Goal: Information Seeking & Learning: Find specific fact

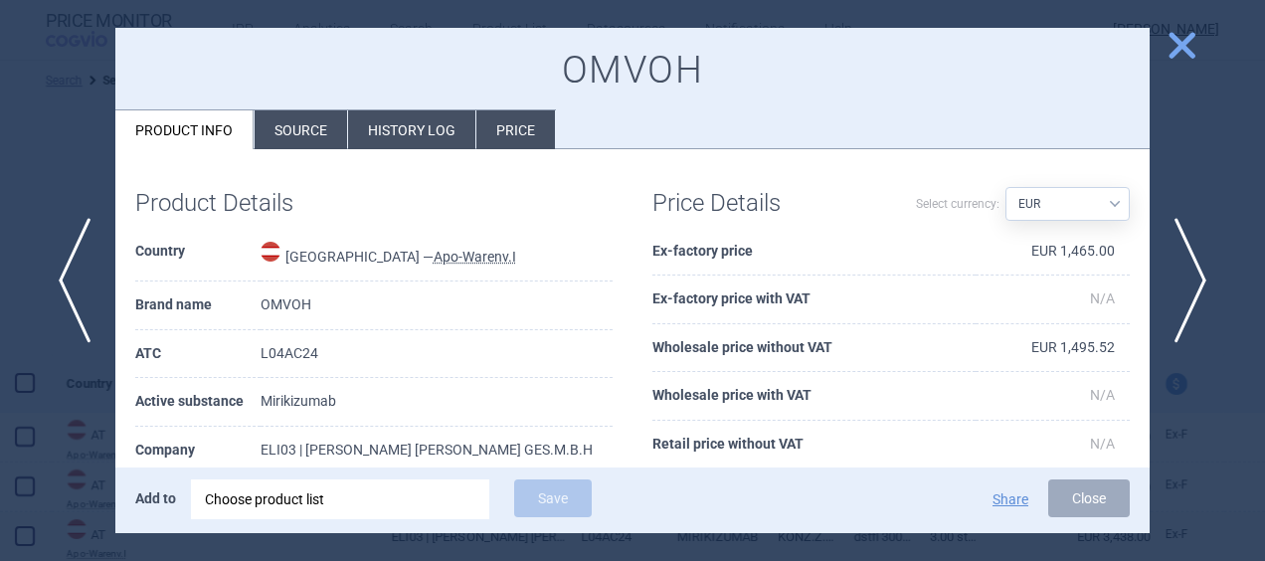
select select "brandName"
select select "EUR"
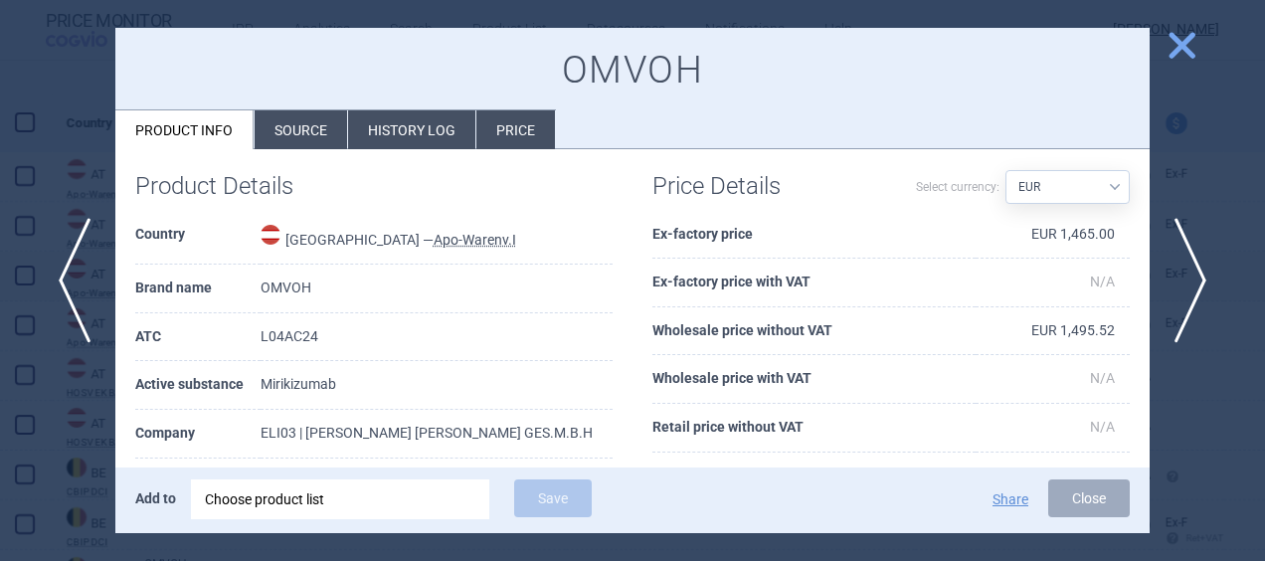
click at [432, 129] on li "History log" at bounding box center [411, 129] width 127 height 39
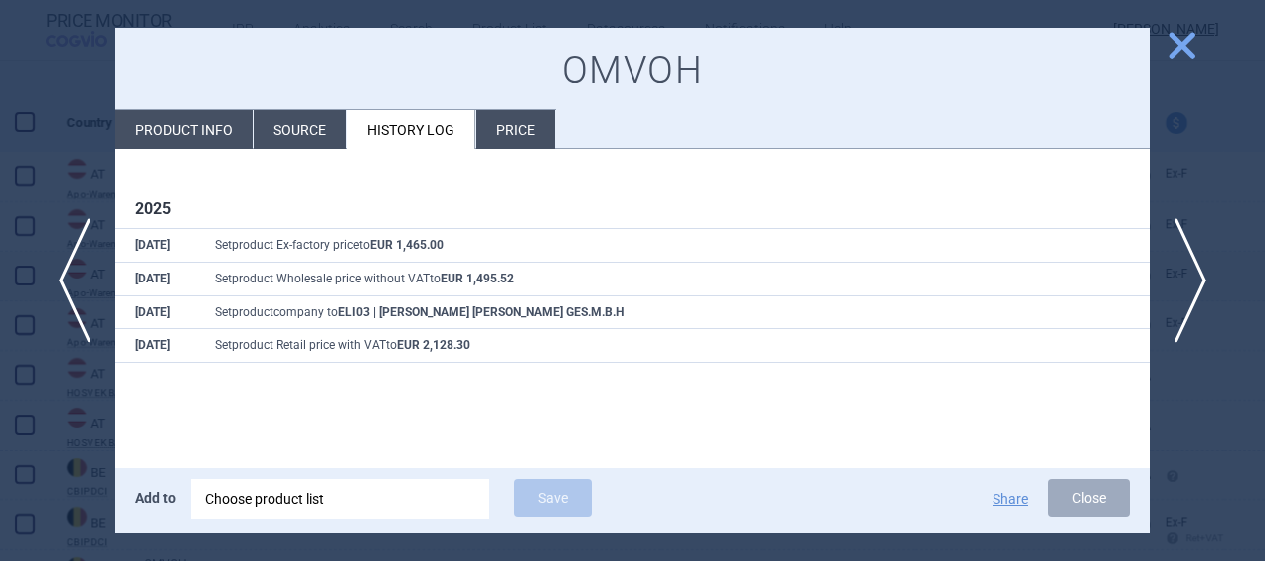
click at [183, 112] on li "Product info" at bounding box center [183, 129] width 137 height 39
select select "EUR"
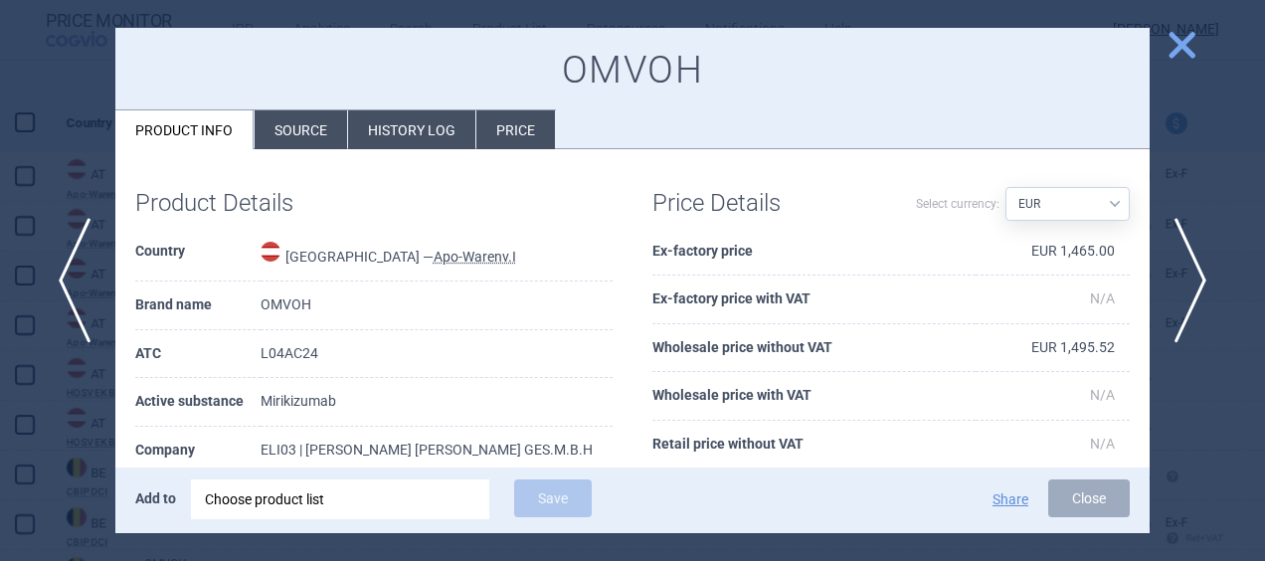
click at [1184, 47] on span "close" at bounding box center [1181, 45] width 35 height 35
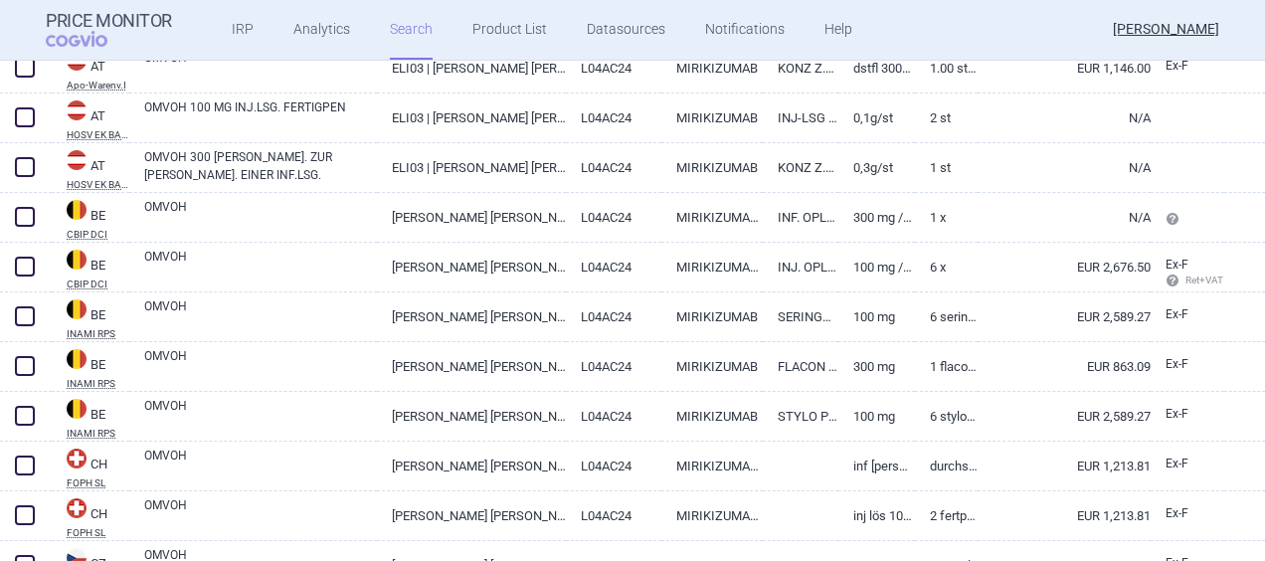
scroll to position [524, 0]
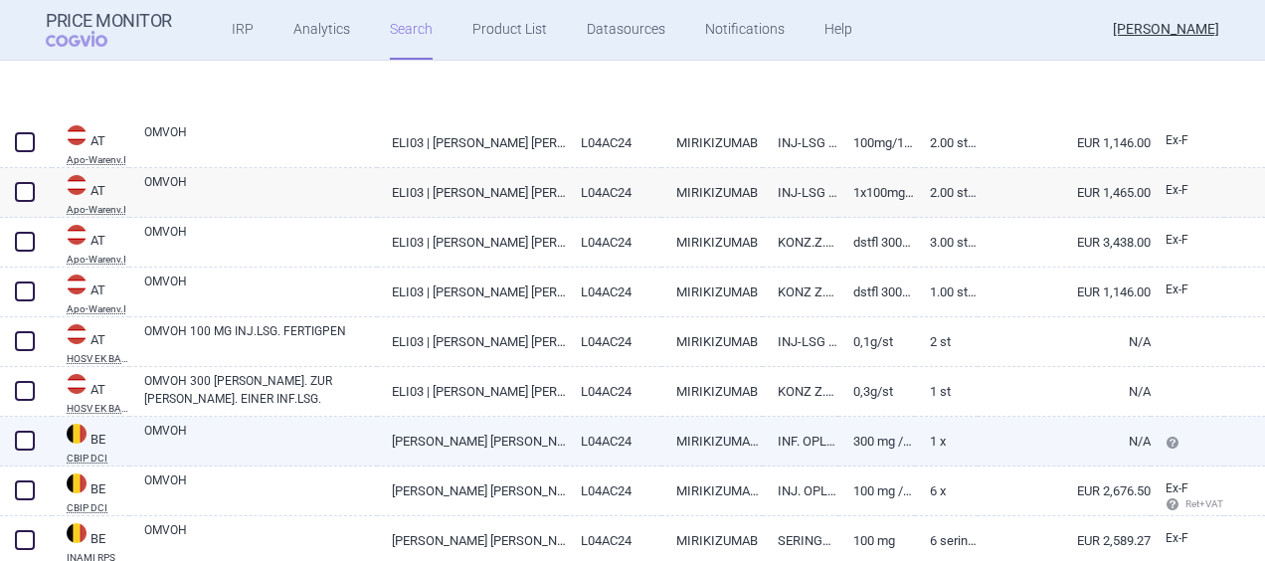
select select "brandName"
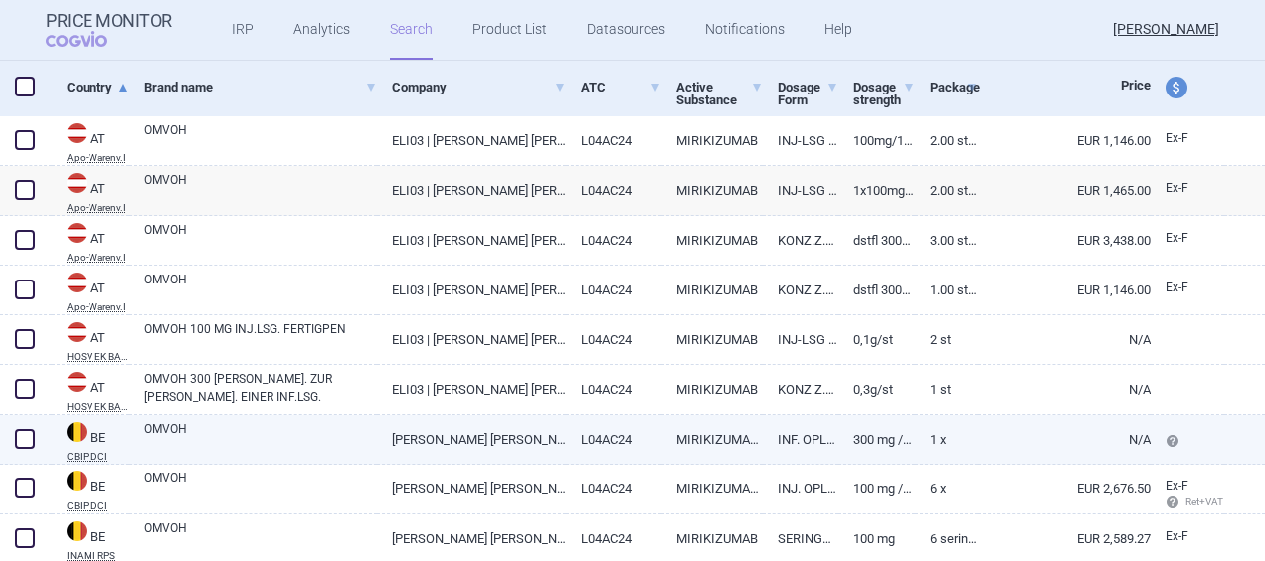
scroll to position [297, 0]
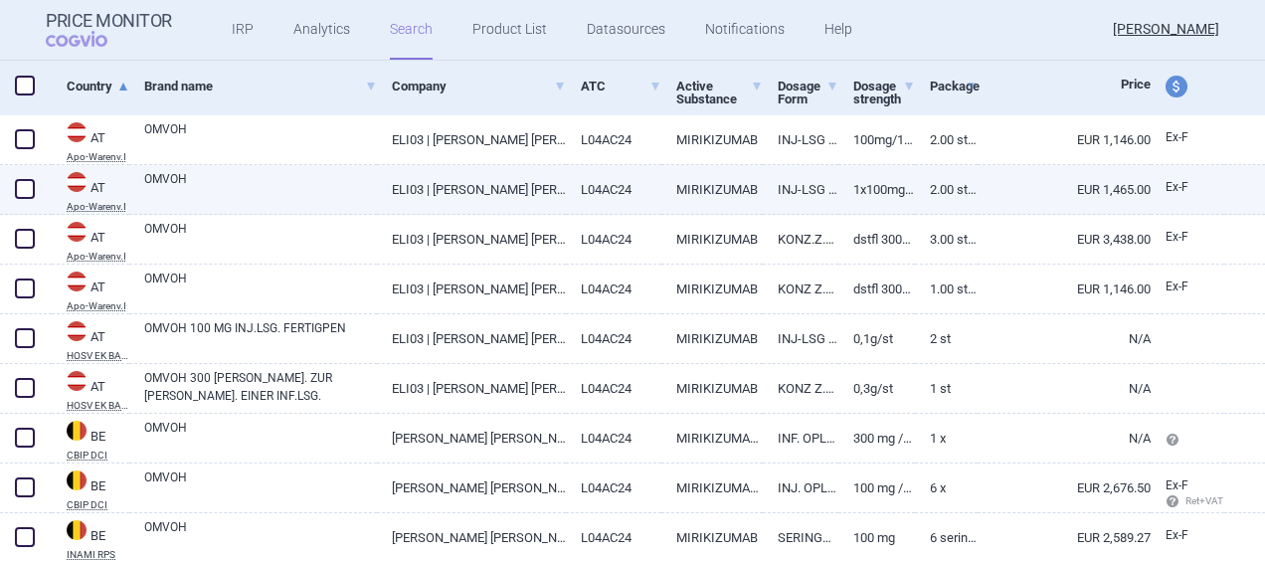
click at [787, 191] on link "INJ-LSG IM FERTIGPEN" at bounding box center [801, 189] width 76 height 49
select select "EUR"
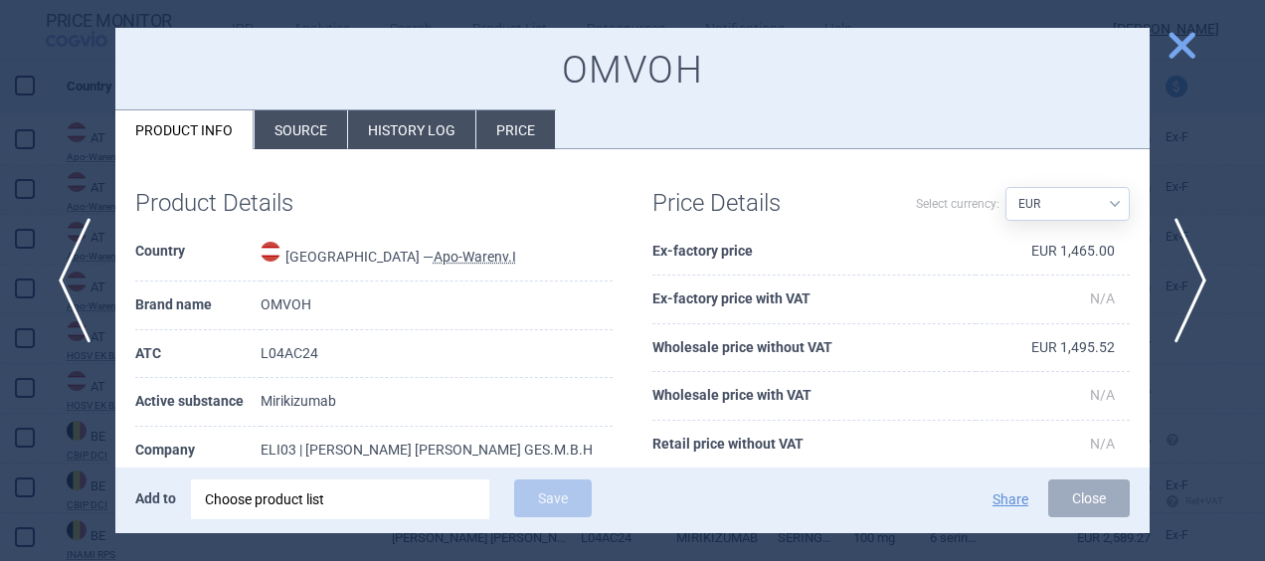
click at [389, 130] on li "History log" at bounding box center [411, 129] width 127 height 39
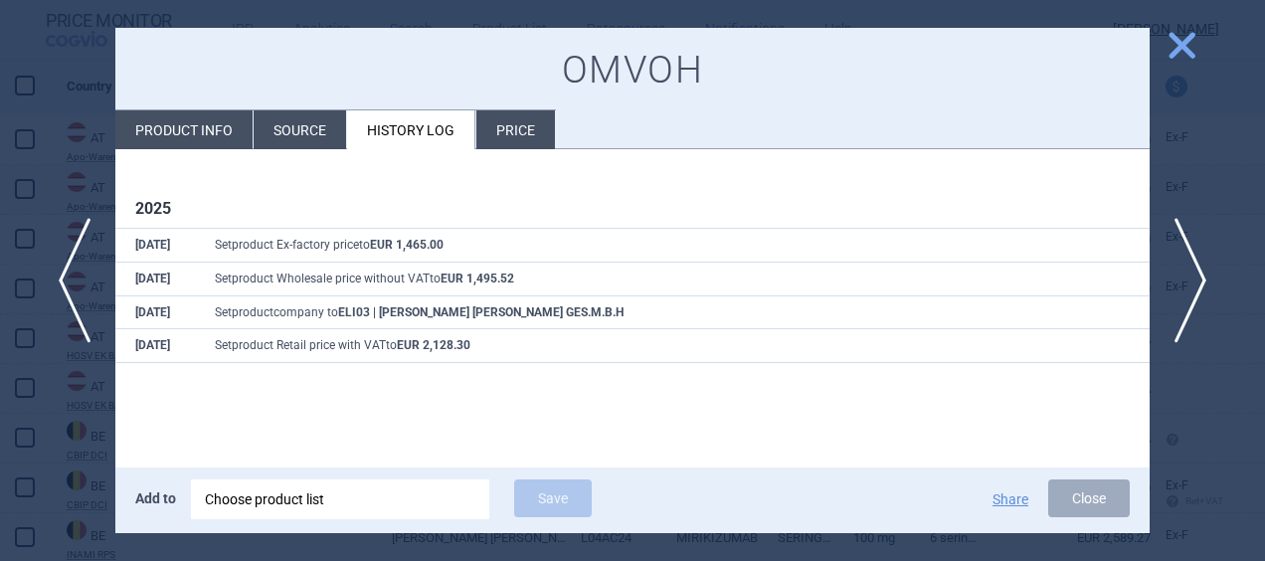
click at [261, 129] on li "Source" at bounding box center [300, 129] width 92 height 39
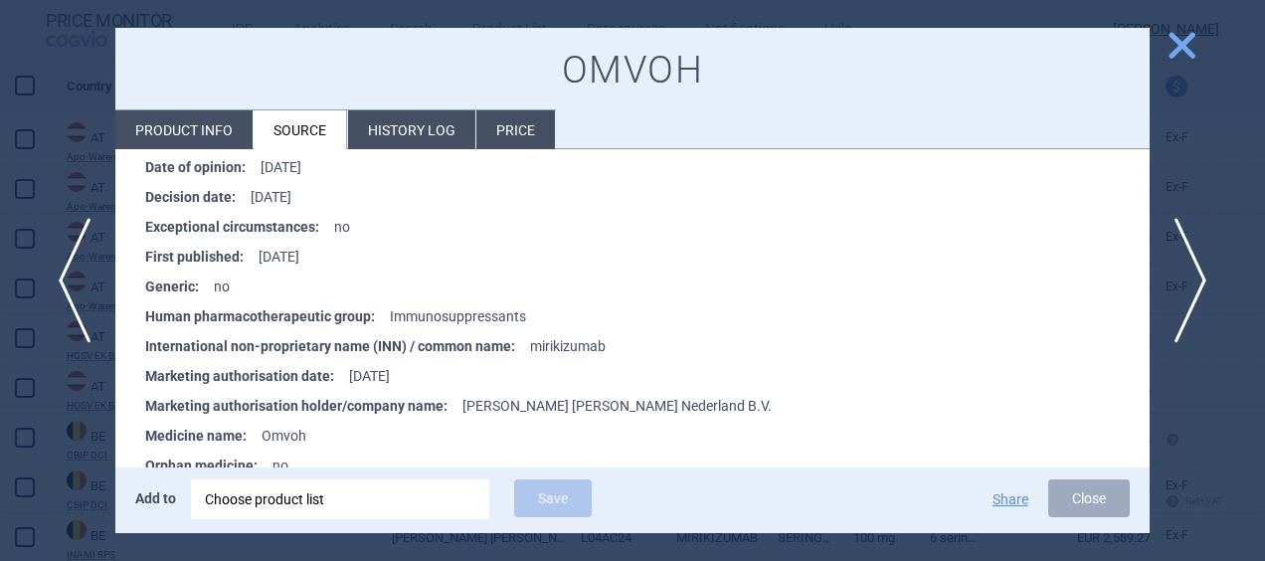
scroll to position [2036, 0]
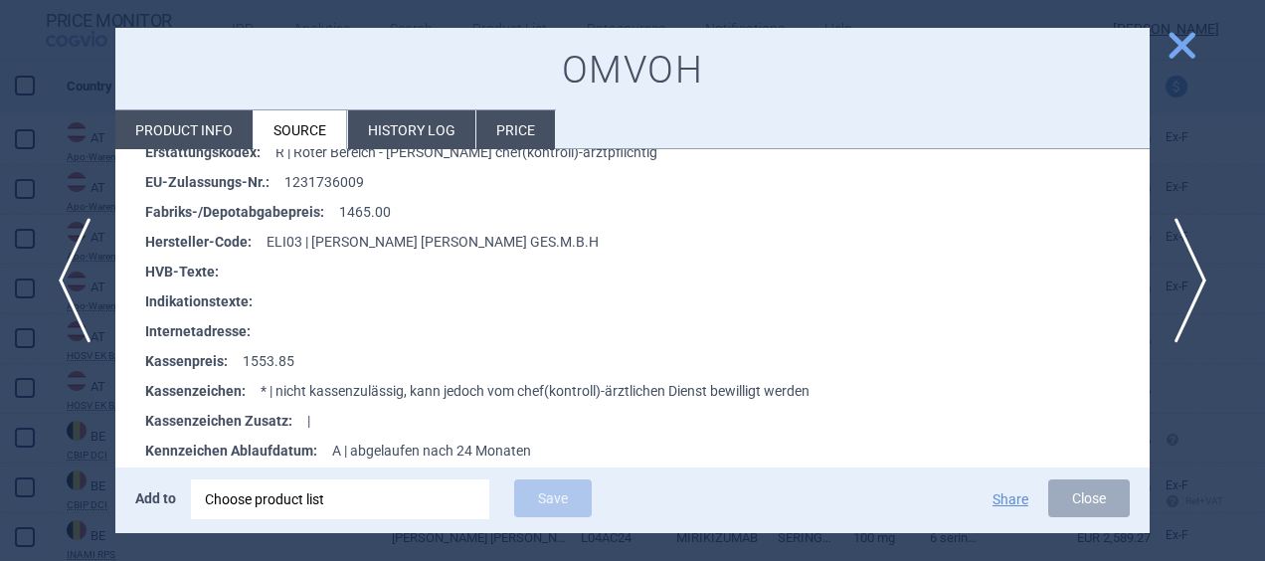
click at [197, 125] on li "Product info" at bounding box center [183, 129] width 137 height 39
select select "EUR"
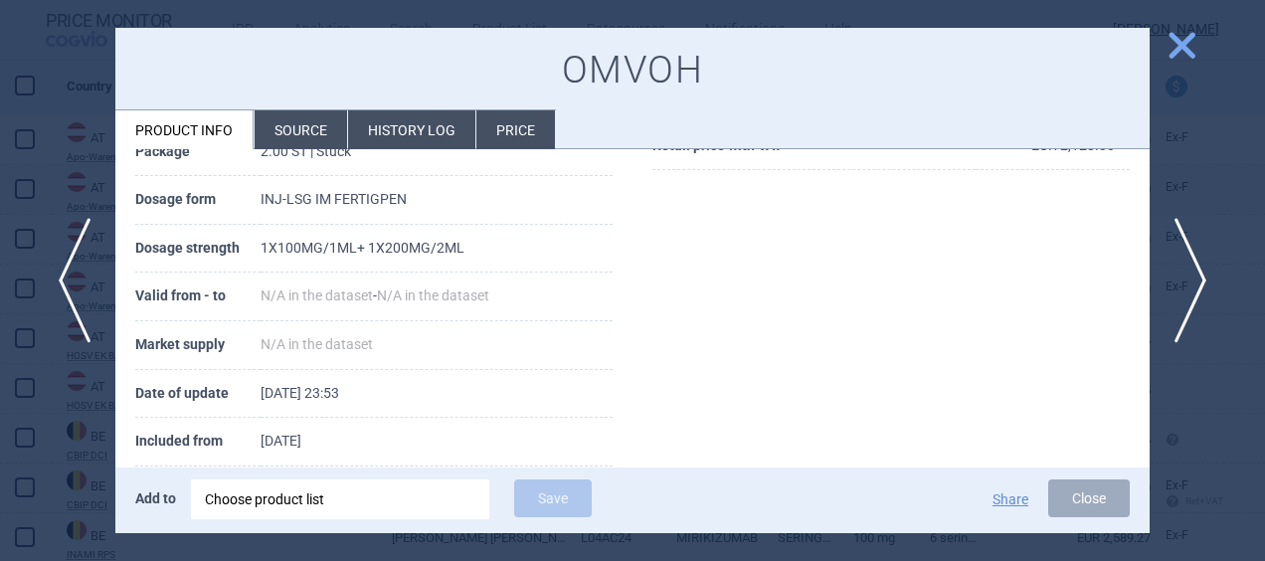
scroll to position [330, 0]
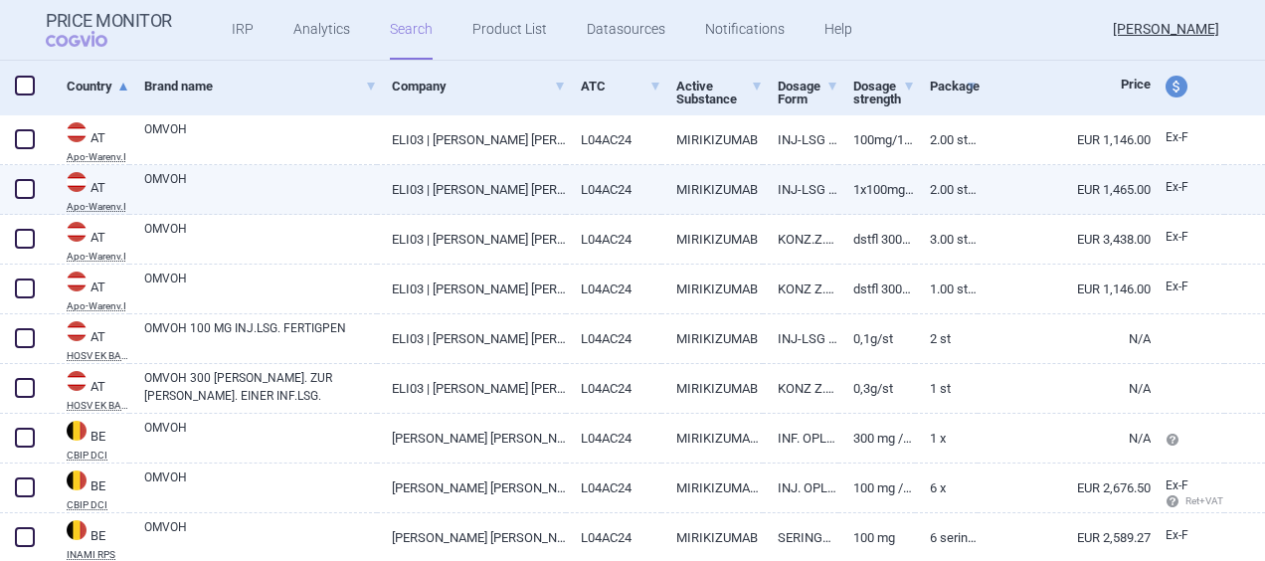
click at [868, 187] on link "1X100MG/1ML+ 1X200MG/2ML" at bounding box center [876, 189] width 76 height 49
select select "EUR"
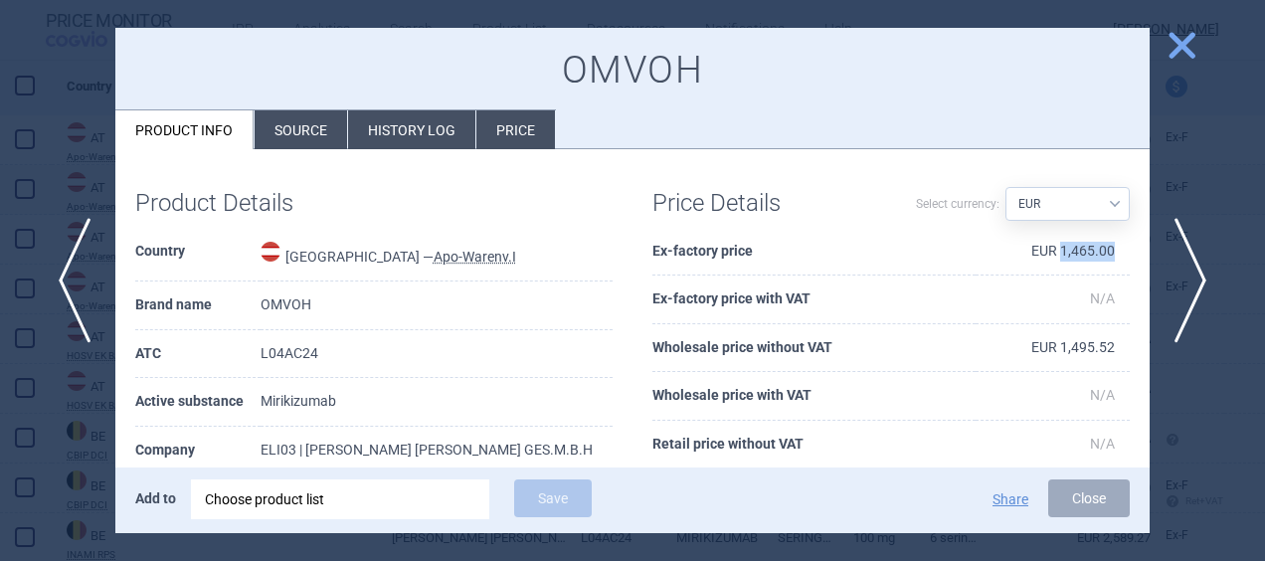
drag, startPoint x: 1048, startPoint y: 251, endPoint x: 1100, endPoint y: 253, distance: 51.7
click at [1100, 253] on td "EUR 1,465.00" at bounding box center [1052, 252] width 154 height 49
copy td "1,465.00"
click at [313, 129] on li "Source" at bounding box center [301, 129] width 92 height 39
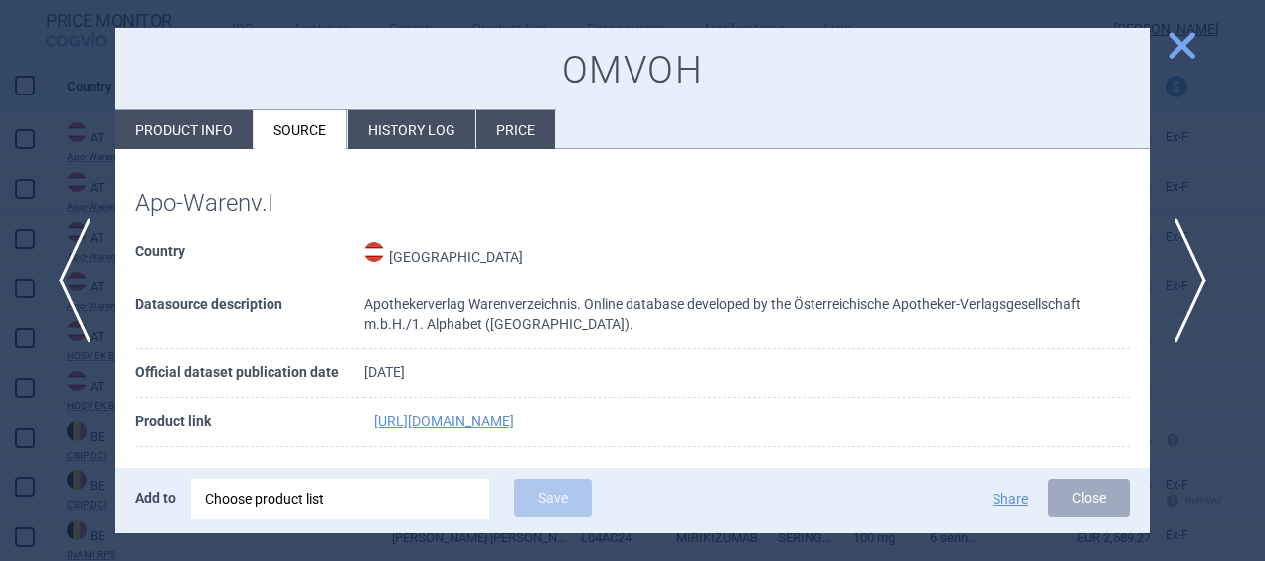
click at [390, 133] on li "History log" at bounding box center [411, 129] width 127 height 39
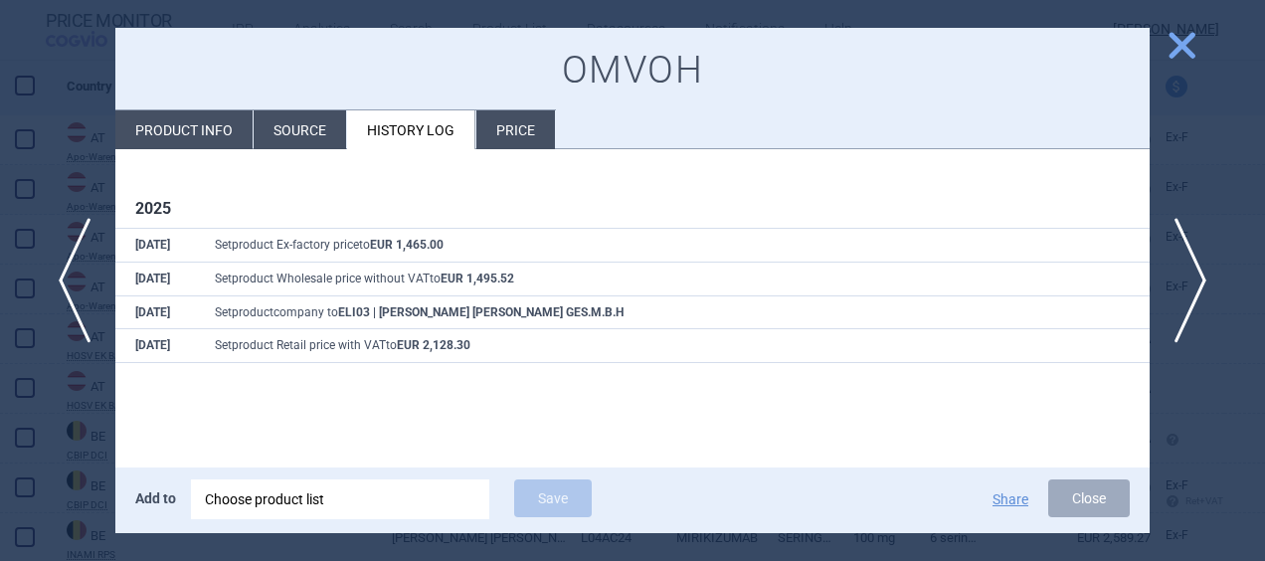
click at [537, 133] on li "Price" at bounding box center [515, 129] width 79 height 39
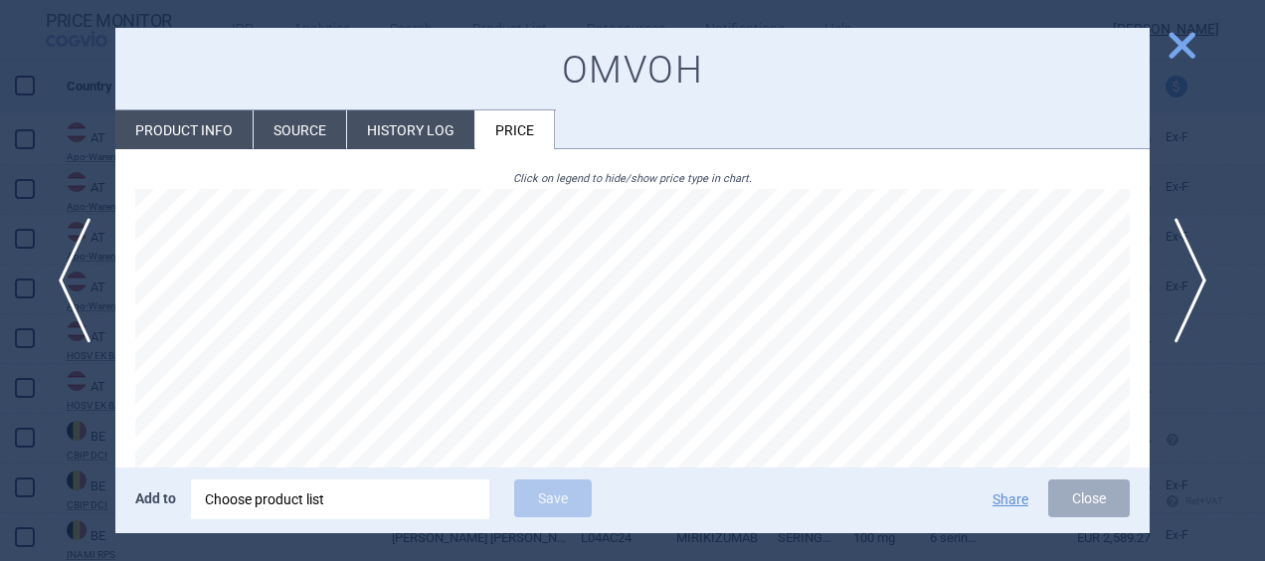
click at [199, 120] on li "Product info" at bounding box center [183, 129] width 137 height 39
select select "EUR"
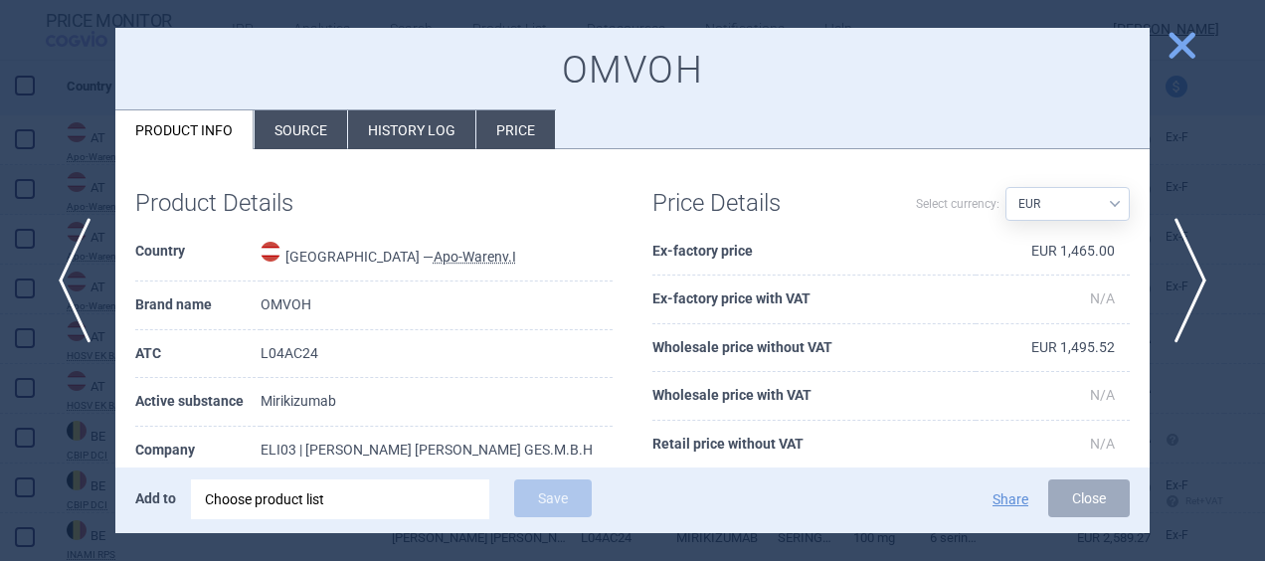
scroll to position [380, 0]
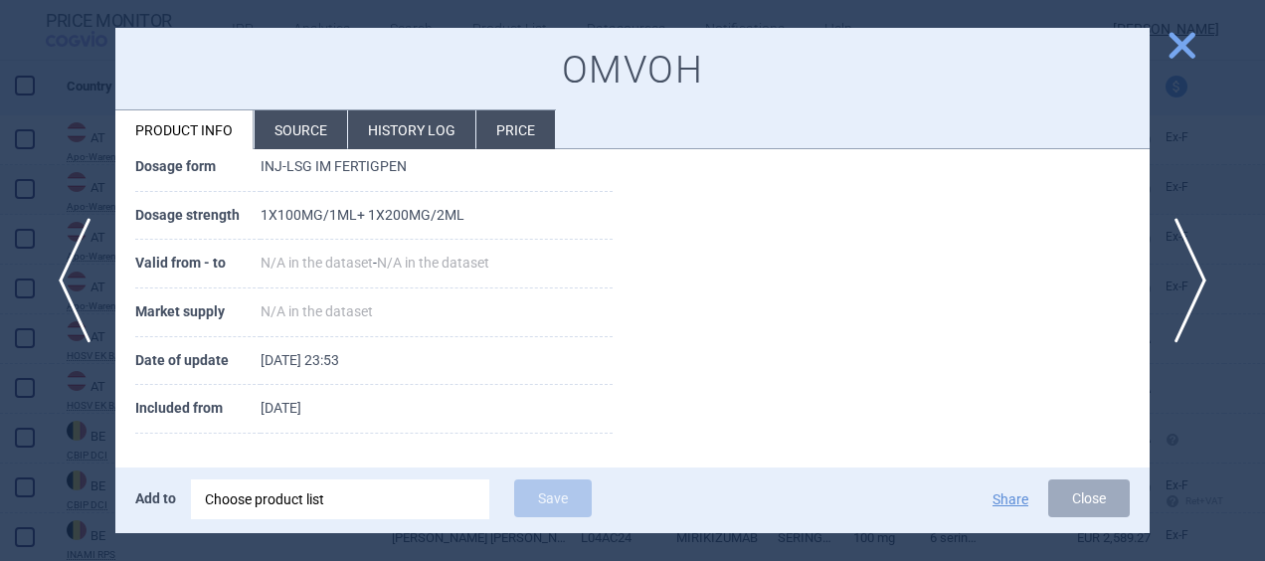
click at [288, 112] on li "Source" at bounding box center [301, 129] width 92 height 39
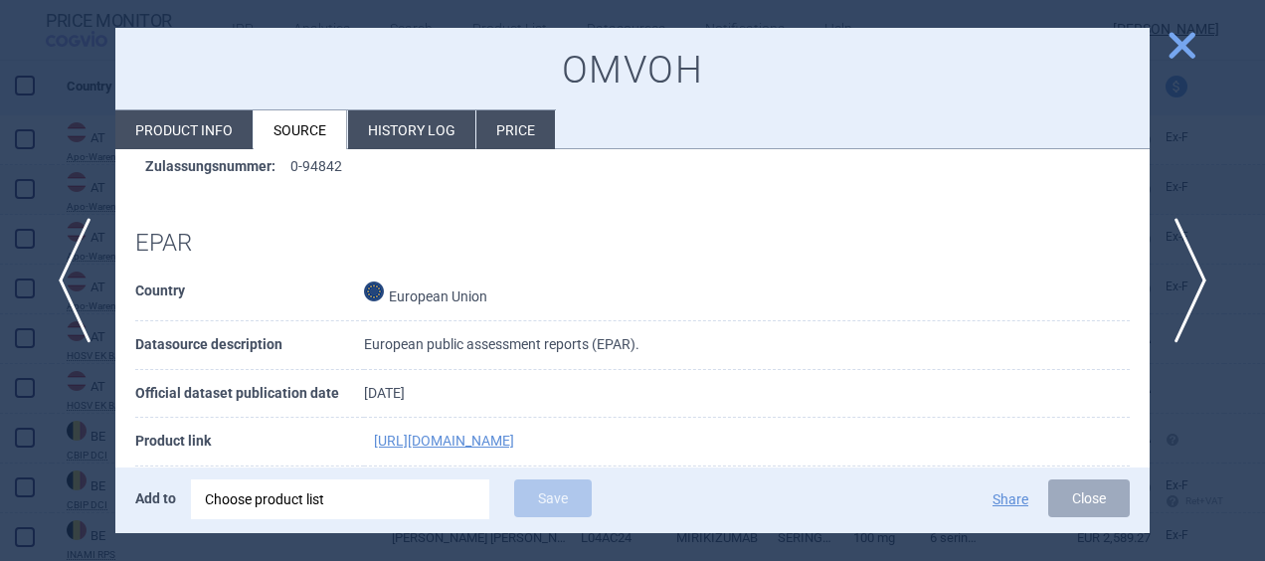
scroll to position [1685, 0]
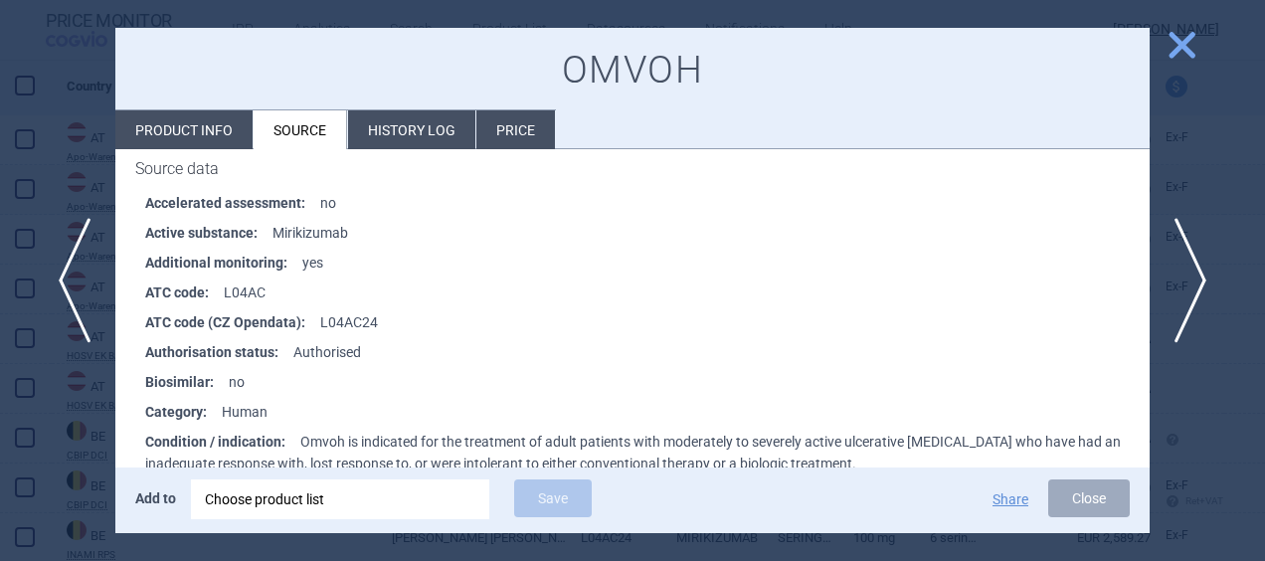
click at [1174, 49] on span "close" at bounding box center [1181, 45] width 35 height 35
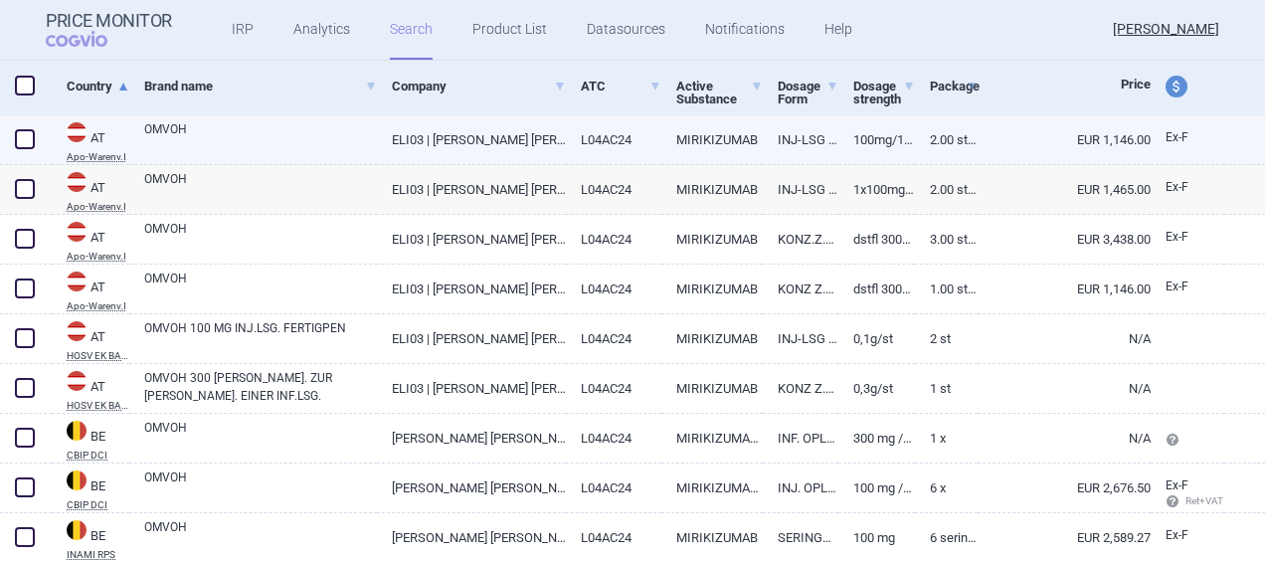
click at [861, 135] on link "100MG/1ML" at bounding box center [876, 139] width 76 height 49
select select "EUR"
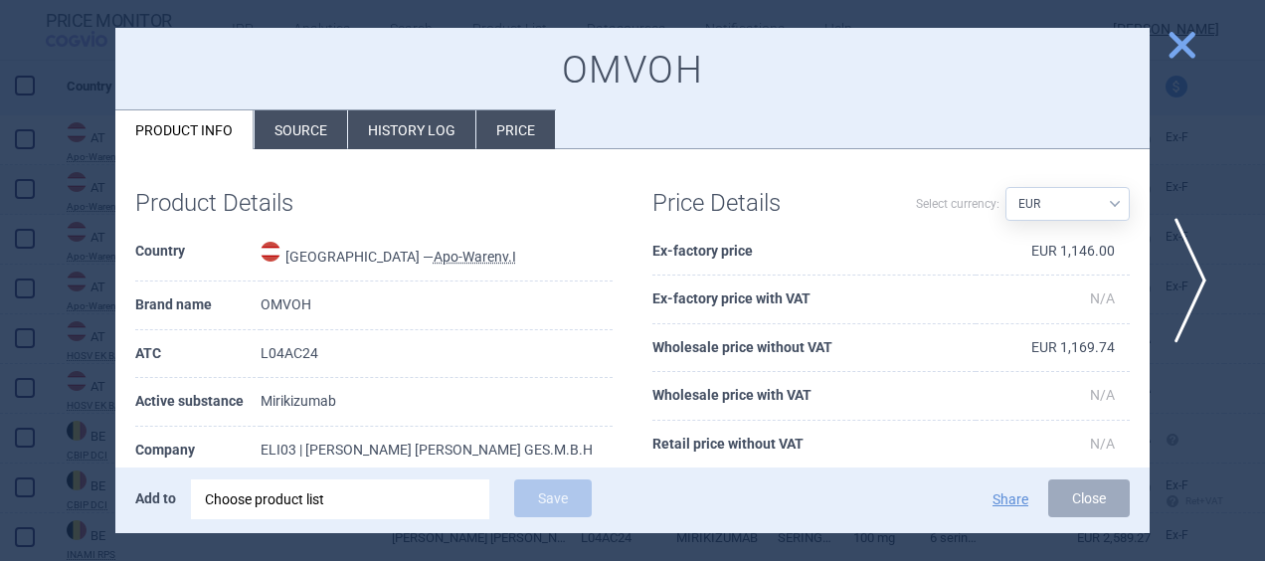
click at [1191, 40] on span "close" at bounding box center [1181, 45] width 35 height 35
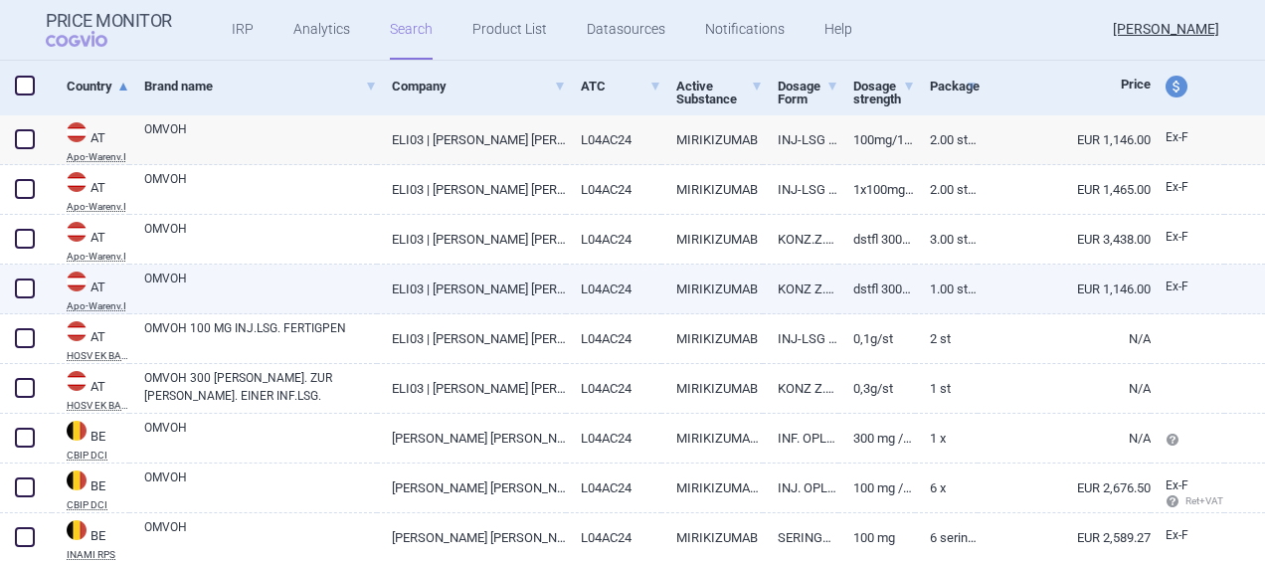
click at [915, 286] on link "1.00 ST | Stück" at bounding box center [947, 288] width 64 height 49
select select "EUR"
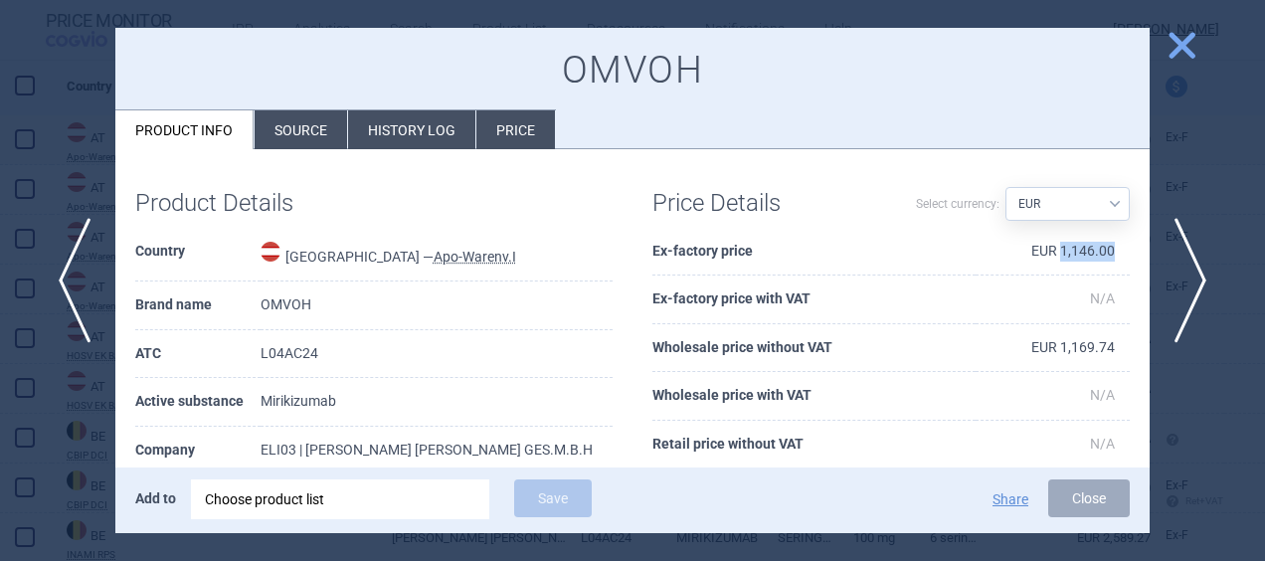
drag, startPoint x: 1106, startPoint y: 249, endPoint x: 1048, endPoint y: 252, distance: 57.7
click at [1048, 252] on td "EUR 1,146.00" at bounding box center [1052, 252] width 154 height 49
copy td "1,146.00"
click at [1184, 54] on span "close" at bounding box center [1181, 45] width 35 height 35
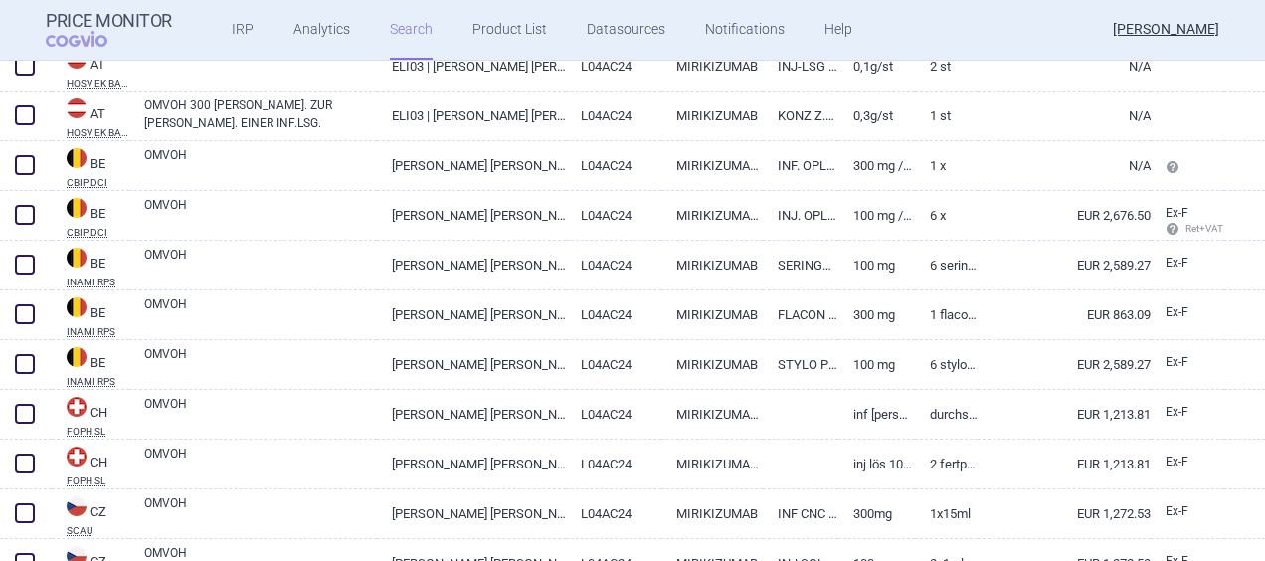
scroll to position [575, 0]
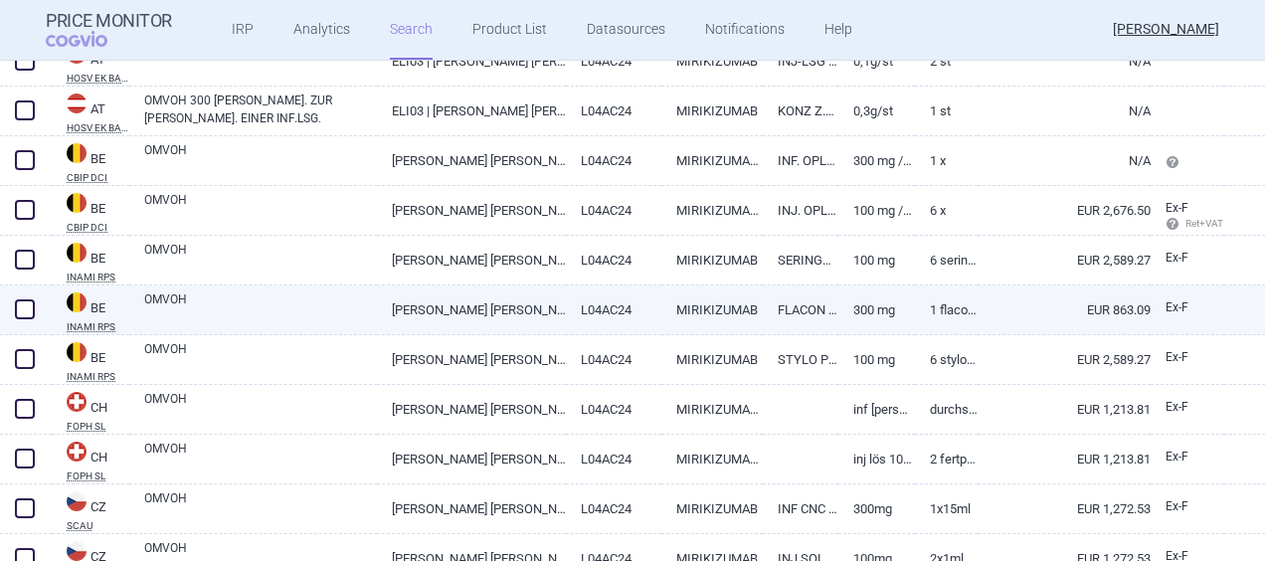
click at [1026, 311] on link "EUR 863.09" at bounding box center [1063, 309] width 173 height 49
select select "EUR"
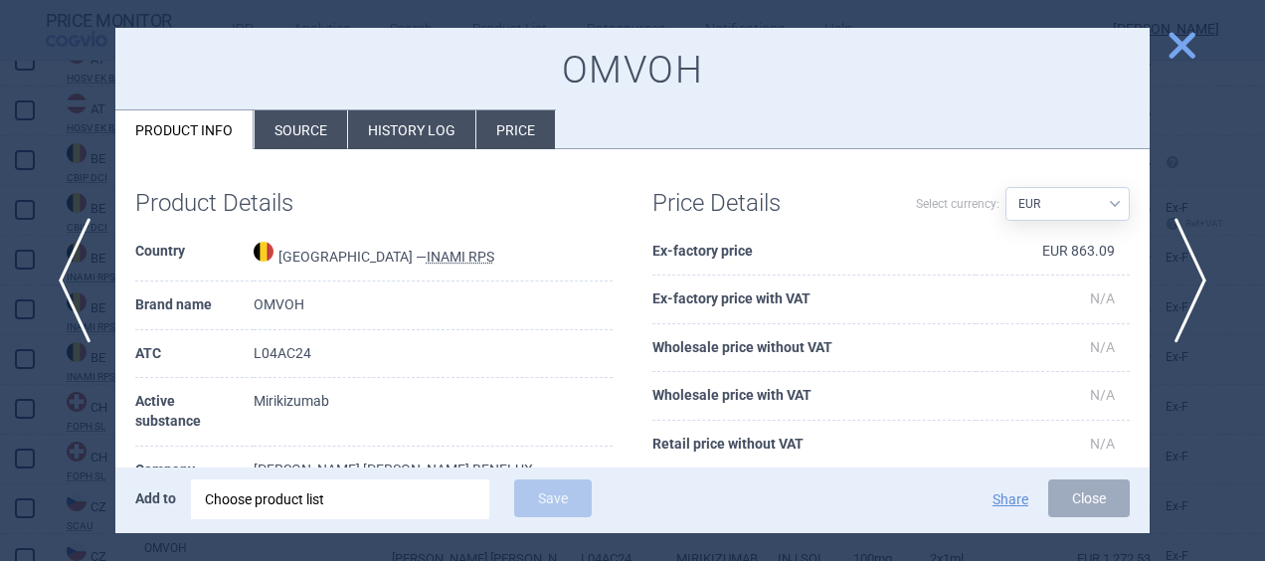
click at [395, 146] on li "History log" at bounding box center [411, 129] width 127 height 39
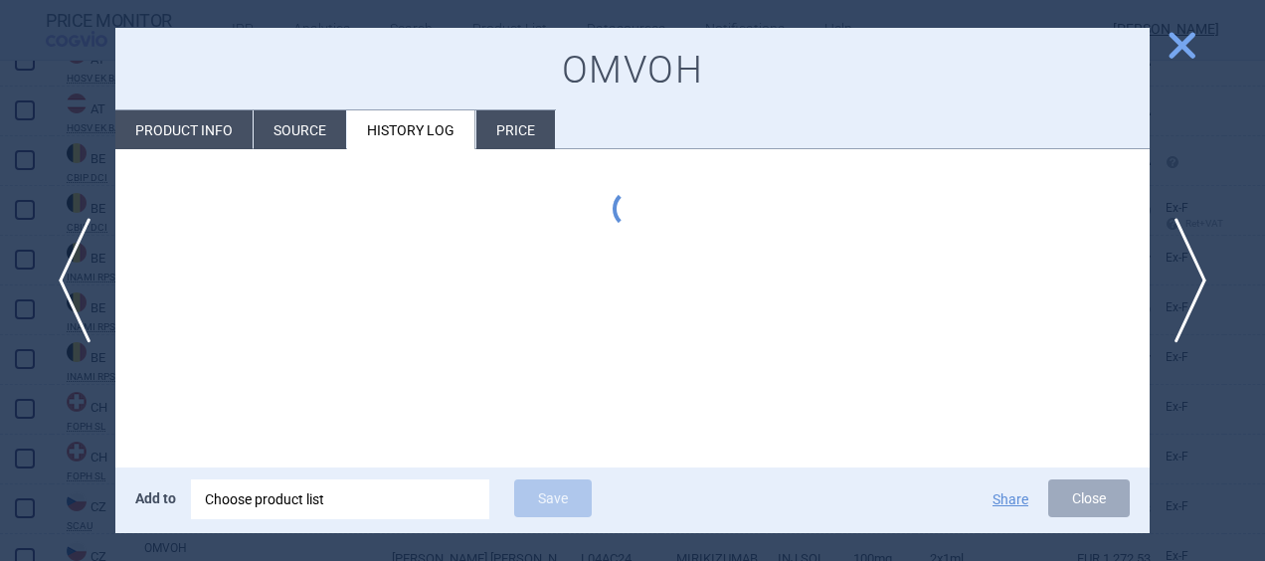
click at [507, 132] on li "Price" at bounding box center [515, 129] width 79 height 39
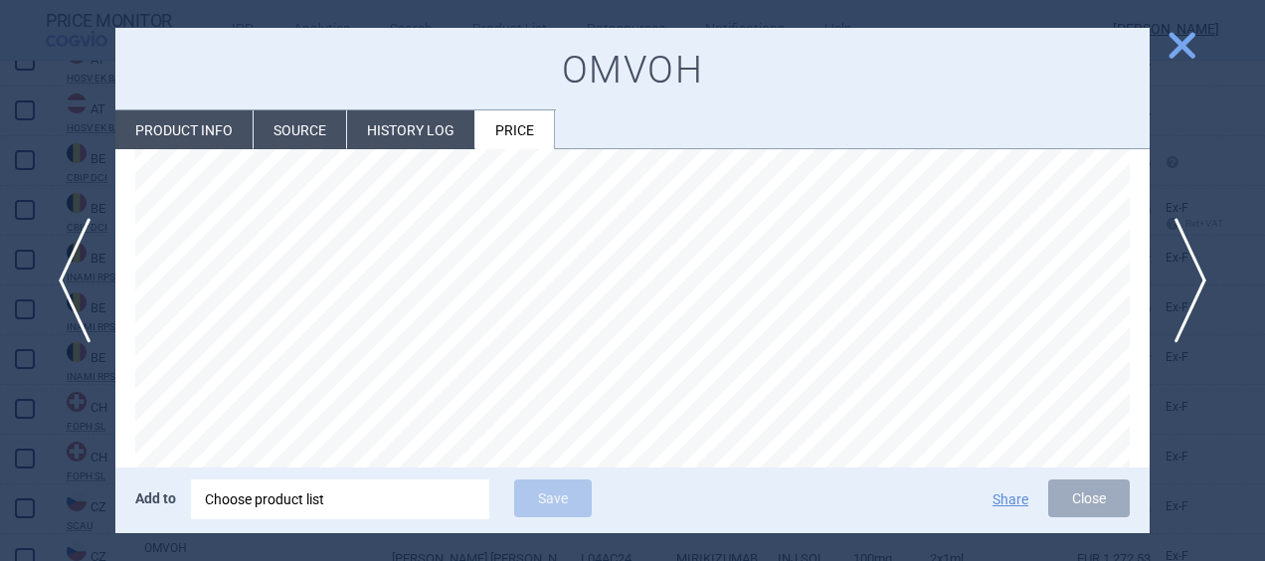
scroll to position [165, 0]
click at [165, 133] on li "Product info" at bounding box center [183, 129] width 137 height 39
select select "EUR"
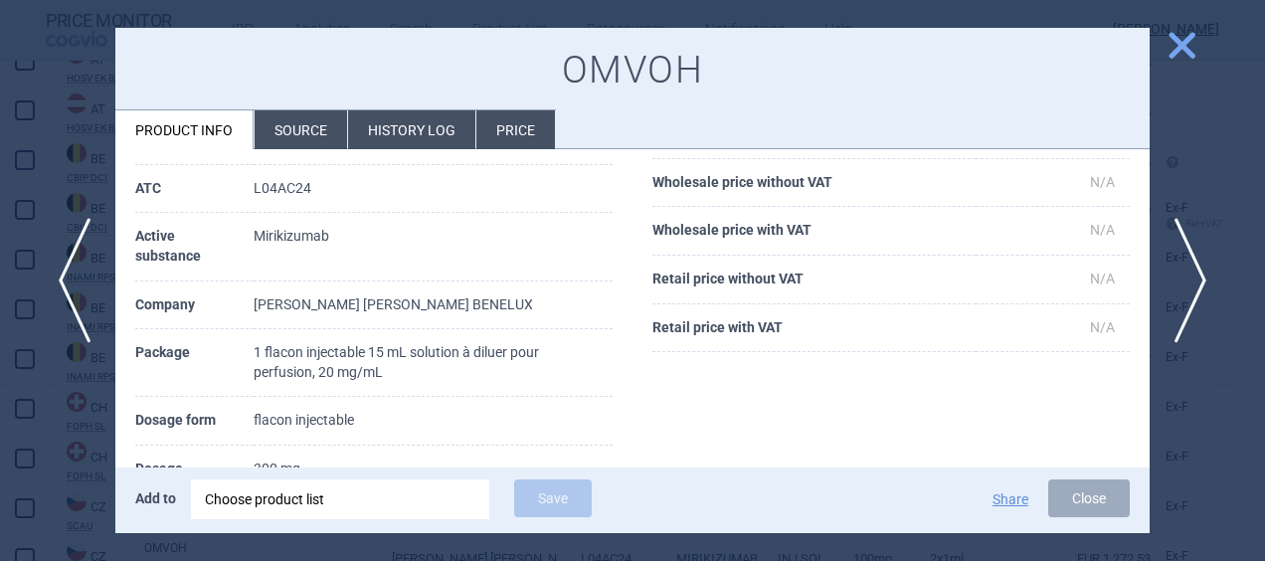
click at [276, 132] on li "Source" at bounding box center [301, 129] width 92 height 39
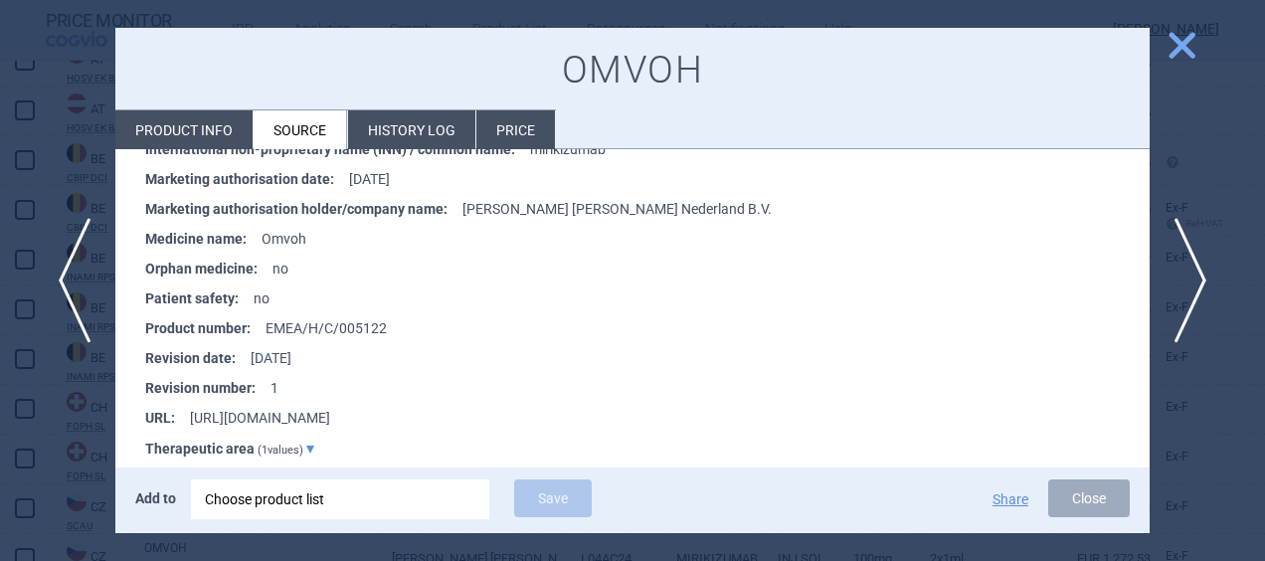
scroll to position [8313, 0]
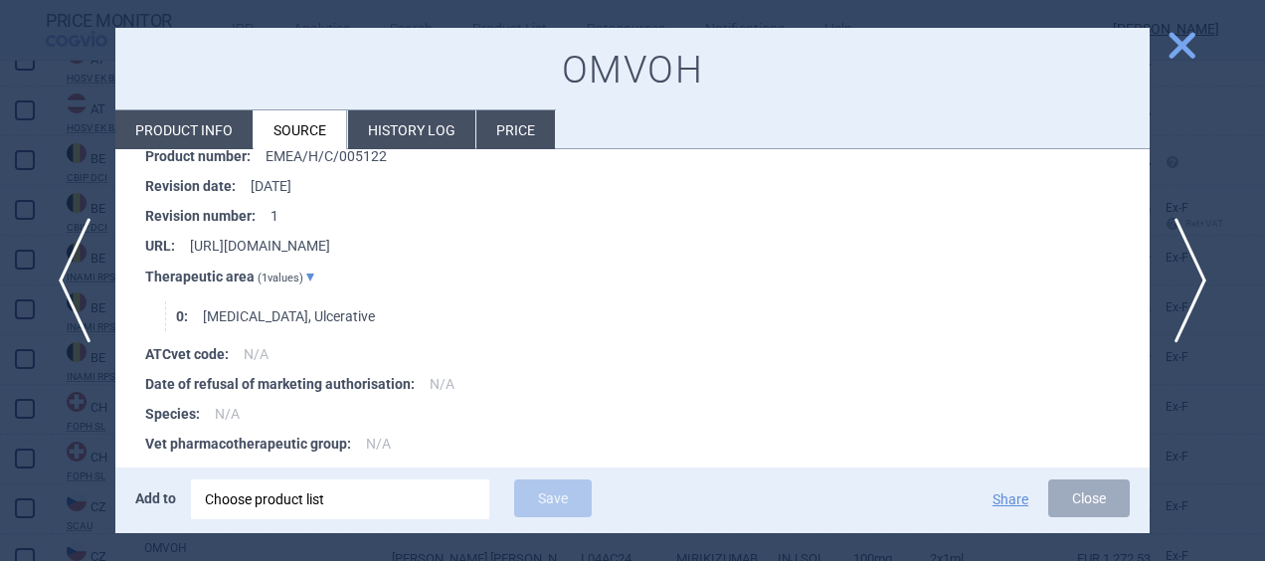
click at [418, 119] on li "History log" at bounding box center [411, 129] width 127 height 39
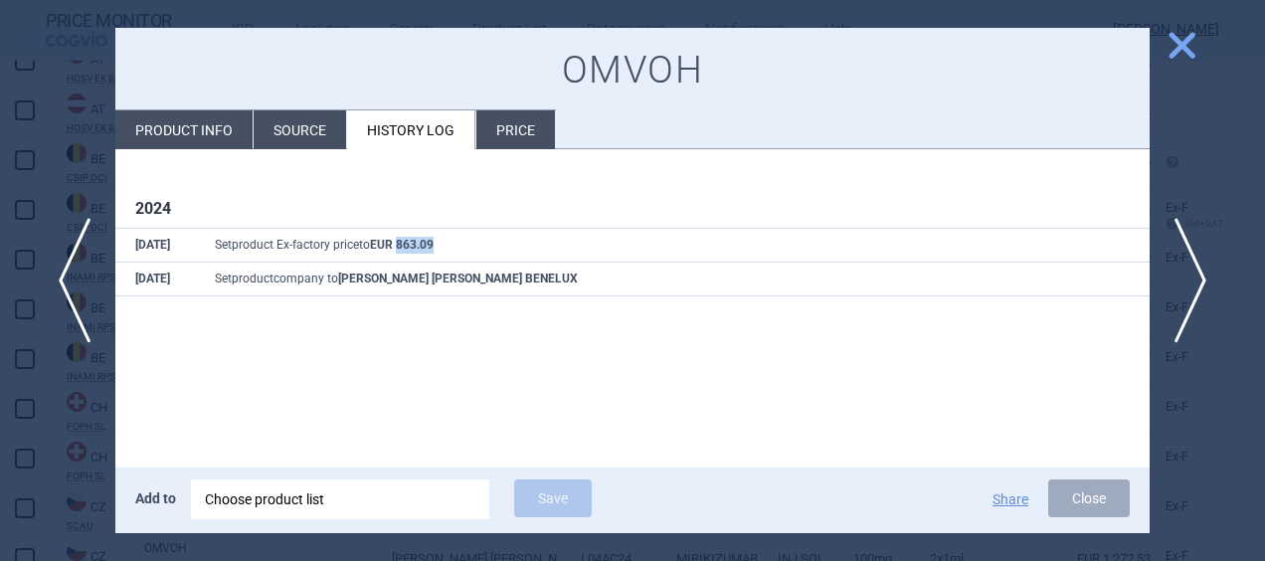
drag, startPoint x: 445, startPoint y: 246, endPoint x: 404, endPoint y: 250, distance: 41.9
click at [404, 250] on td "Set product Ex-factory price to EUR 863.09" at bounding box center [672, 245] width 955 height 34
copy strong "863.09"
click at [1187, 56] on span "close" at bounding box center [1181, 45] width 35 height 35
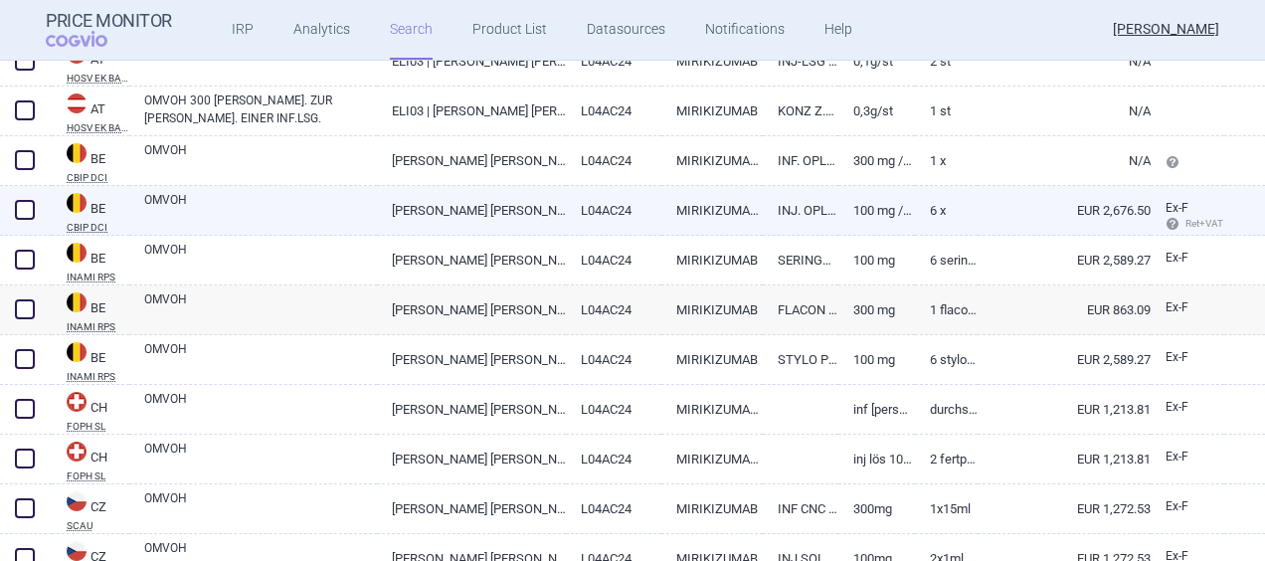
click at [838, 209] on link "100 mg / 1 ml" at bounding box center [876, 210] width 76 height 49
select select "EUR"
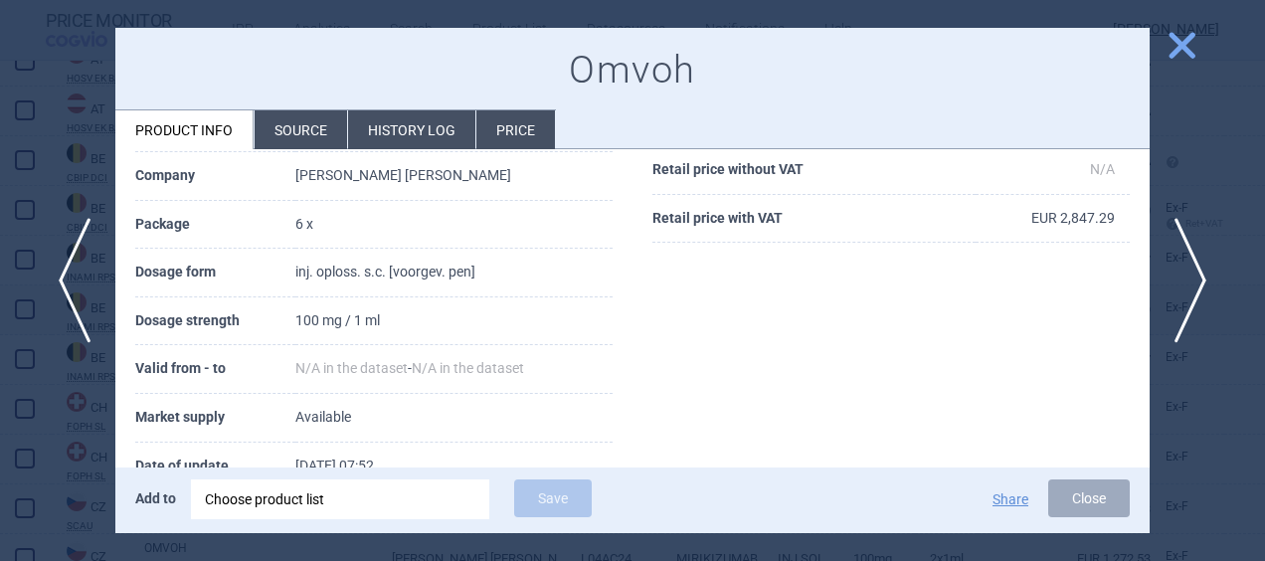
scroll to position [260, 0]
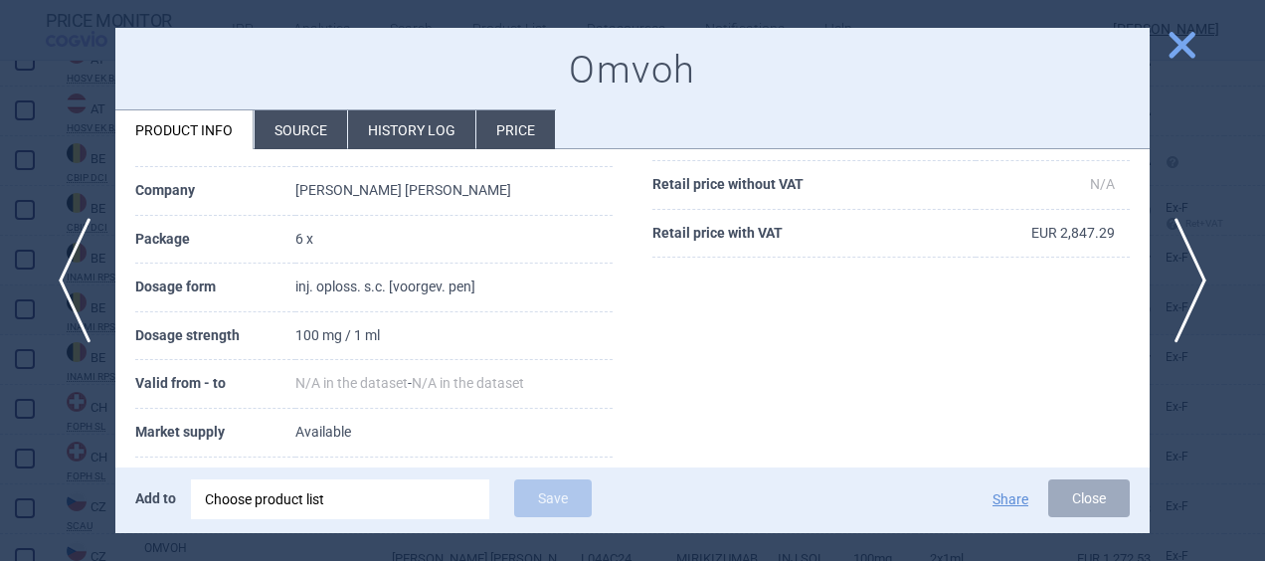
click at [1174, 56] on span "close" at bounding box center [1181, 45] width 35 height 35
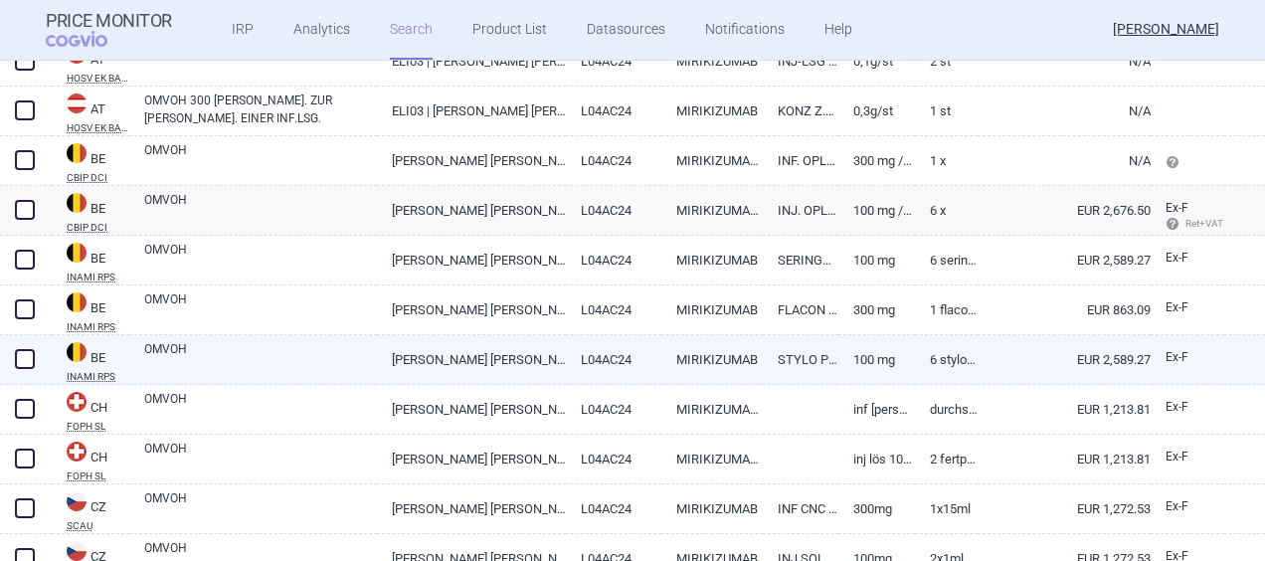
click at [1014, 362] on link "EUR 2,589.27" at bounding box center [1063, 359] width 173 height 49
select select "EUR"
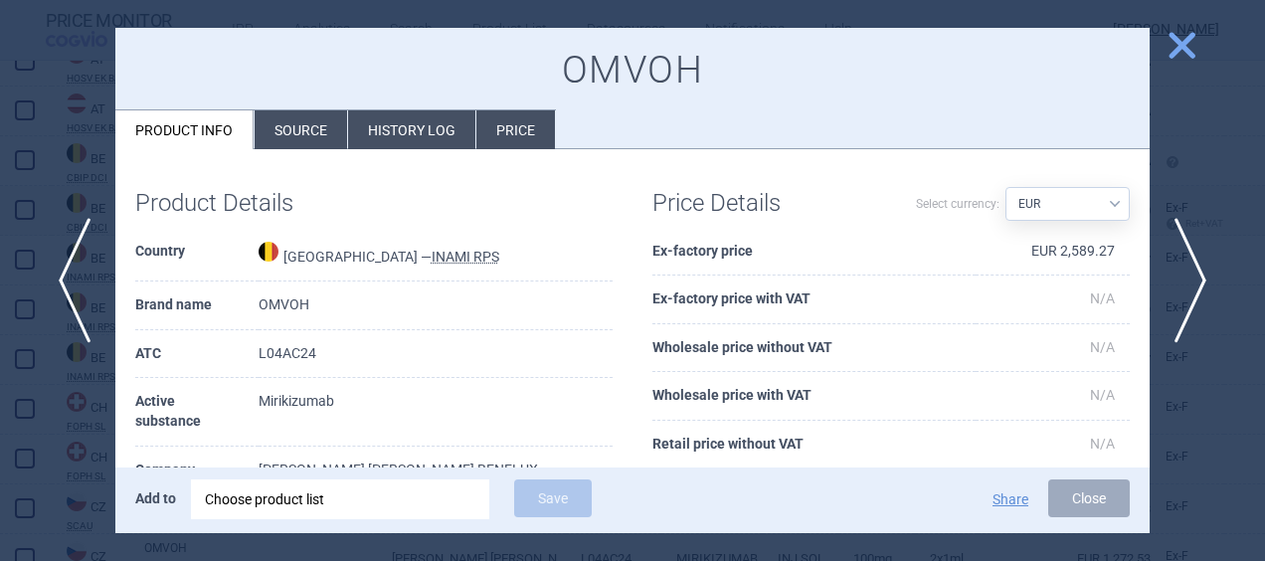
click at [311, 129] on li "Source" at bounding box center [301, 129] width 92 height 39
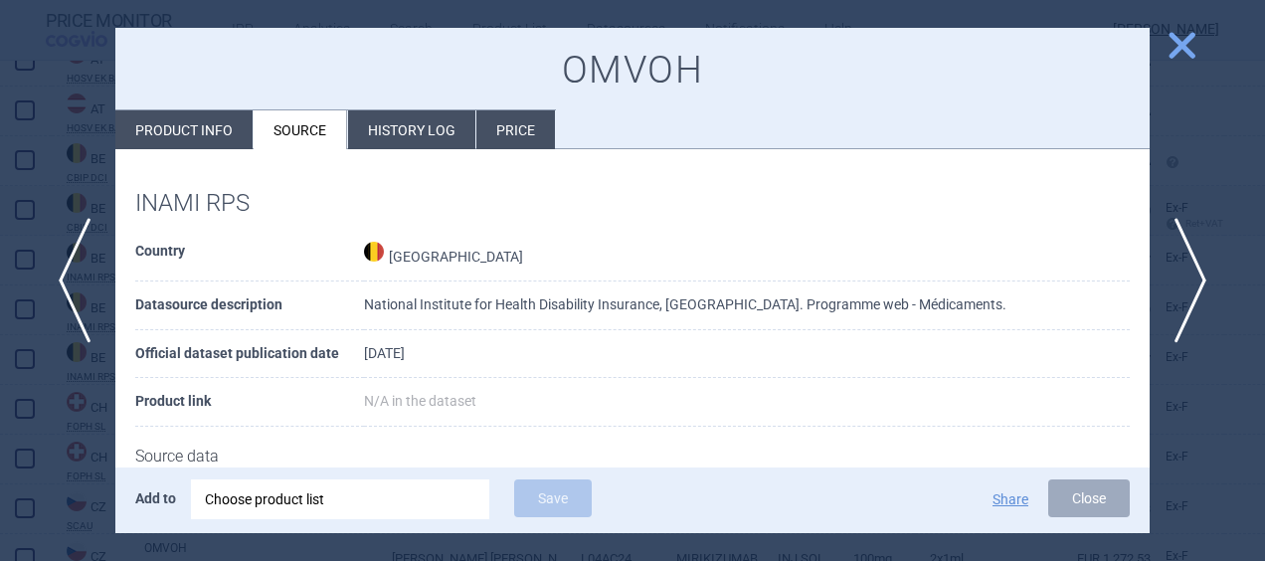
click at [384, 111] on li "History log" at bounding box center [411, 129] width 127 height 39
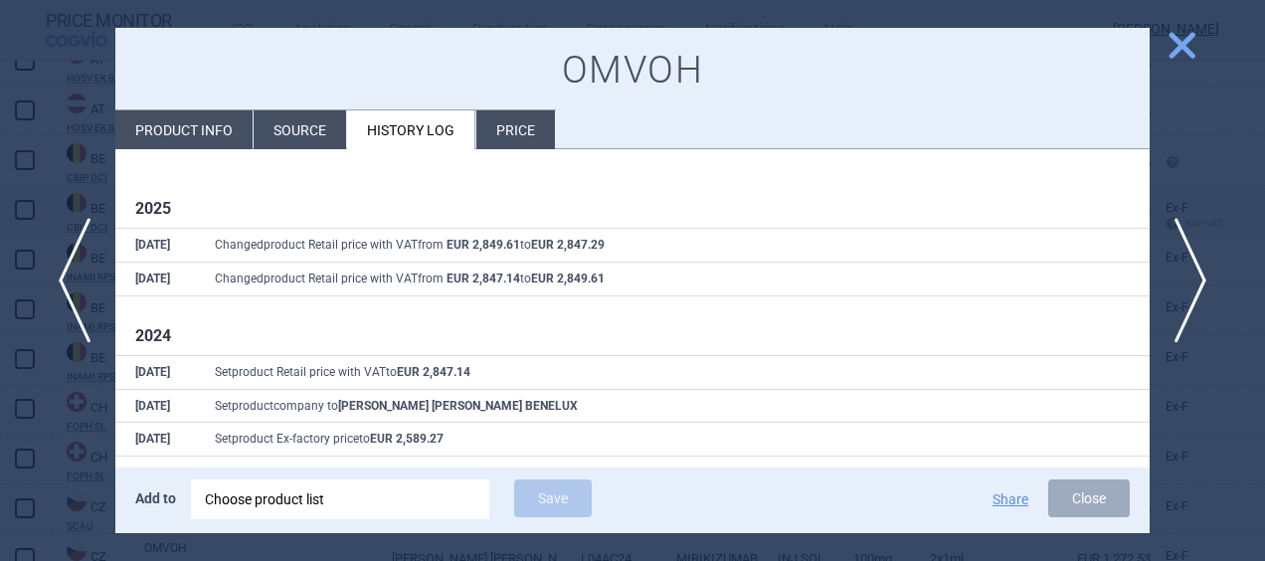
scroll to position [26, 0]
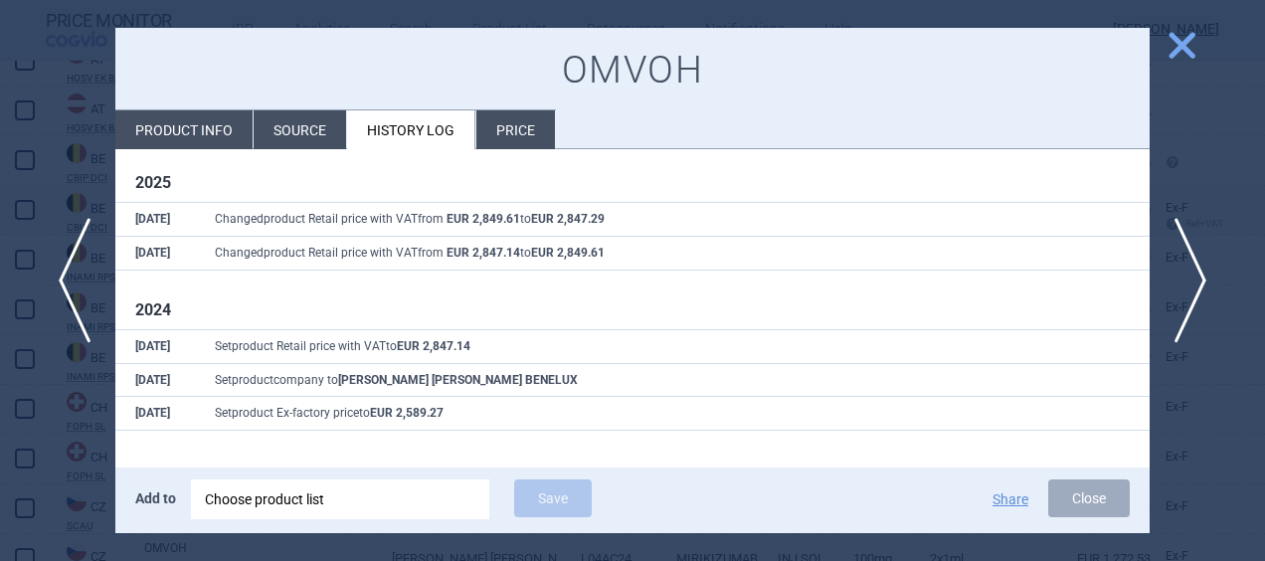
click at [185, 131] on li "Product info" at bounding box center [183, 129] width 137 height 39
select select "EUR"
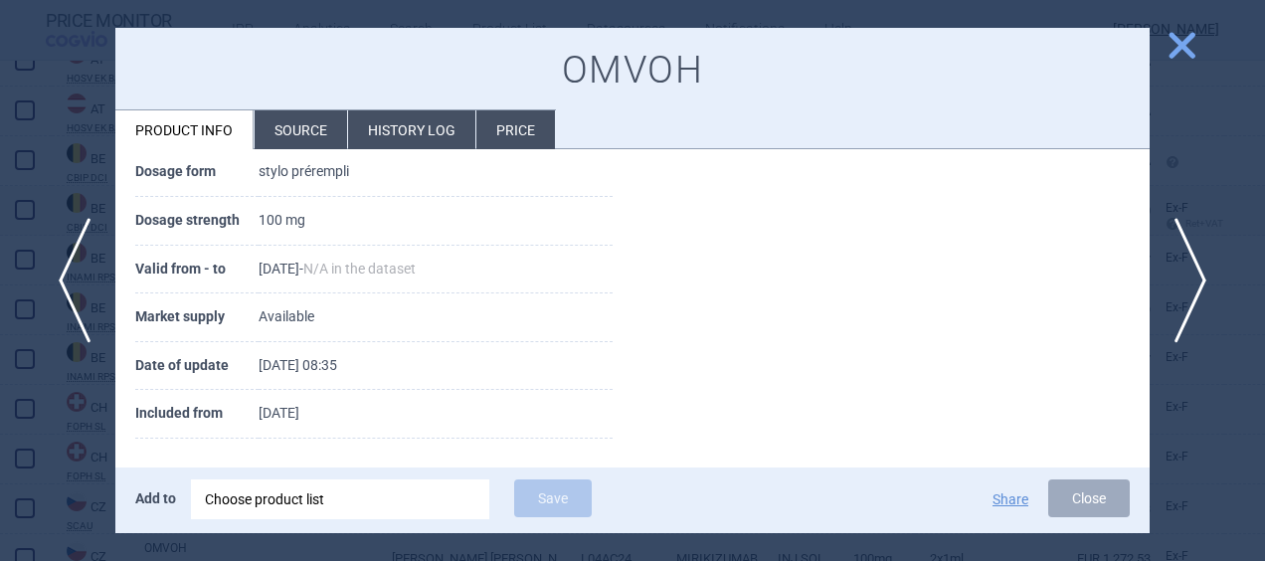
scroll to position [420, 0]
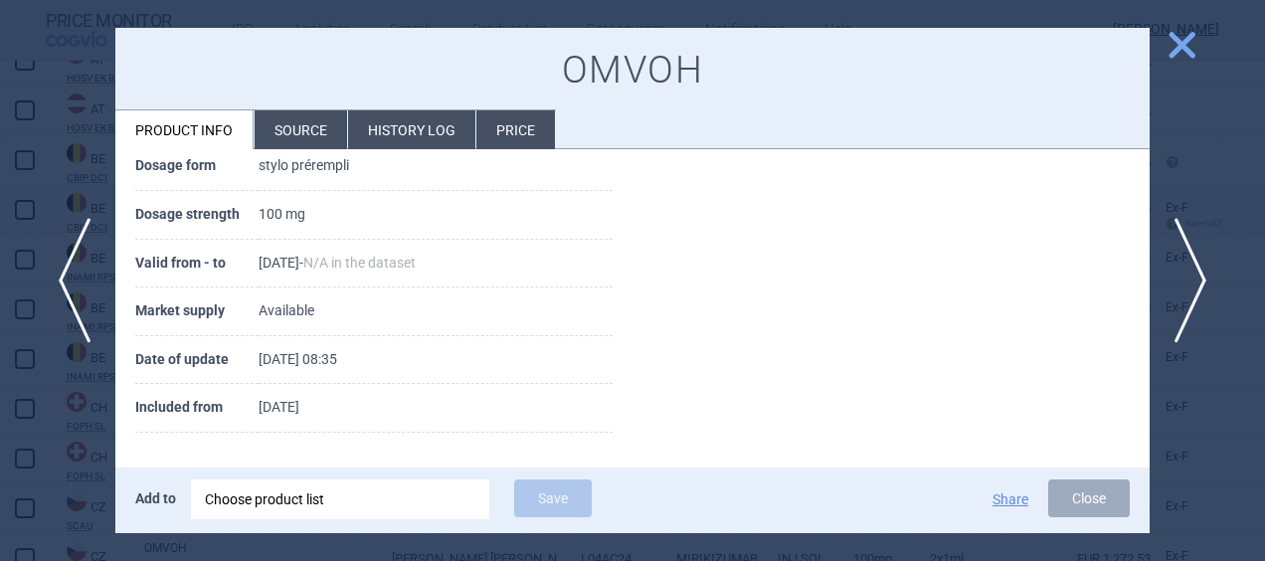
click at [1191, 32] on span "close" at bounding box center [1181, 45] width 35 height 35
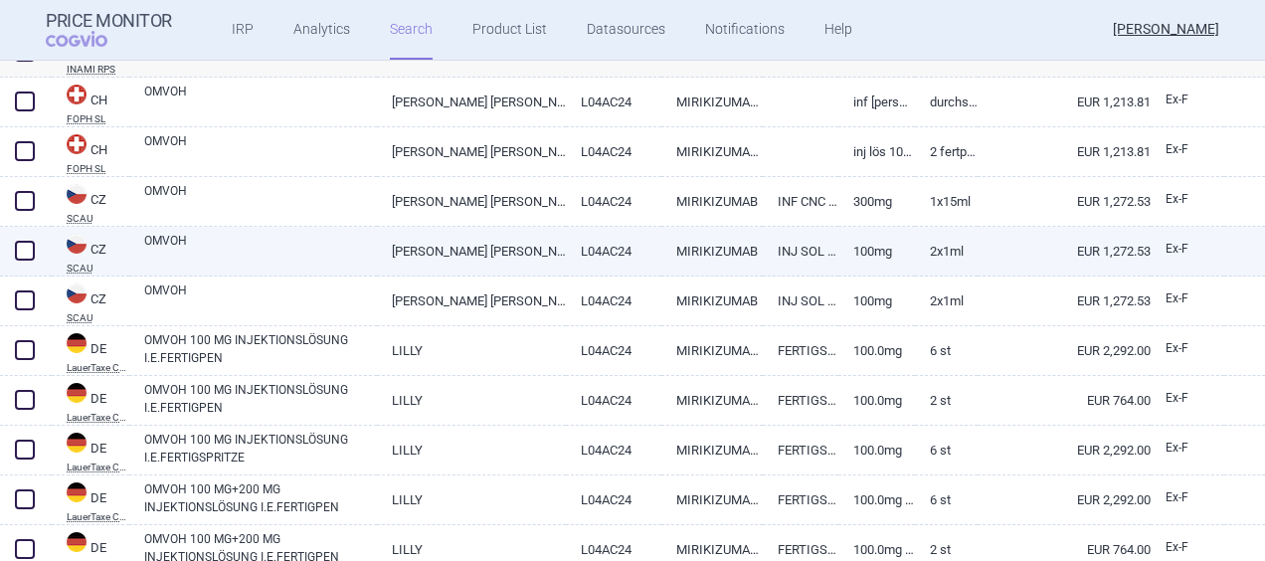
scroll to position [883, 0]
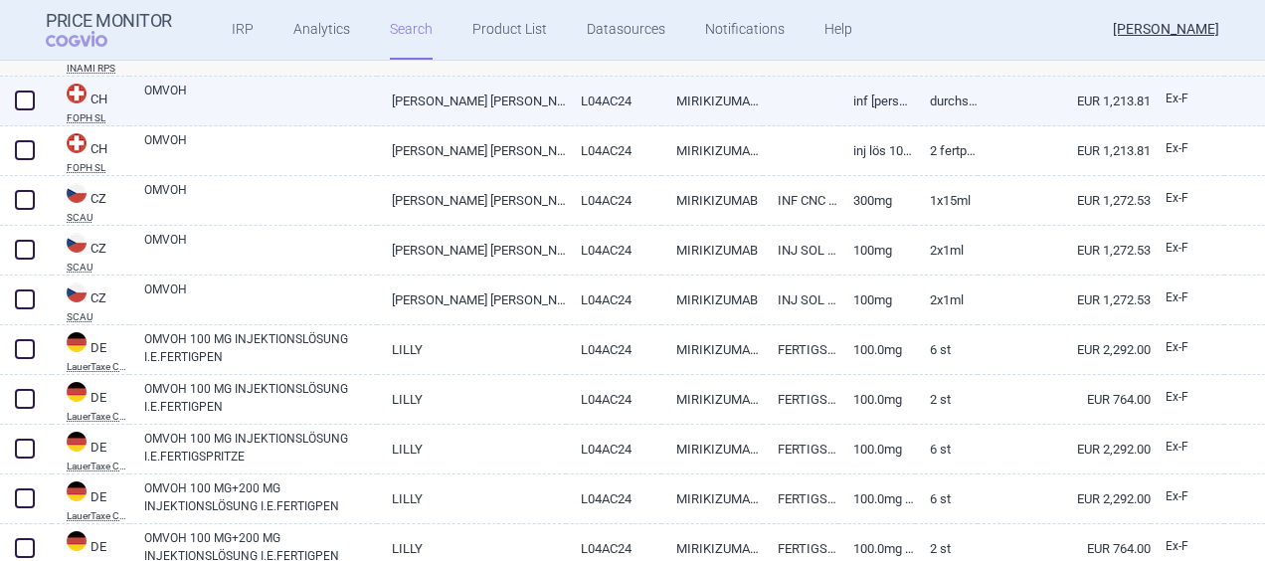
click at [915, 107] on link "Durchstf 15 ml" at bounding box center [947, 101] width 64 height 49
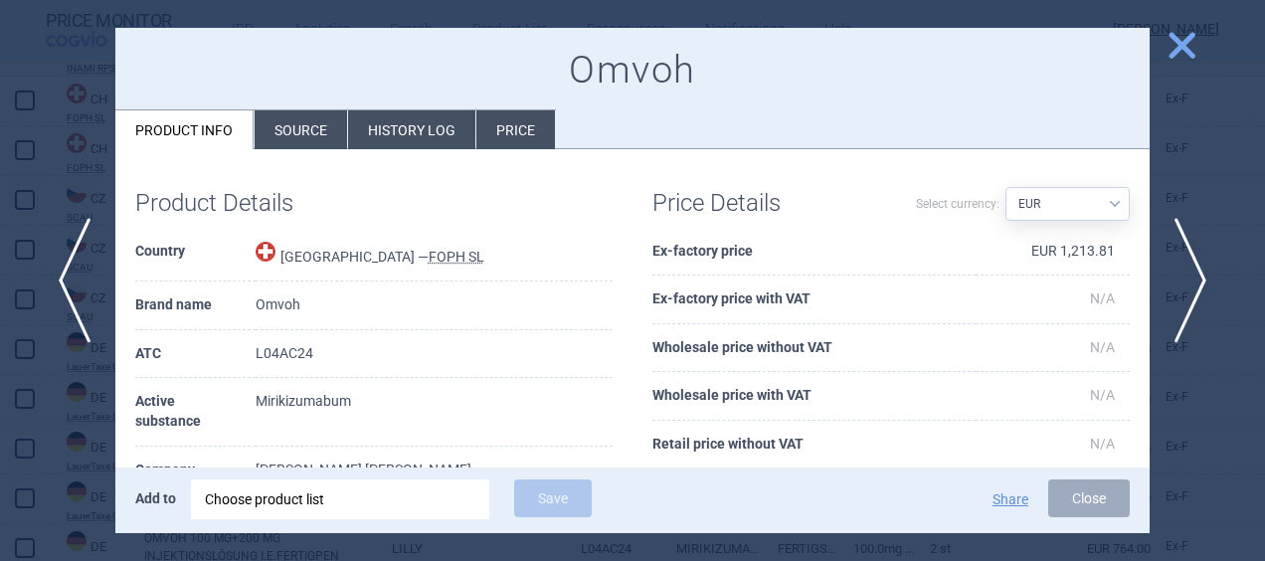
click at [1107, 205] on select "Source AED AUD BGN BHD [PERSON_NAME] BRL CAD CHF CNY COP CZK DKK DZD EUR GBP HU…" at bounding box center [1067, 204] width 124 height 34
select select "CHF"
click at [1005, 187] on select "Source AED AUD BGN BHD [PERSON_NAME] BRL CAD CHF CNY COP CZK DKK DZD EUR GBP HU…" at bounding box center [1067, 204] width 124 height 34
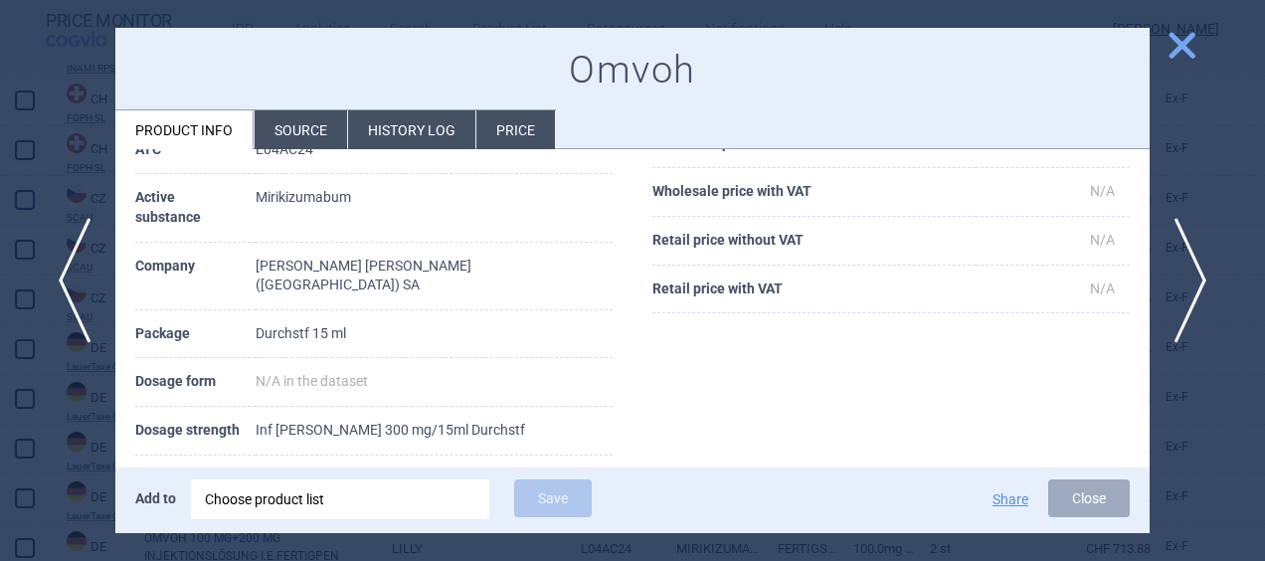
scroll to position [39, 0]
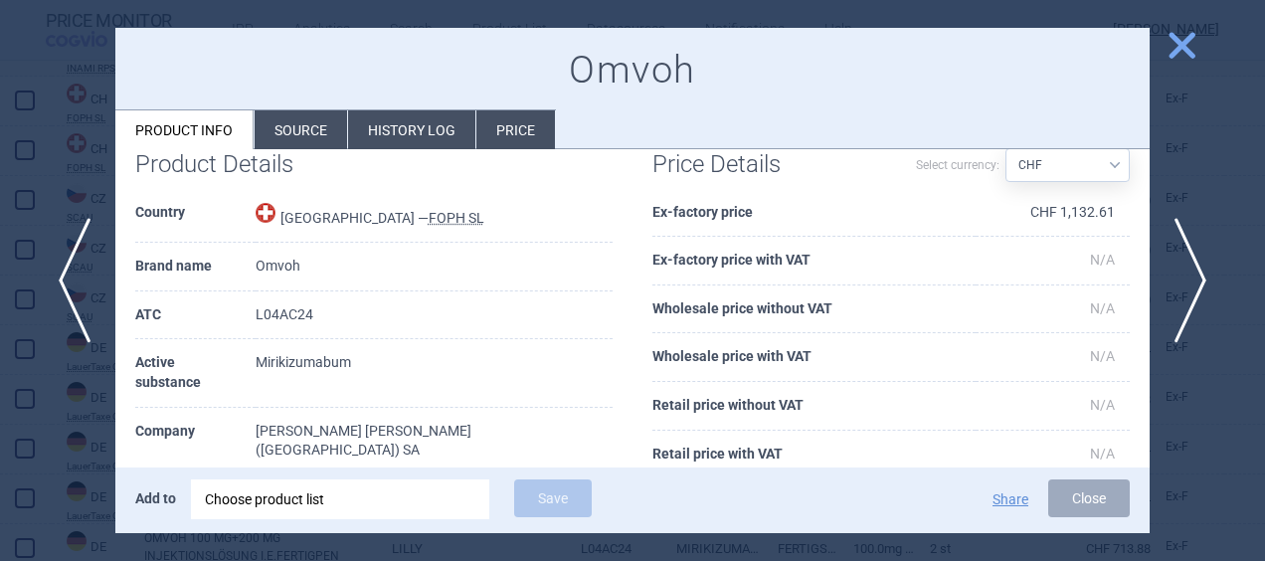
click at [412, 117] on li "History log" at bounding box center [411, 129] width 127 height 39
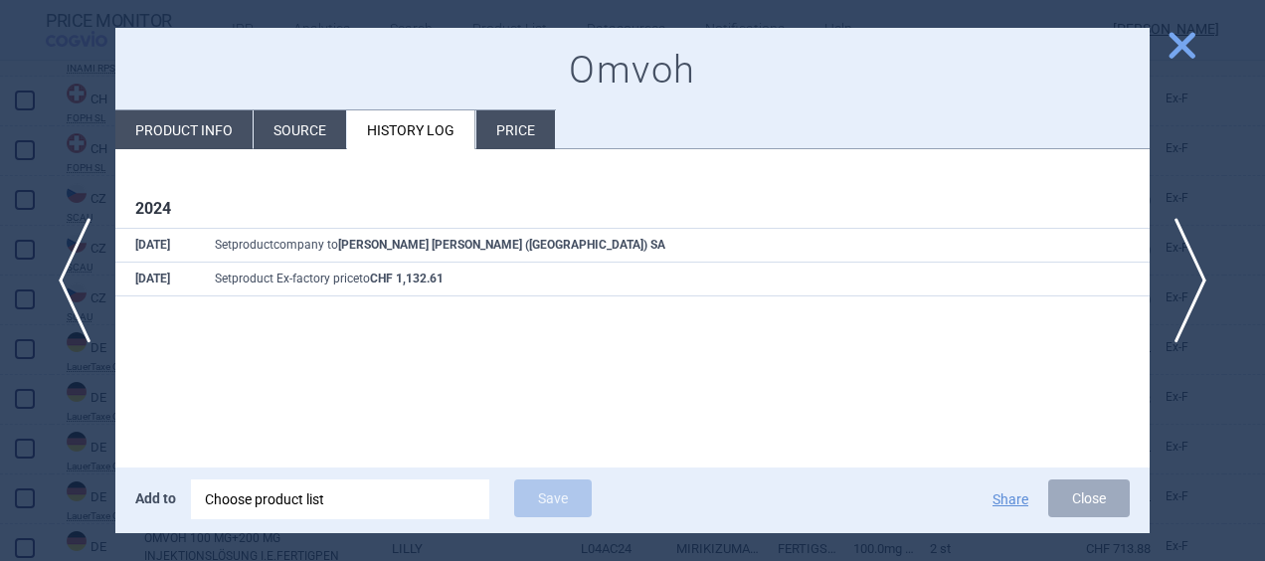
click at [313, 128] on li "Source" at bounding box center [300, 129] width 92 height 39
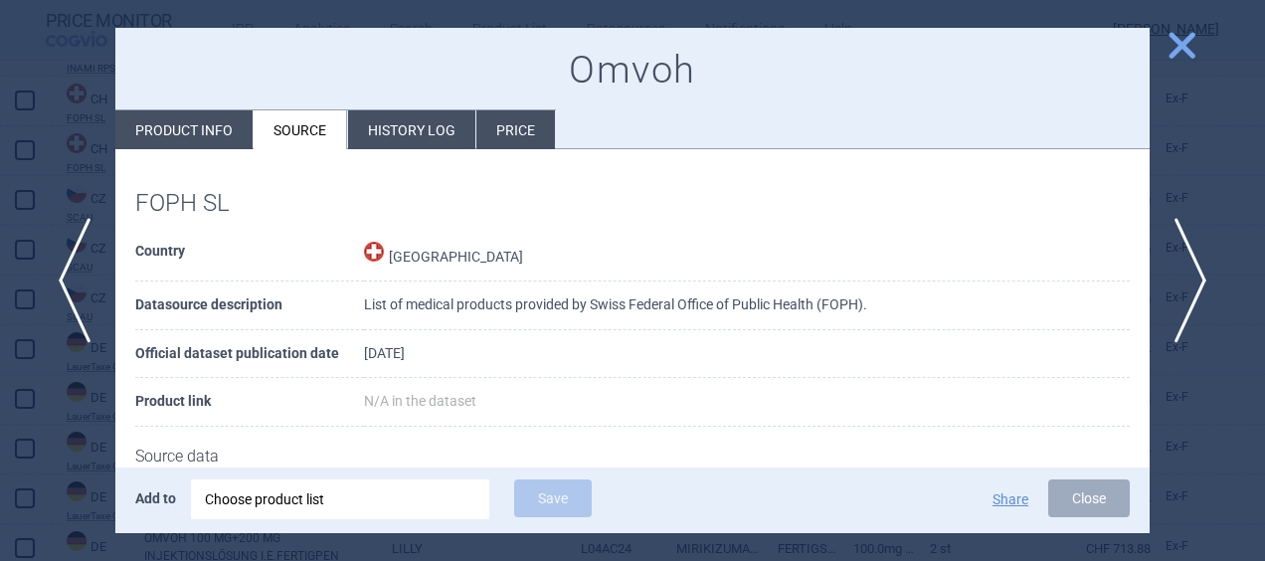
click at [539, 123] on li "Price" at bounding box center [515, 129] width 79 height 39
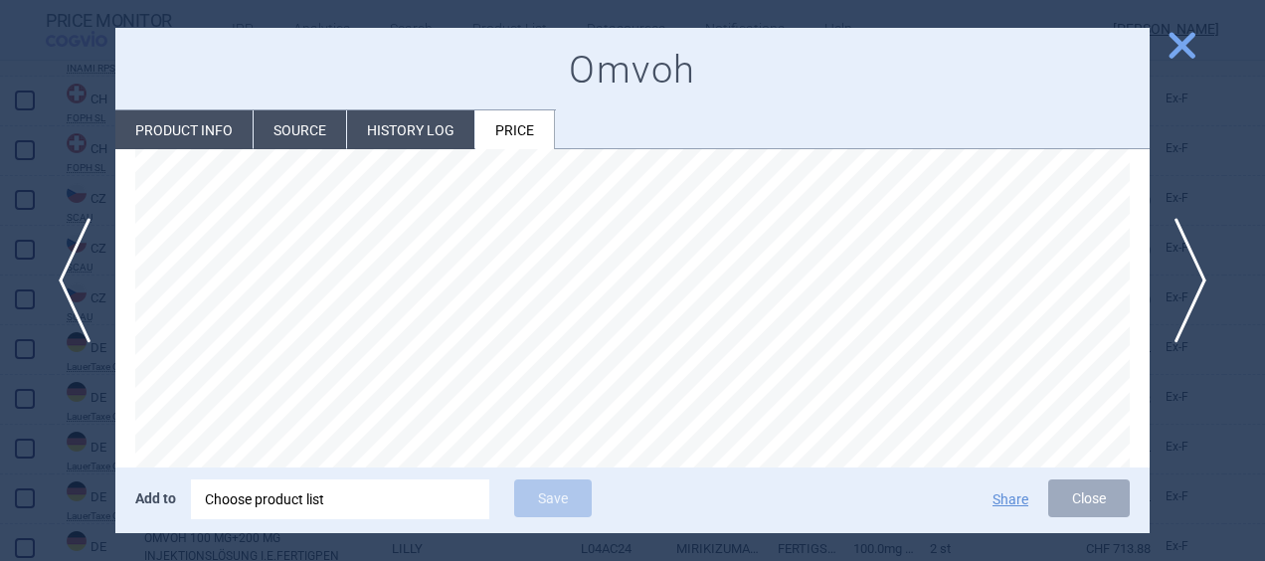
scroll to position [113, 0]
click at [197, 138] on li "Product info" at bounding box center [183, 129] width 137 height 39
select select "CHF"
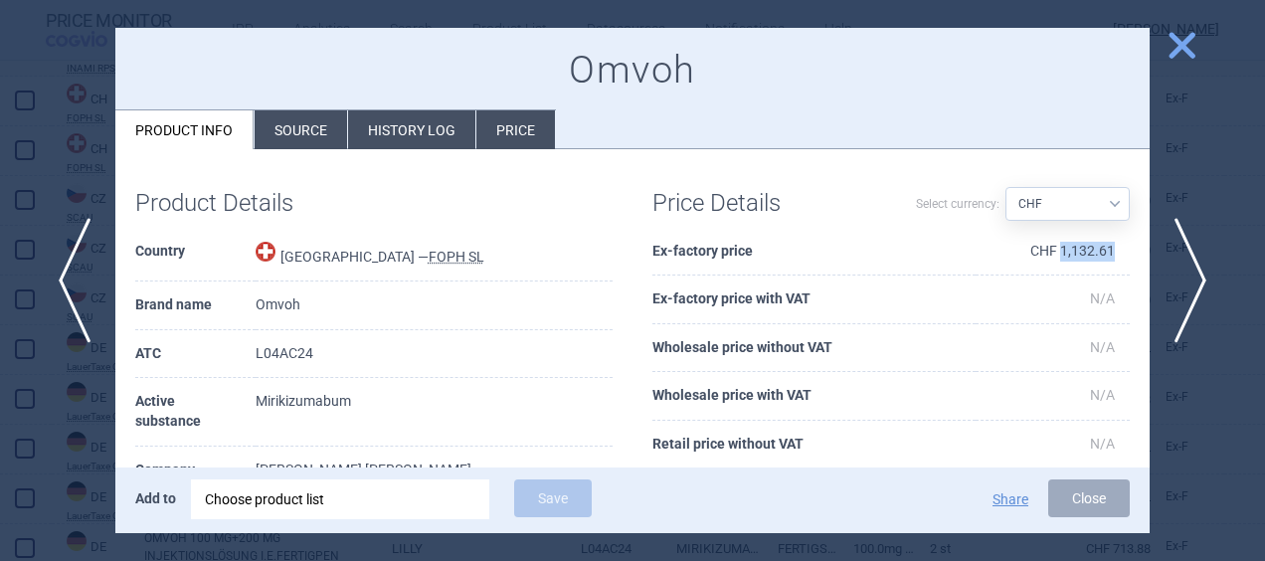
drag, startPoint x: 1046, startPoint y: 255, endPoint x: 1098, endPoint y: 255, distance: 51.7
click at [1098, 255] on td "CHF 1,132.61" at bounding box center [1052, 252] width 154 height 49
copy td "1,132.61"
click at [1095, 203] on select "Source AED AUD BGN BHD [PERSON_NAME] BRL CAD CHF CNY COP CZK DKK DZD EUR GBP HU…" at bounding box center [1067, 204] width 124 height 34
click at [1179, 39] on span "close" at bounding box center [1181, 45] width 35 height 35
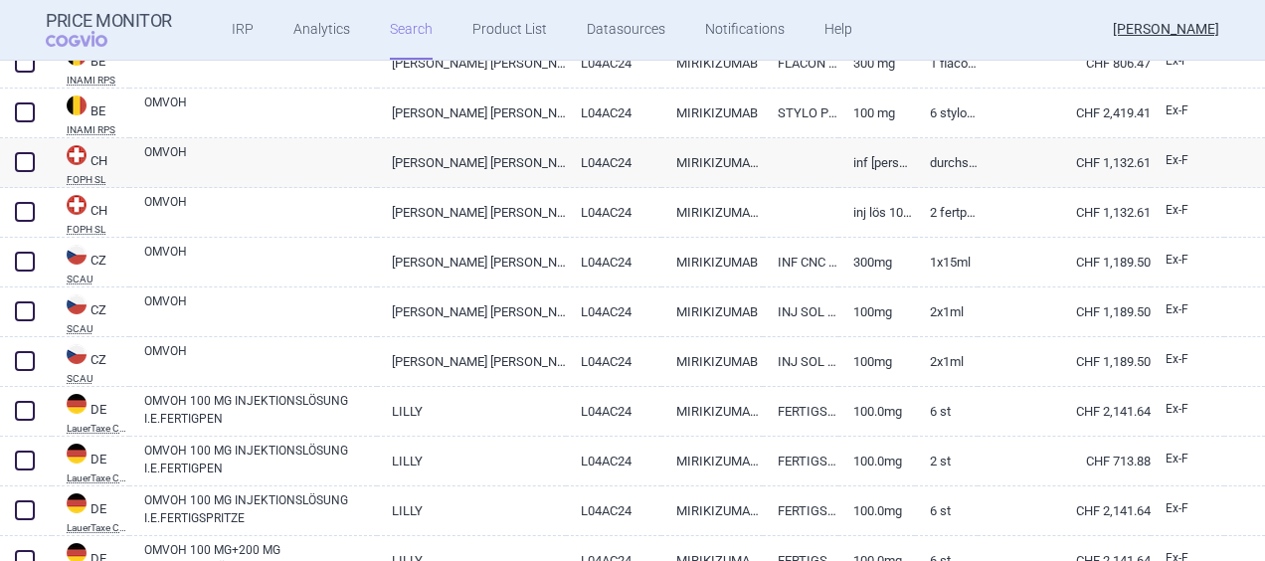
scroll to position [800, 0]
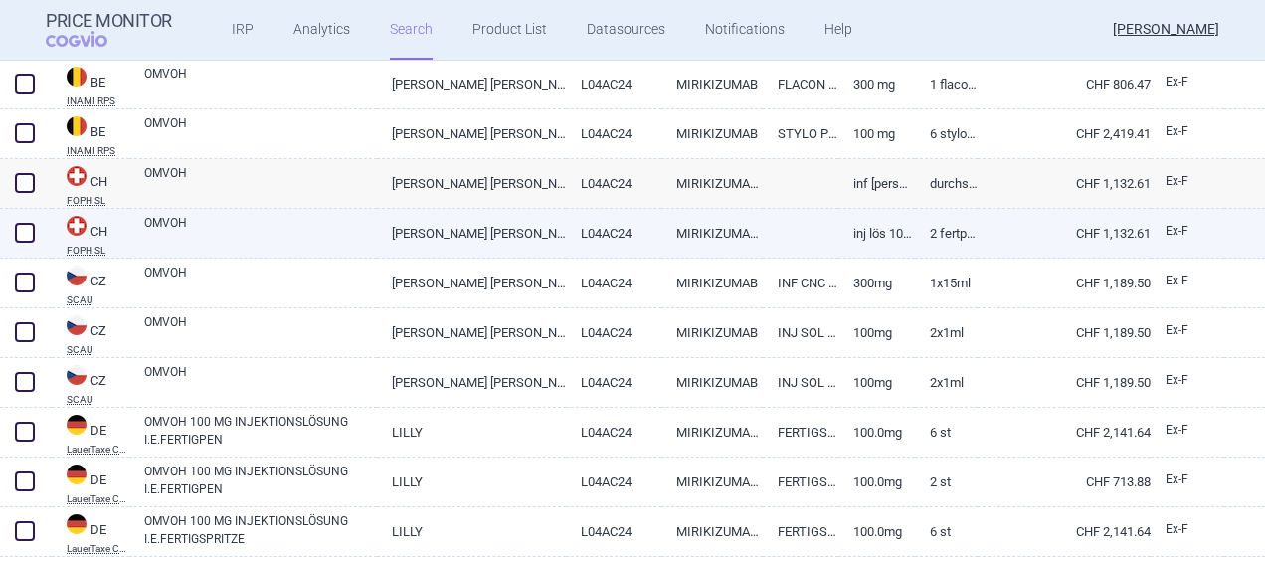
click at [977, 238] on link "CHF 1,132.61" at bounding box center [1063, 233] width 173 height 49
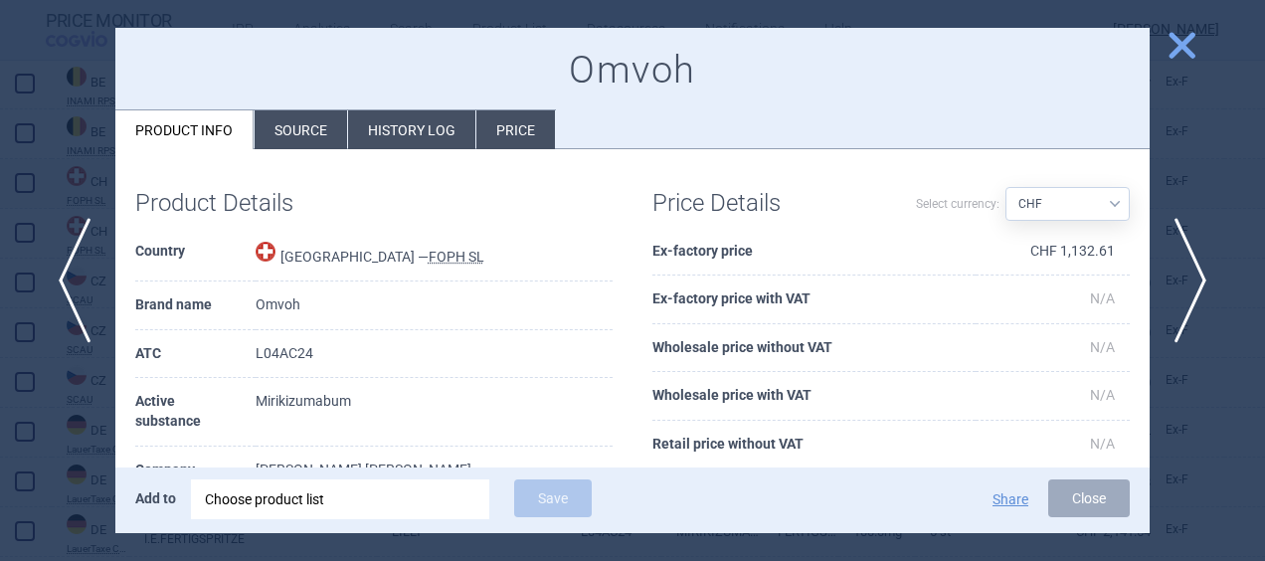
click at [1103, 203] on select "Source AED AUD BGN BHD [PERSON_NAME] BRL CAD CHF CNY COP CZK DKK DZD EUR GBP HU…" at bounding box center [1067, 204] width 124 height 34
select select "EUR"
click at [1005, 187] on select "Source AED AUD BGN BHD [PERSON_NAME] BRL CAD CHF CNY COP CZK DKK DZD EUR GBP HU…" at bounding box center [1067, 204] width 124 height 34
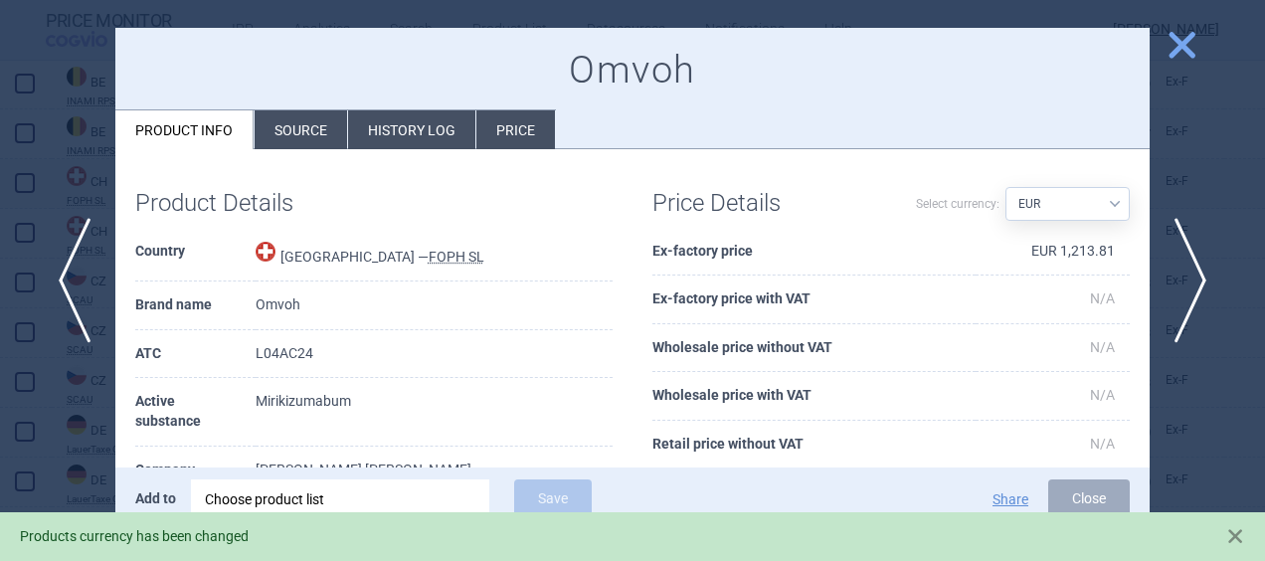
click at [1173, 49] on span "close" at bounding box center [1181, 45] width 35 height 35
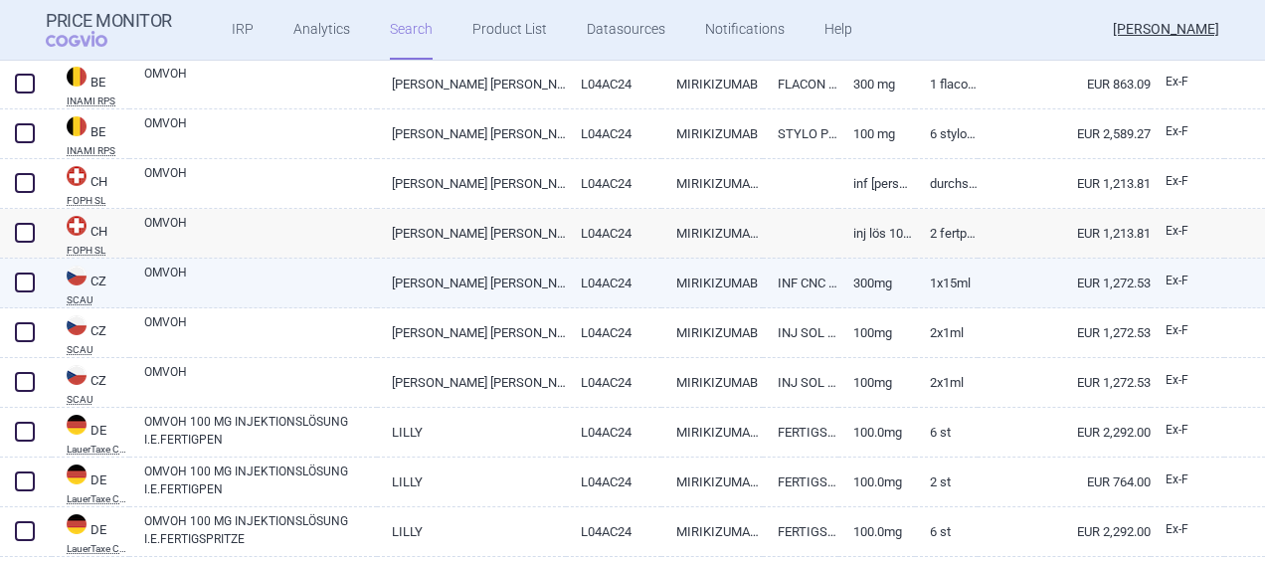
click at [1023, 280] on link "EUR 1,272.53" at bounding box center [1063, 283] width 173 height 49
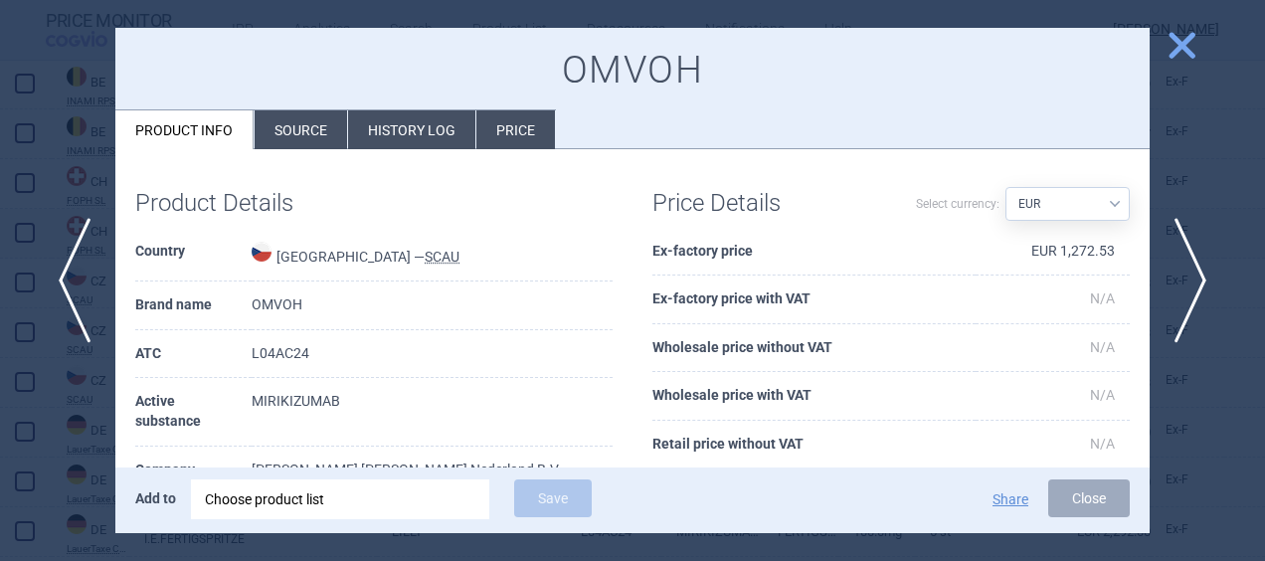
click at [1101, 193] on select "Source AED AUD BGN BHD [PERSON_NAME] BRL CAD CHF CNY COP CZK DKK DZD EUR GBP HU…" at bounding box center [1067, 204] width 124 height 34
select select "CZK"
click at [1005, 187] on select "Source AED AUD BGN BHD [PERSON_NAME] BRL CAD CHF CNY COP CZK DKK DZD EUR GBP HU…" at bounding box center [1067, 204] width 124 height 34
click at [1181, 40] on span "close" at bounding box center [1181, 45] width 35 height 35
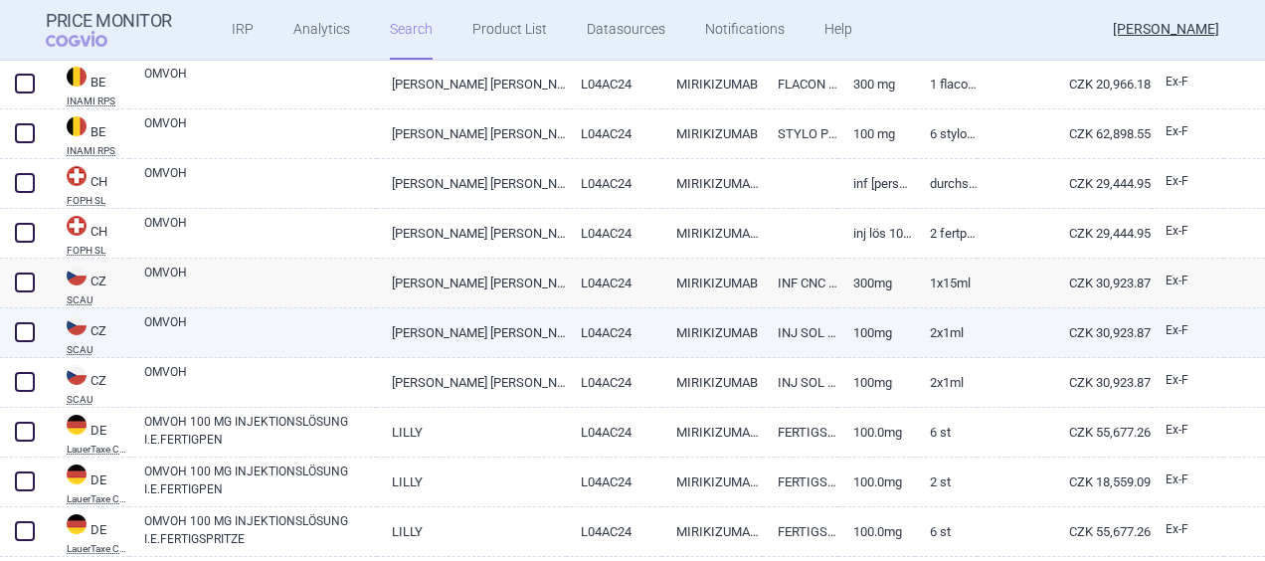
click at [978, 336] on link "CZK 30,923.87" at bounding box center [1063, 332] width 173 height 49
select select "CZK"
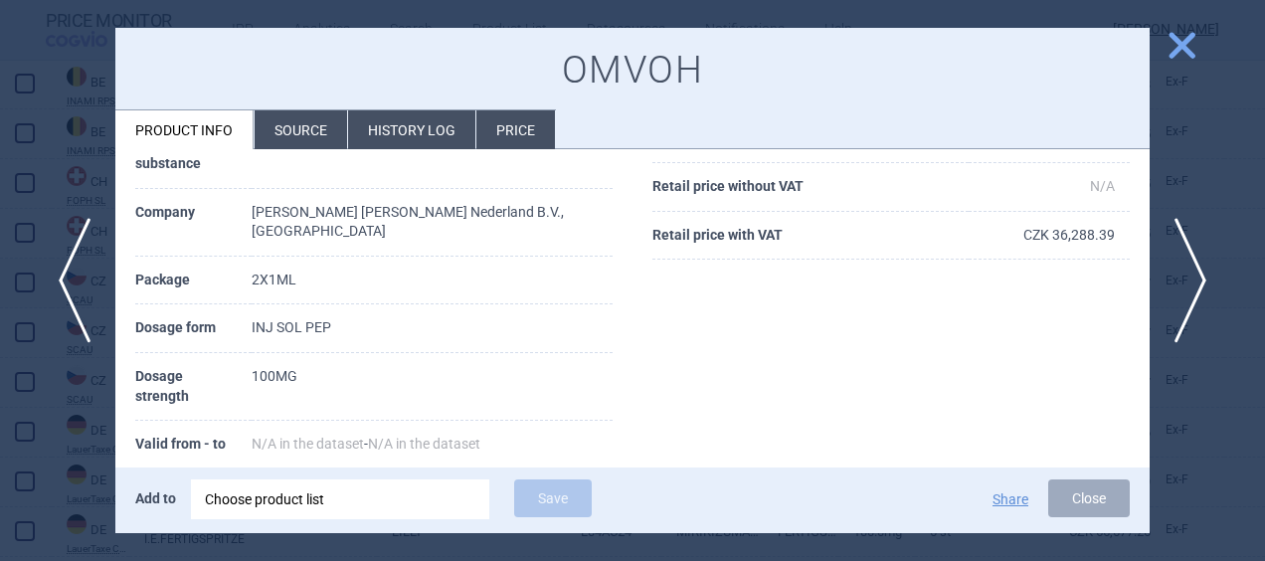
scroll to position [278, 0]
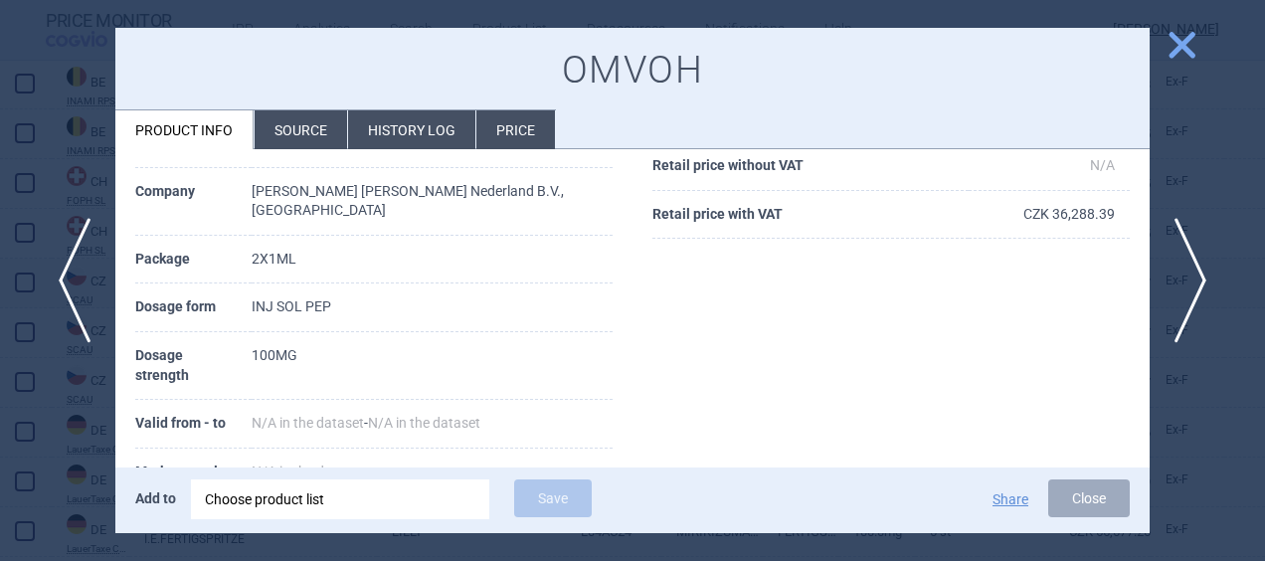
click at [1181, 36] on span "close" at bounding box center [1181, 45] width 35 height 35
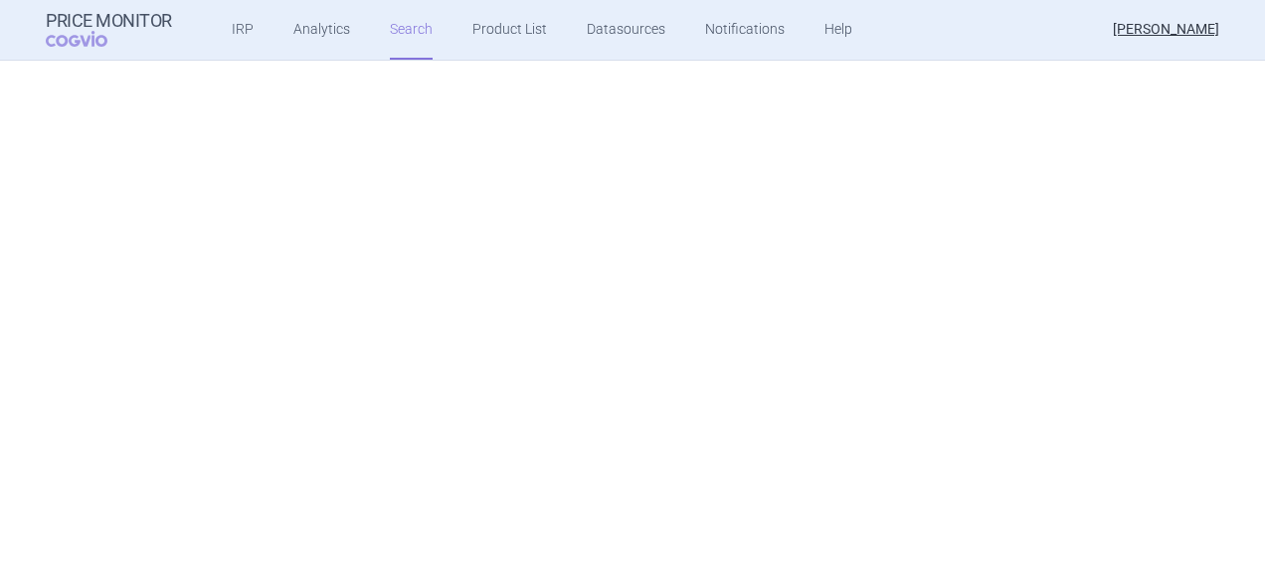
select select "brandName"
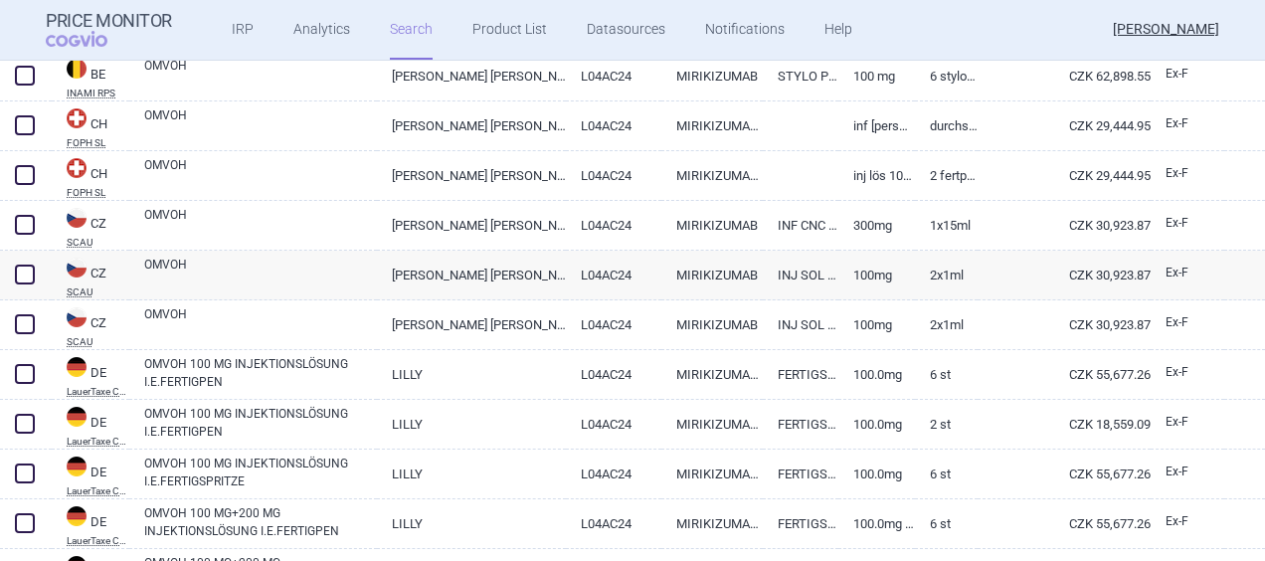
scroll to position [1086, 0]
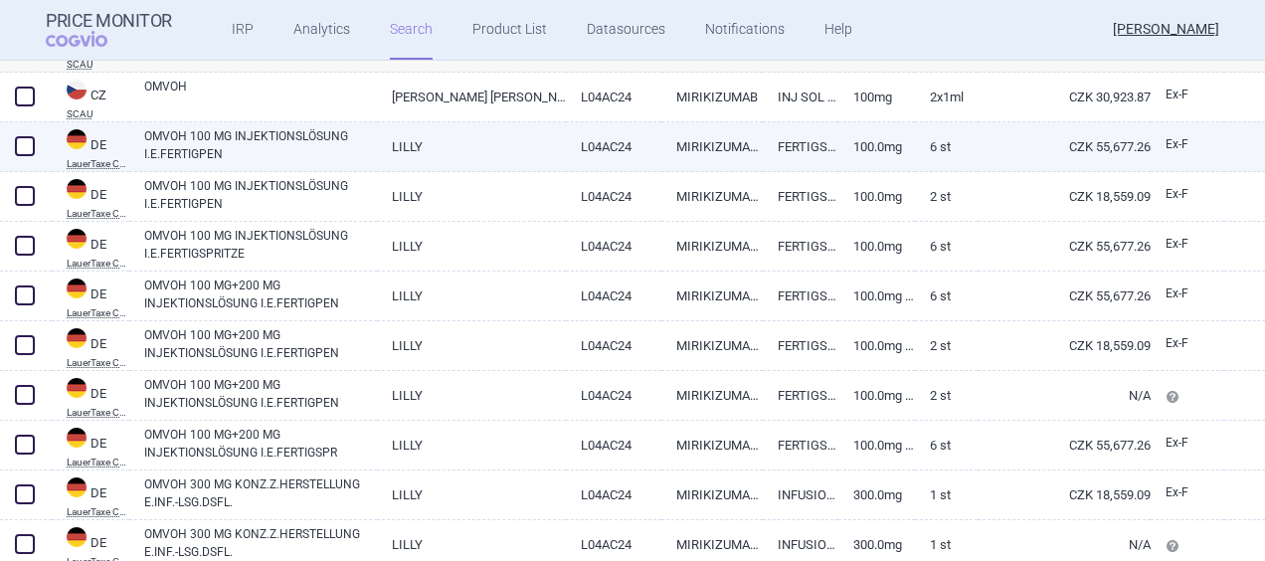
click at [713, 133] on link "MIRIKIZUMAB 100 MG" at bounding box center [711, 146] width 101 height 49
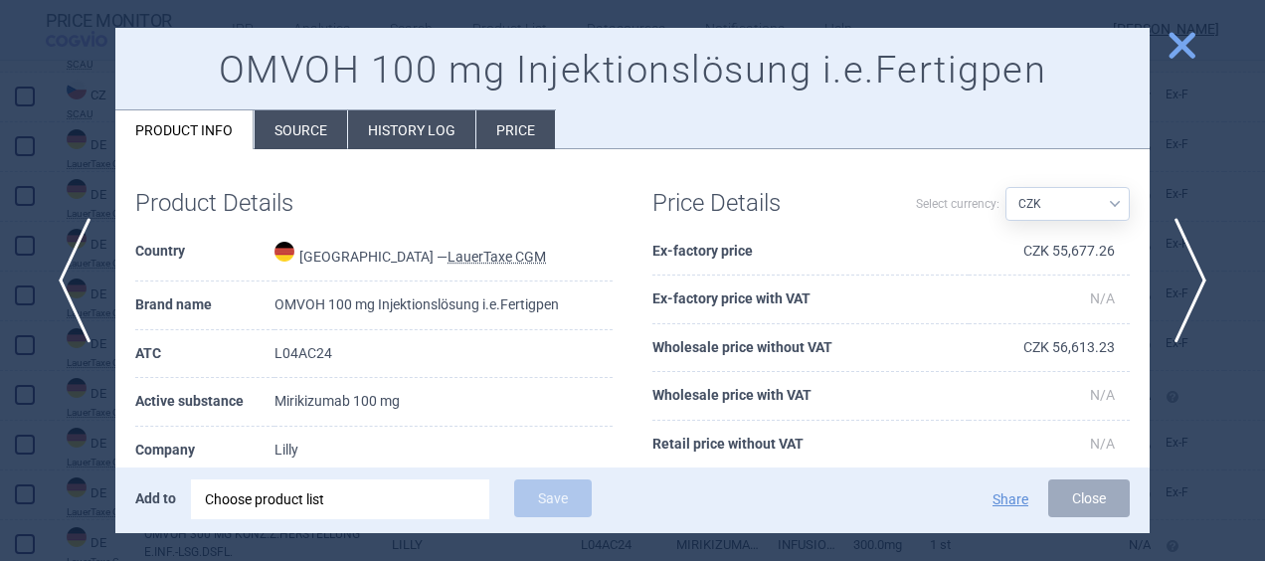
click at [1099, 200] on select "Source AED AUD BGN BHD [PERSON_NAME] BRL CAD CHF CNY COP CZK DKK DZD EUR GBP HU…" at bounding box center [1067, 204] width 124 height 34
select select "EUR"
click at [1005, 187] on select "Source AED AUD BGN BHD [PERSON_NAME] BRL CAD CHF CNY COP CZK DKK DZD EUR GBP HU…" at bounding box center [1067, 204] width 124 height 34
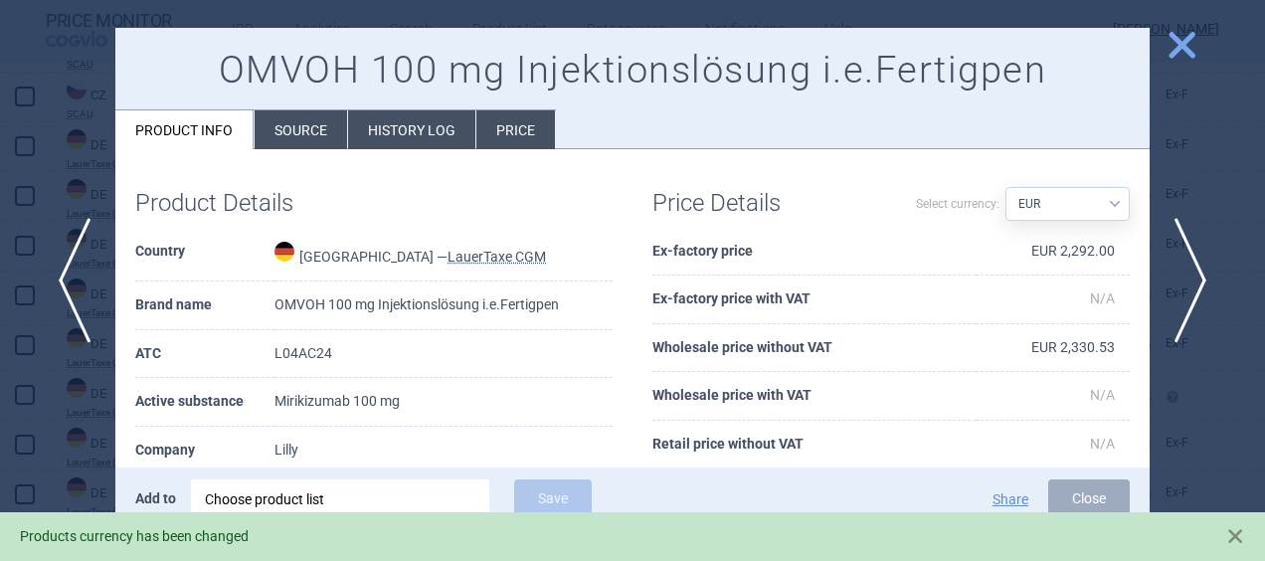
click at [1184, 55] on span "close" at bounding box center [1181, 45] width 35 height 35
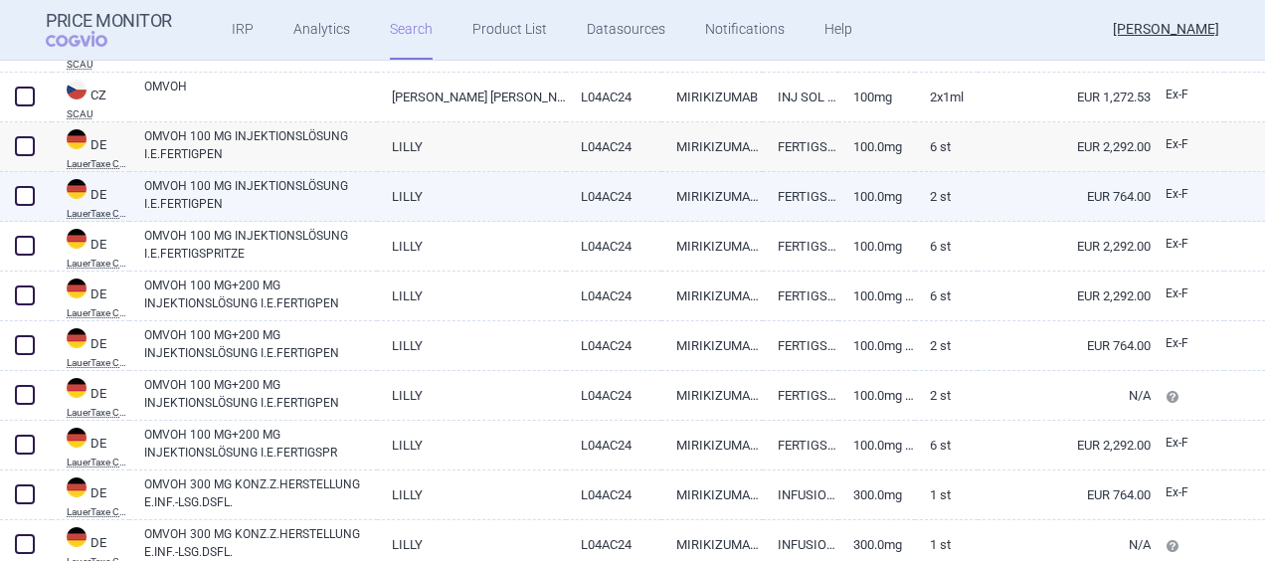
click at [838, 206] on link "100.0mg" at bounding box center [876, 196] width 76 height 49
select select "EUR"
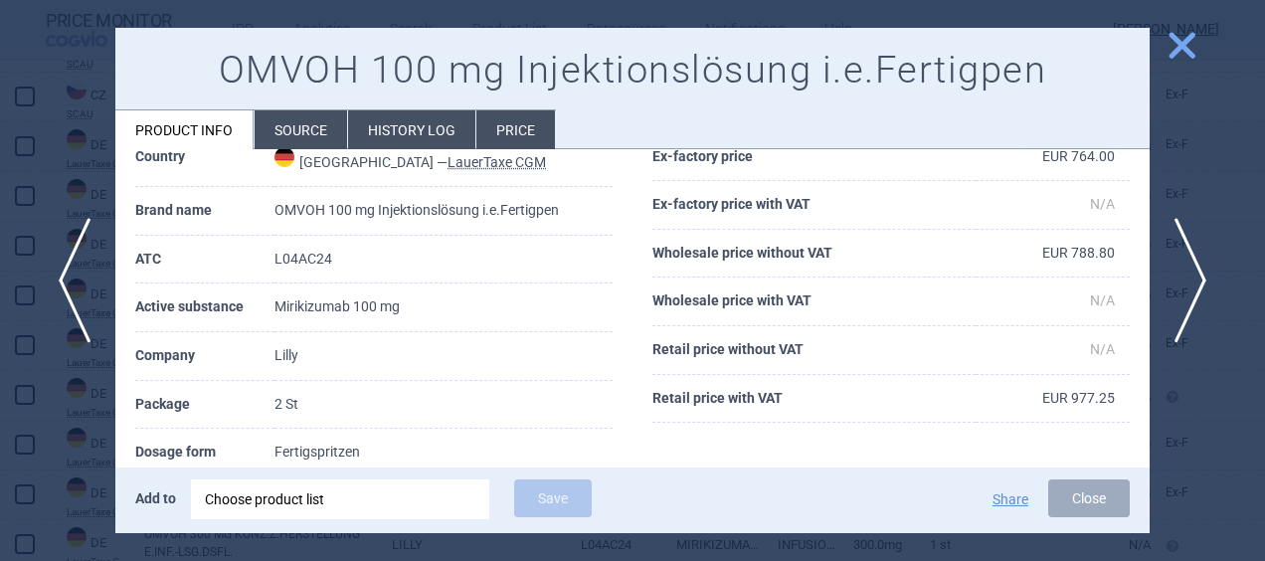
scroll to position [66, 0]
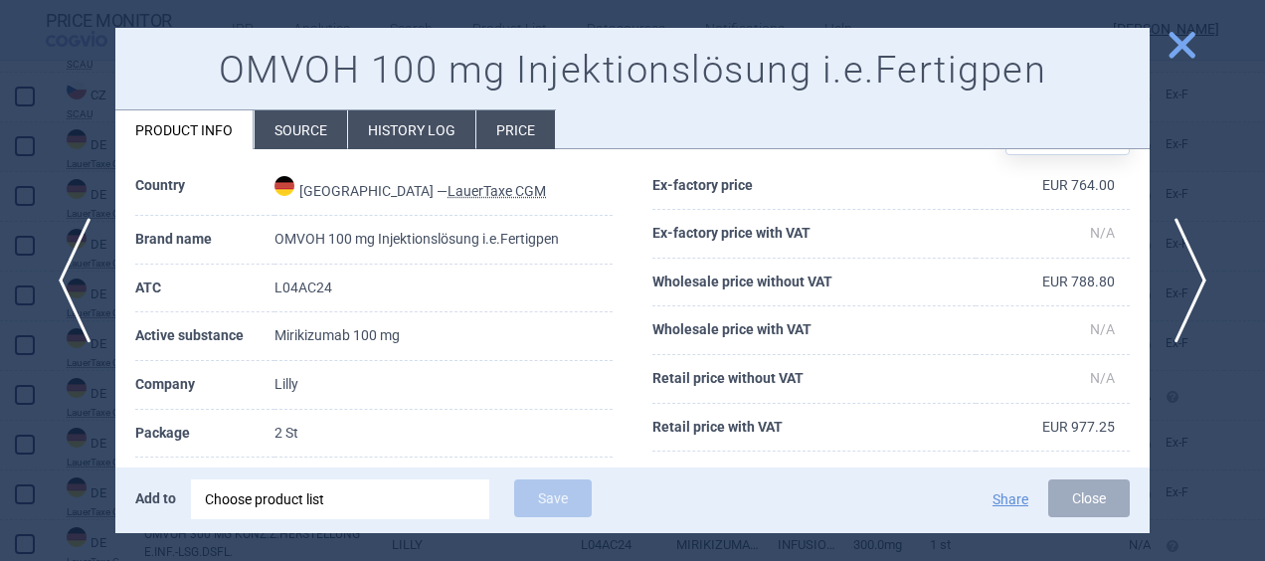
click at [1177, 41] on span "close" at bounding box center [1181, 45] width 35 height 35
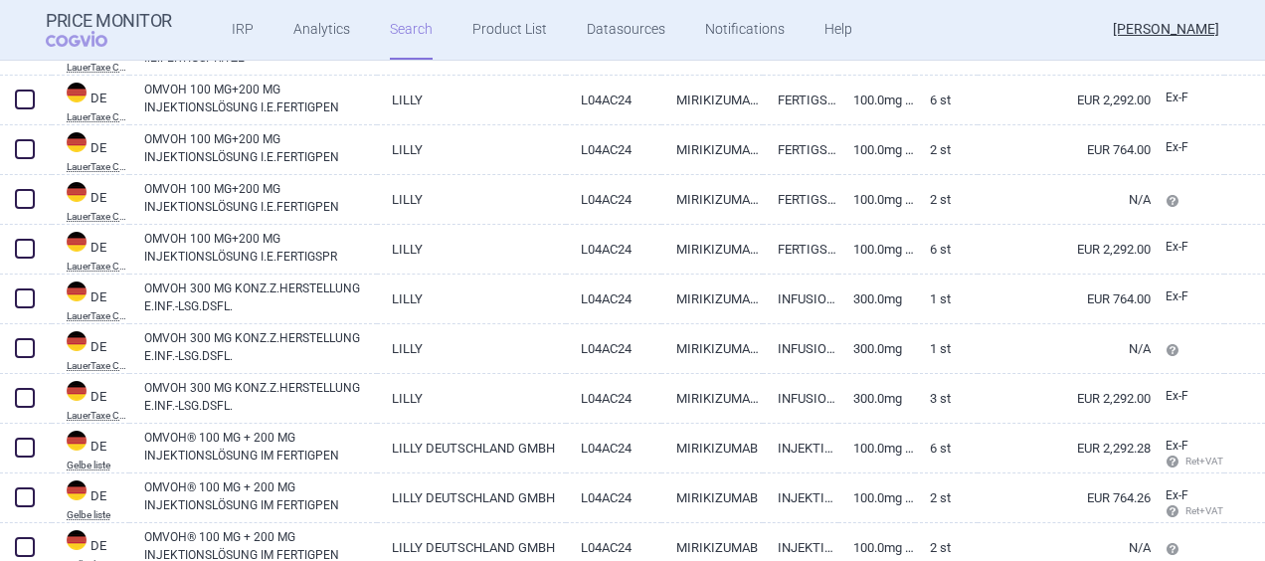
scroll to position [1290, 0]
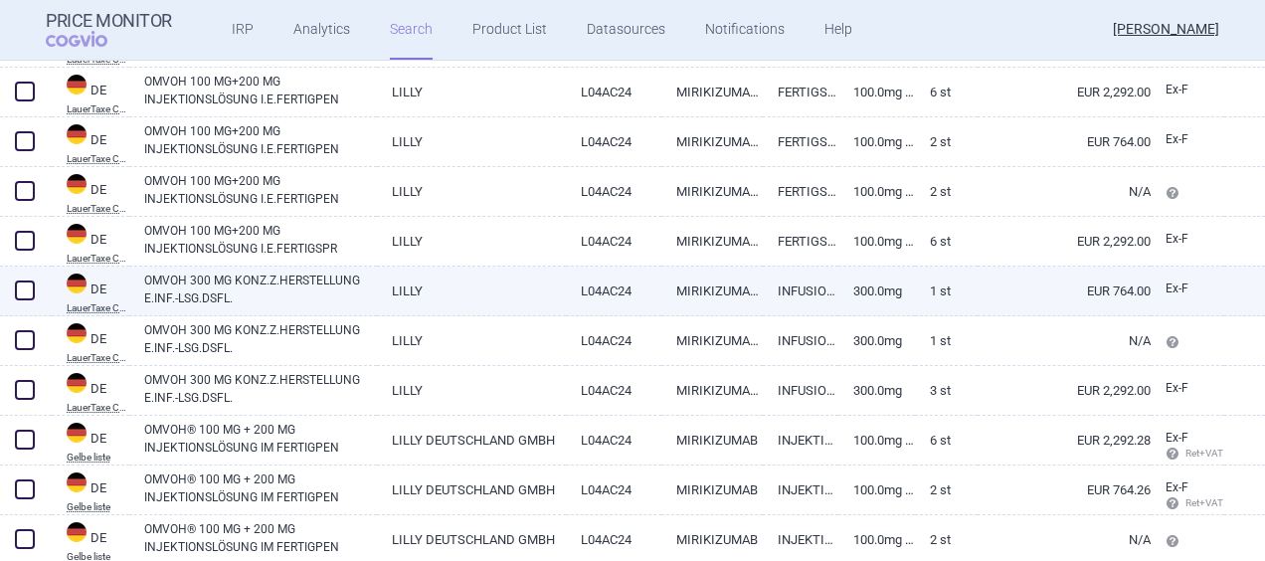
click at [1000, 290] on link "EUR 764.00" at bounding box center [1063, 290] width 173 height 49
select select "EUR"
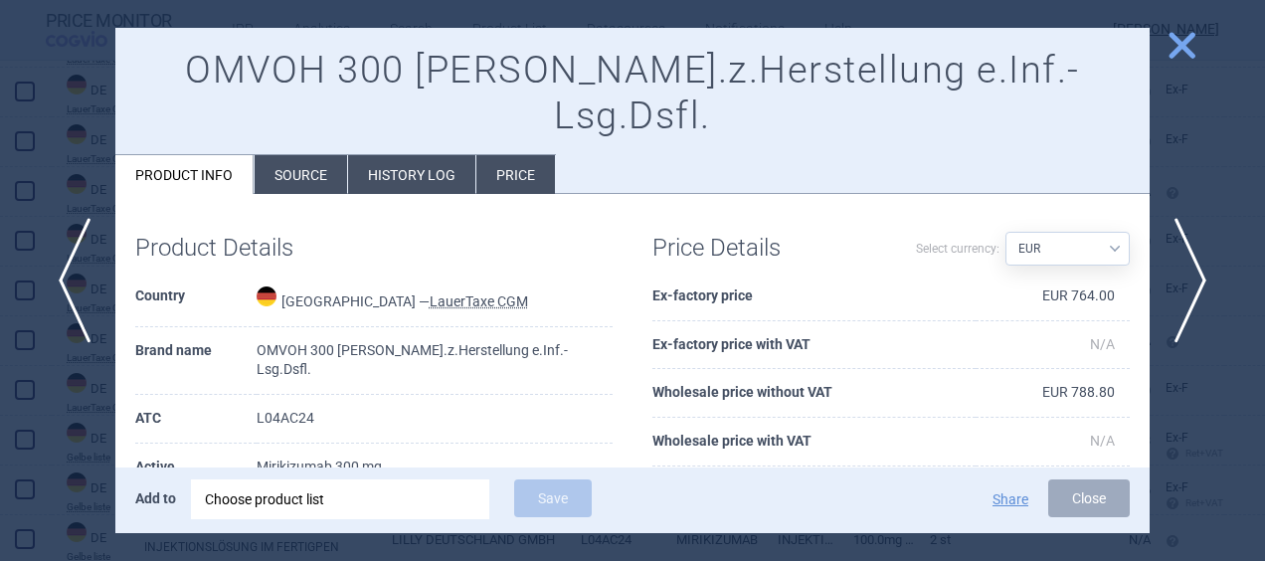
click at [510, 155] on li "Price" at bounding box center [515, 174] width 79 height 39
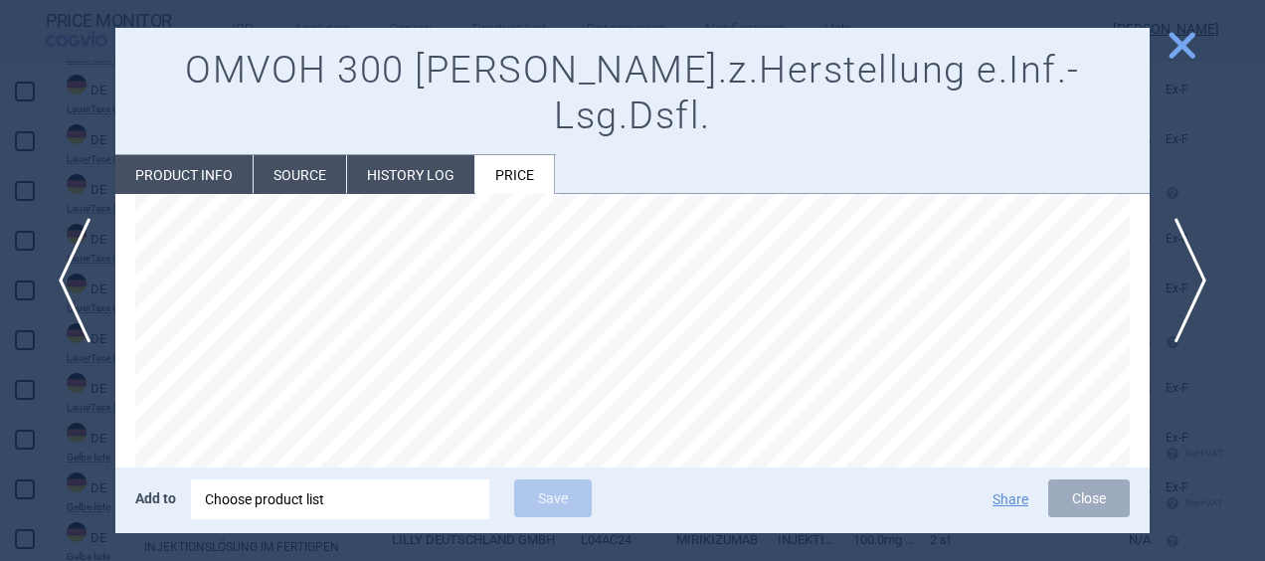
scroll to position [138, 0]
click at [310, 155] on li "Source" at bounding box center [300, 174] width 92 height 39
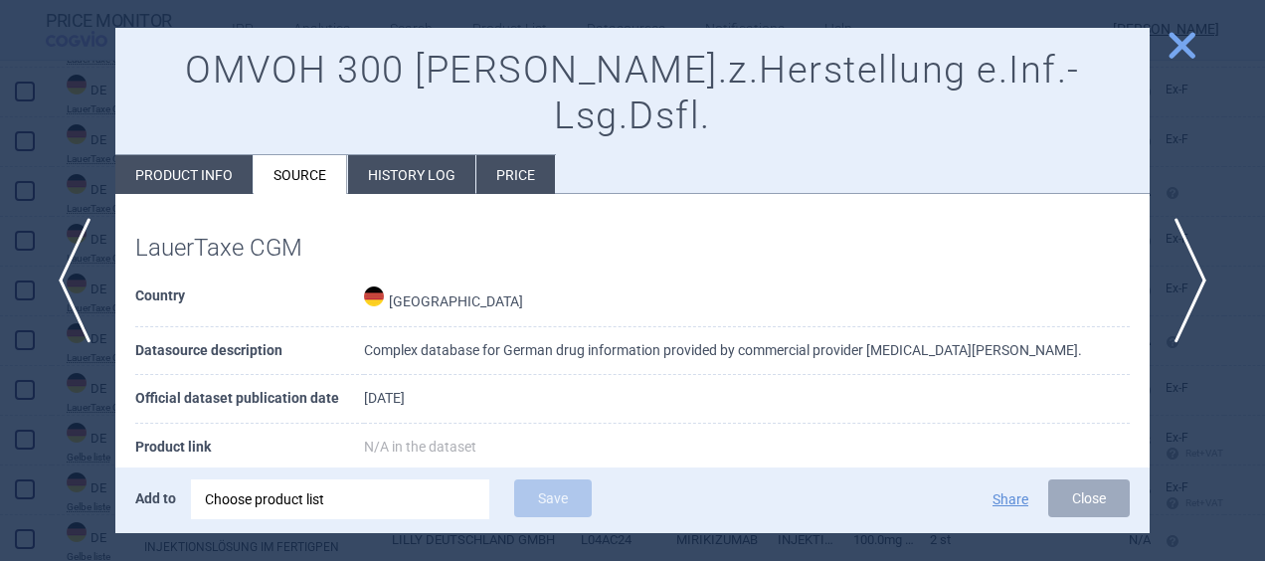
click at [392, 155] on li "History log" at bounding box center [411, 174] width 127 height 39
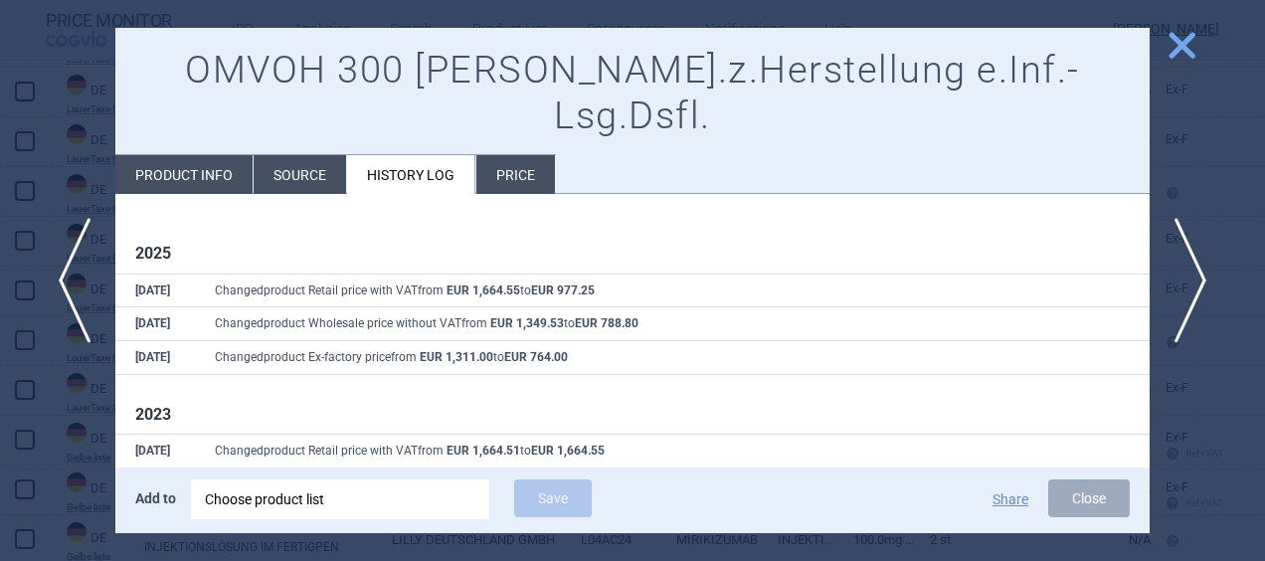
click at [189, 155] on li "Product info" at bounding box center [183, 174] width 137 height 39
select select "EUR"
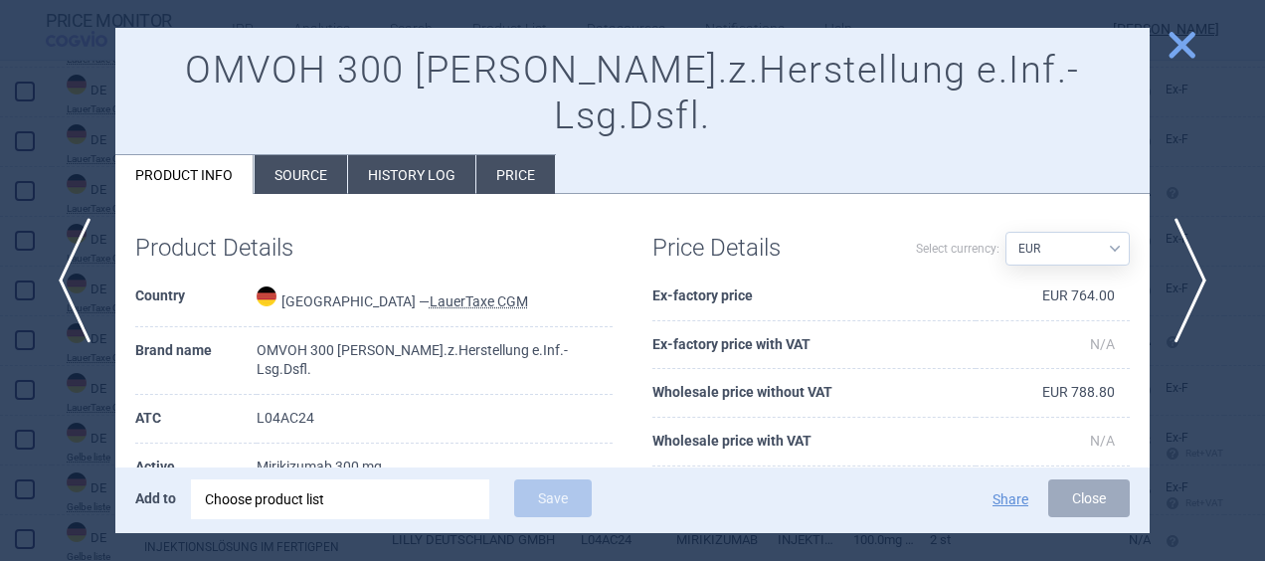
click at [1186, 51] on span "close" at bounding box center [1181, 45] width 35 height 35
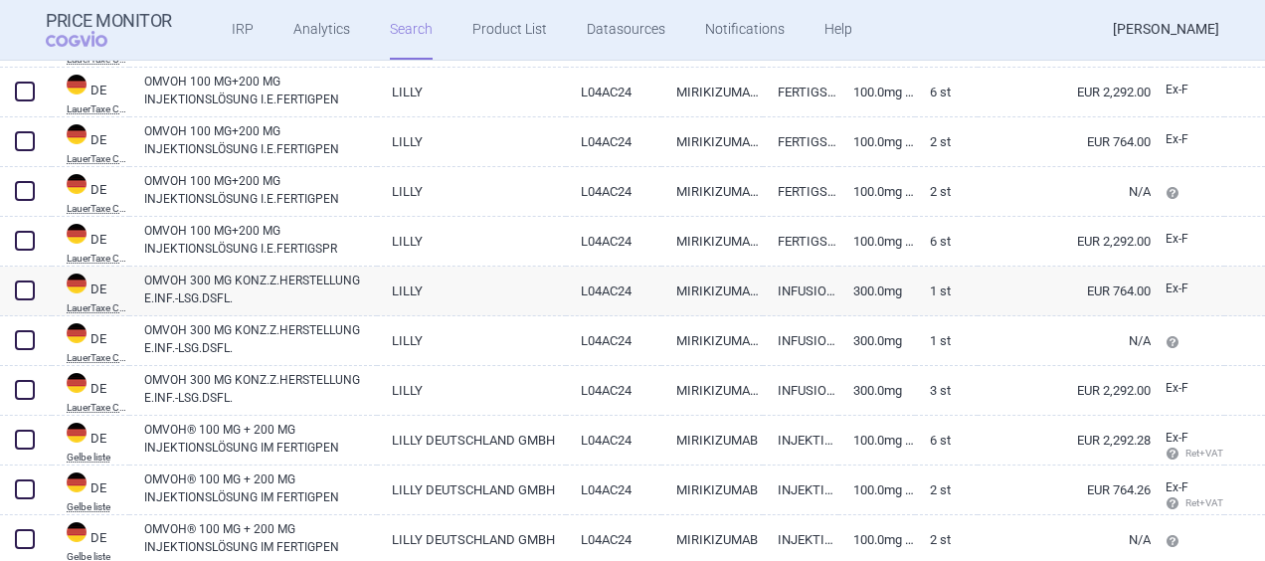
click at [1186, 51] on link "[PERSON_NAME]" at bounding box center [1166, 30] width 106 height 60
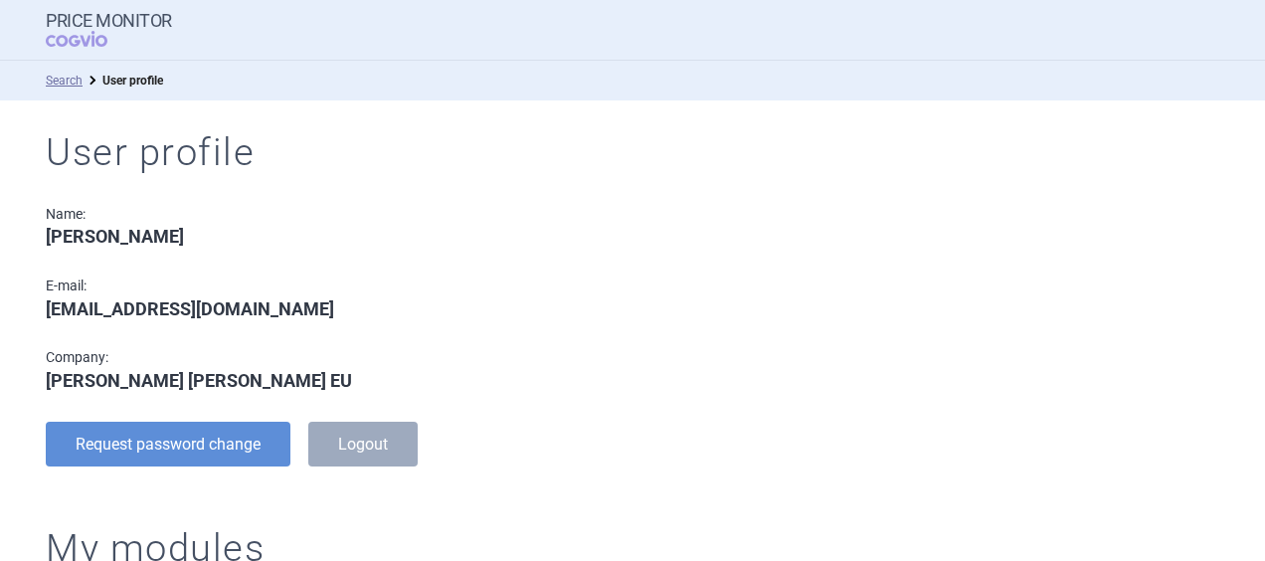
select select "brandName"
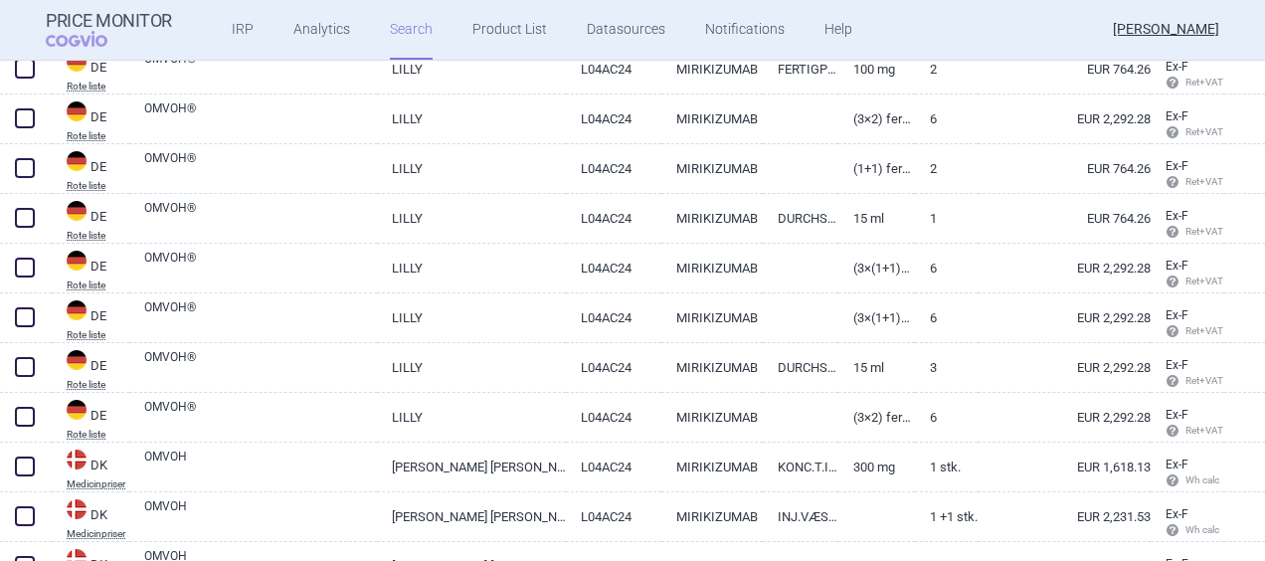
scroll to position [2126, 0]
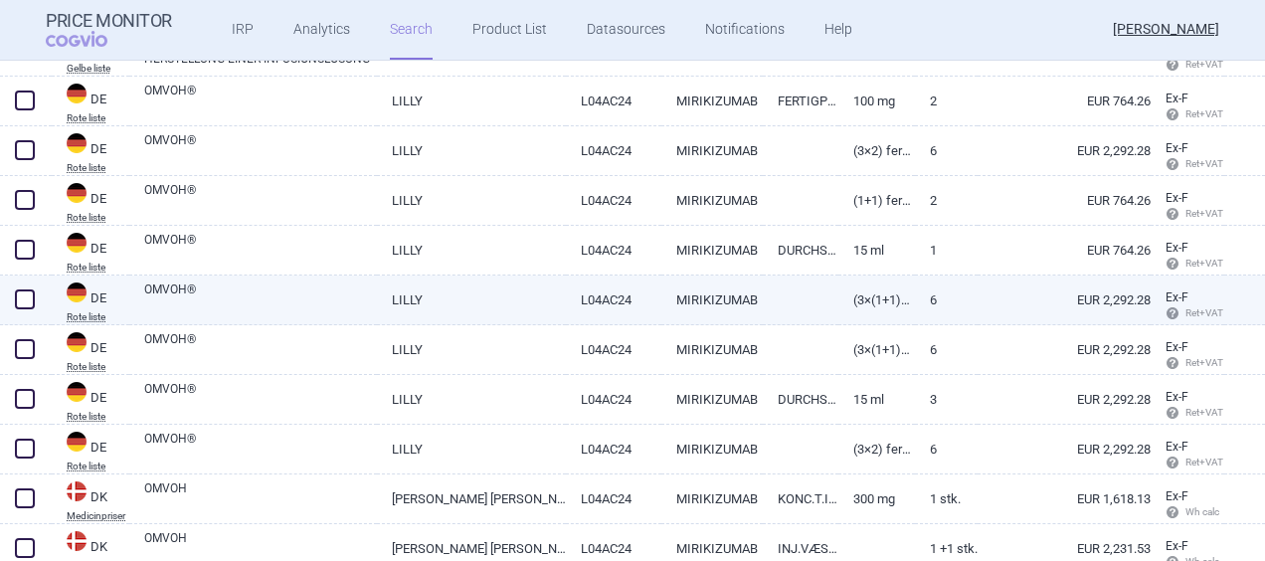
click at [977, 294] on link "EUR 2,292.28" at bounding box center [1063, 299] width 173 height 49
select select "EUR"
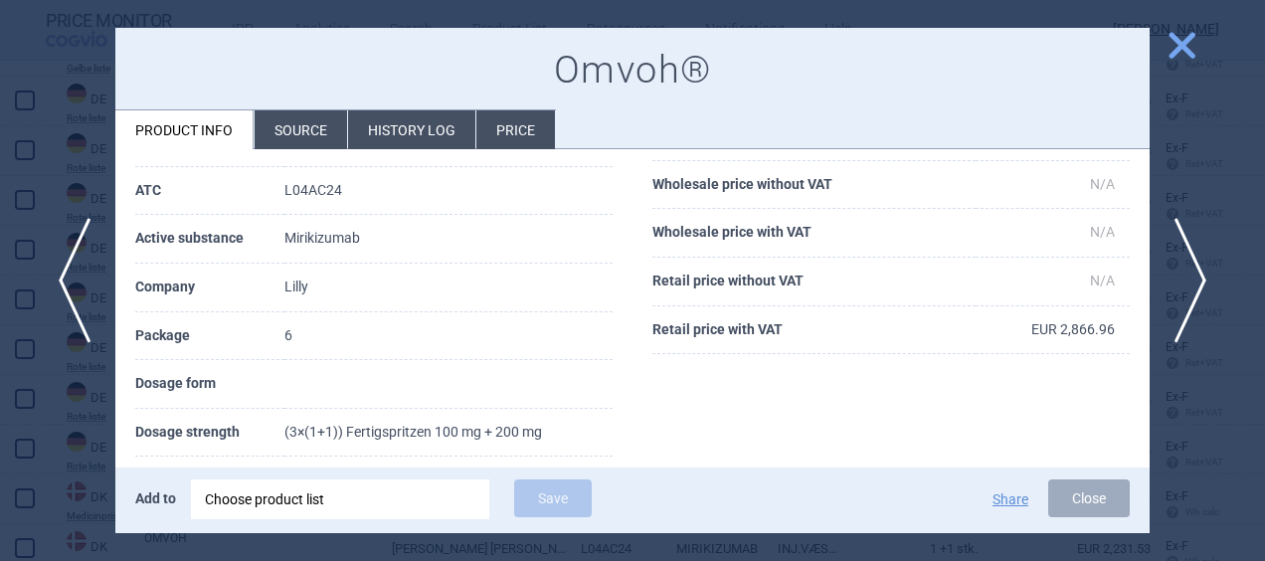
scroll to position [215, 0]
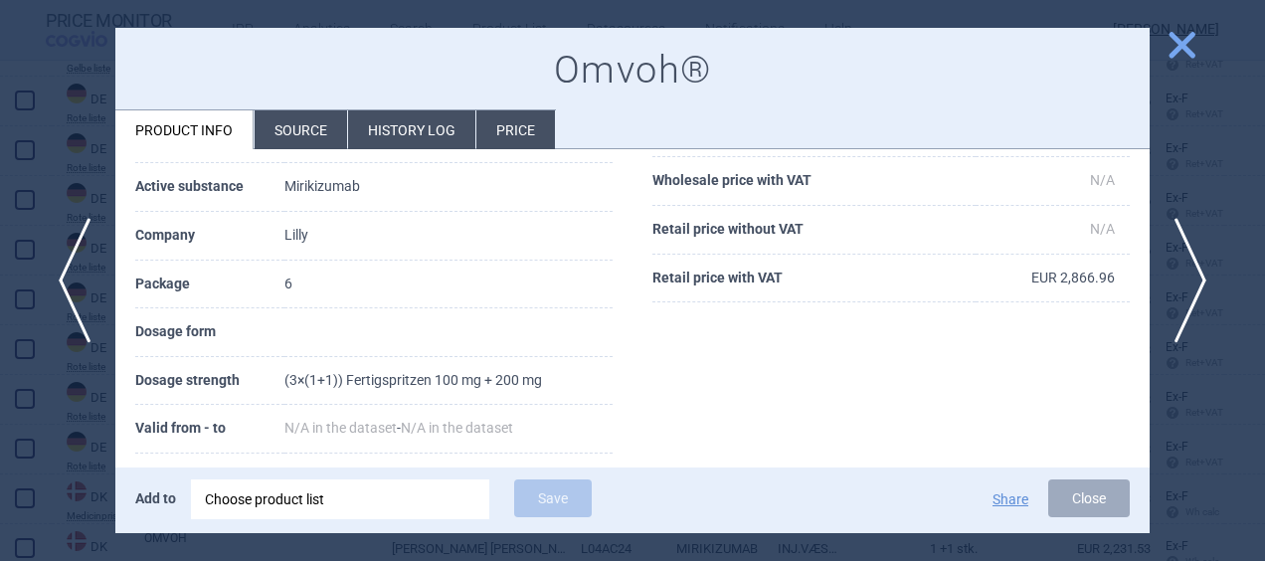
click at [1179, 43] on span "close" at bounding box center [1181, 45] width 35 height 35
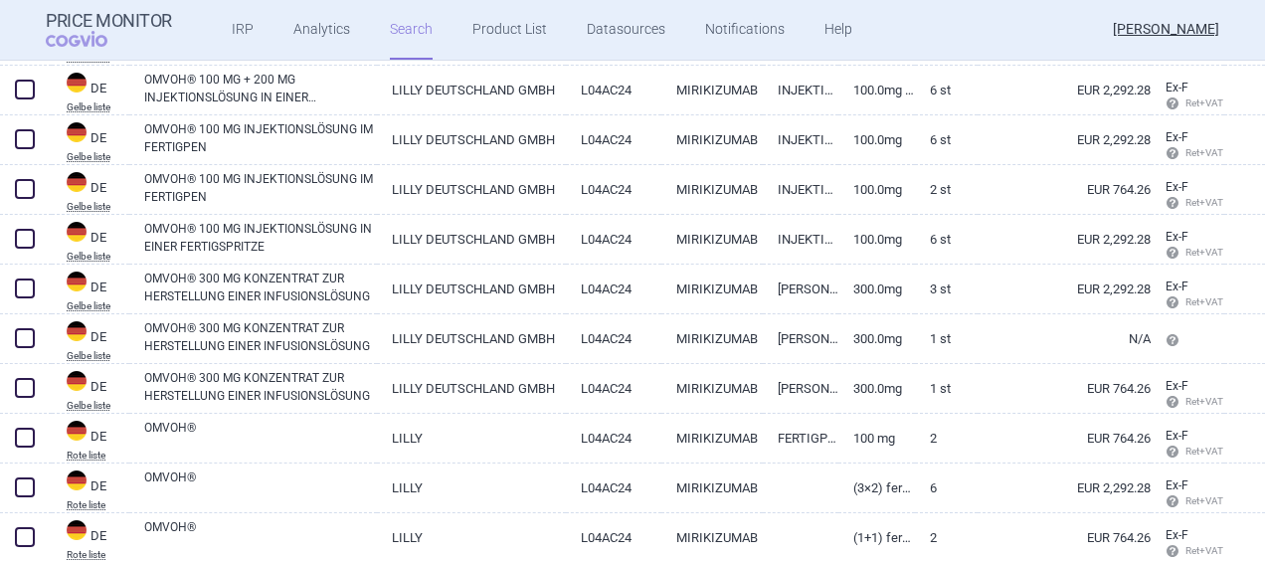
scroll to position [1781, 0]
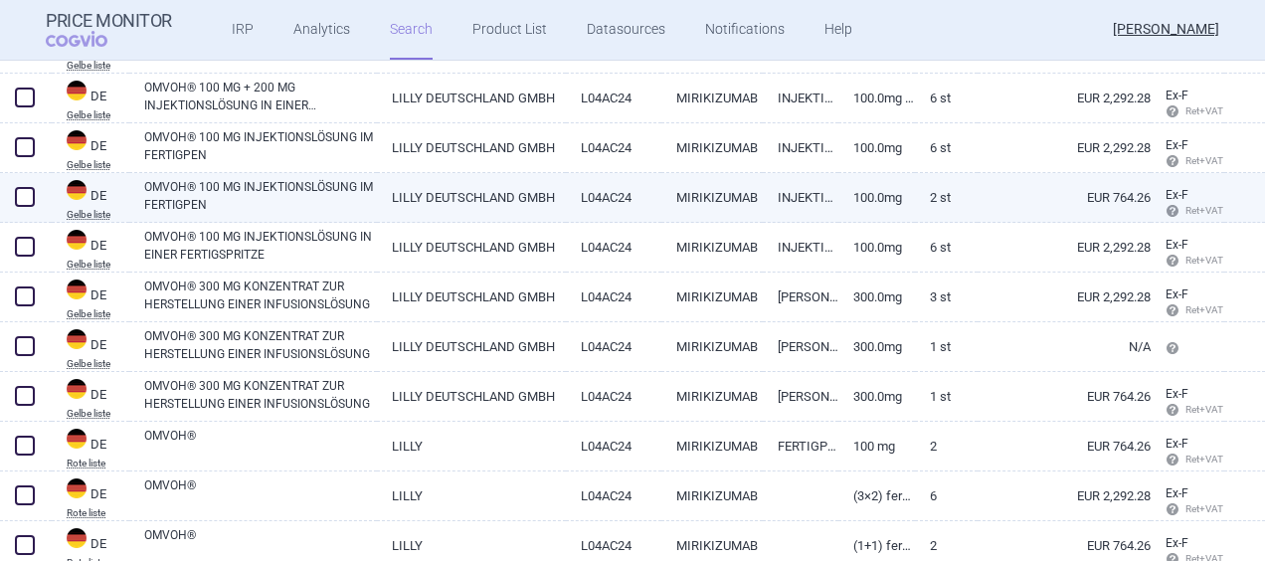
click at [915, 198] on link "2 ST" at bounding box center [947, 197] width 64 height 49
select select "EUR"
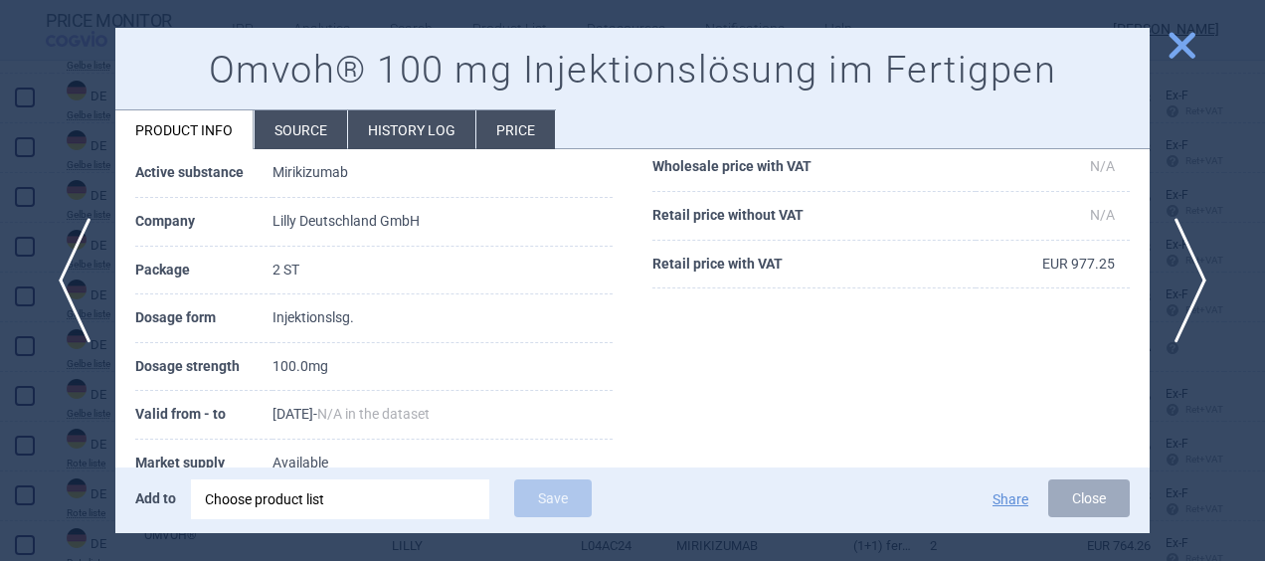
scroll to position [233, 0]
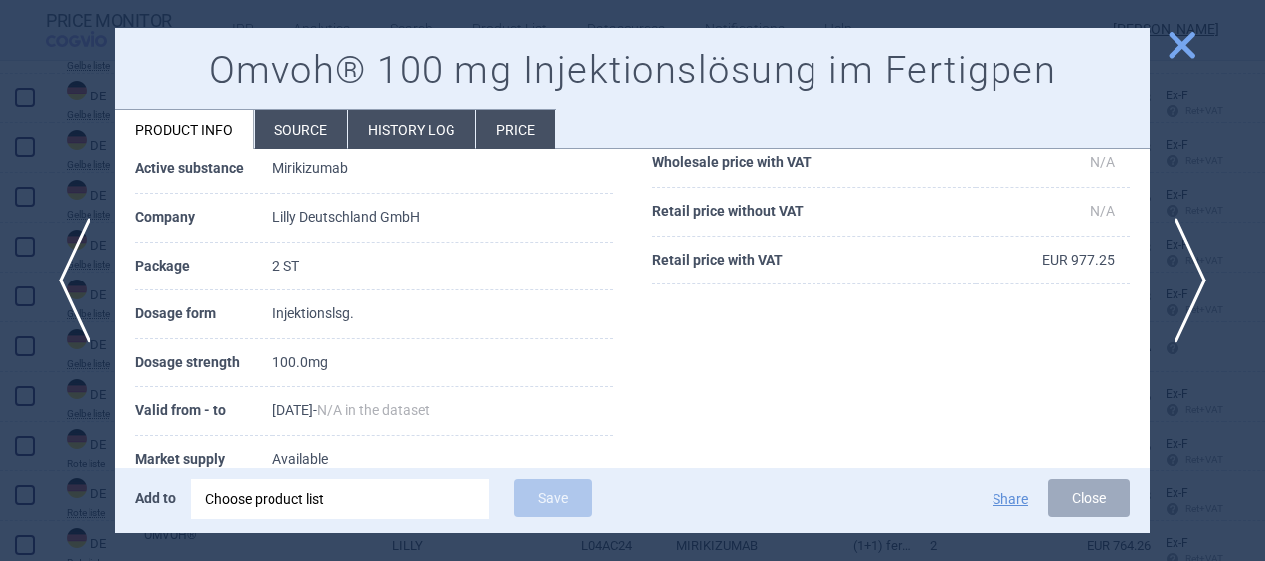
click at [1175, 58] on span "close" at bounding box center [1181, 45] width 35 height 35
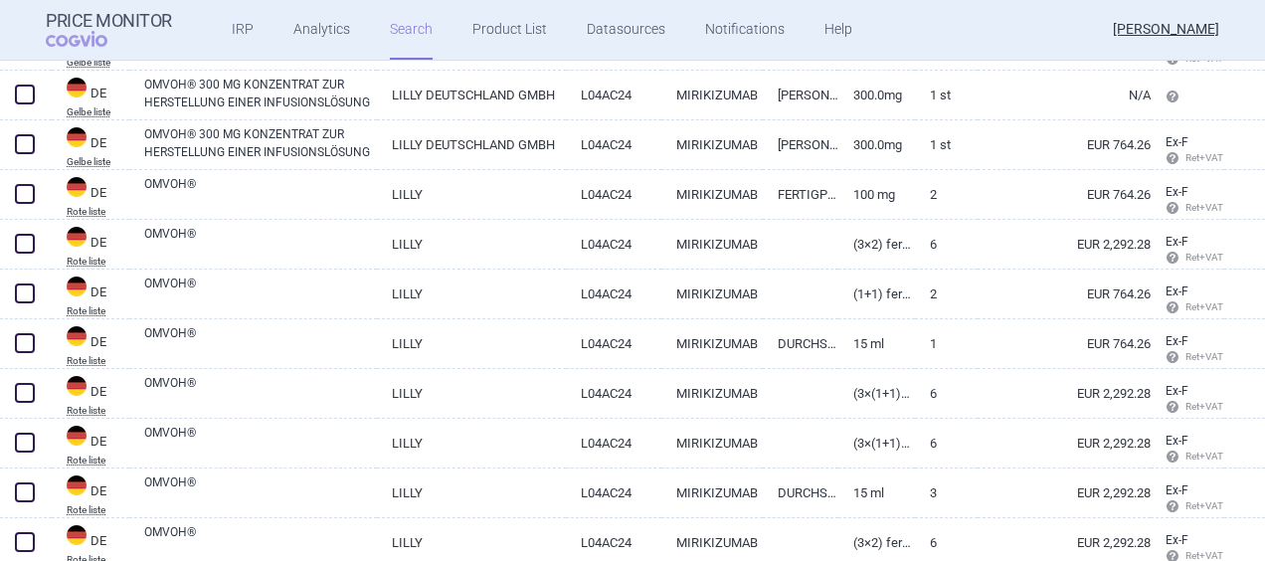
scroll to position [2055, 0]
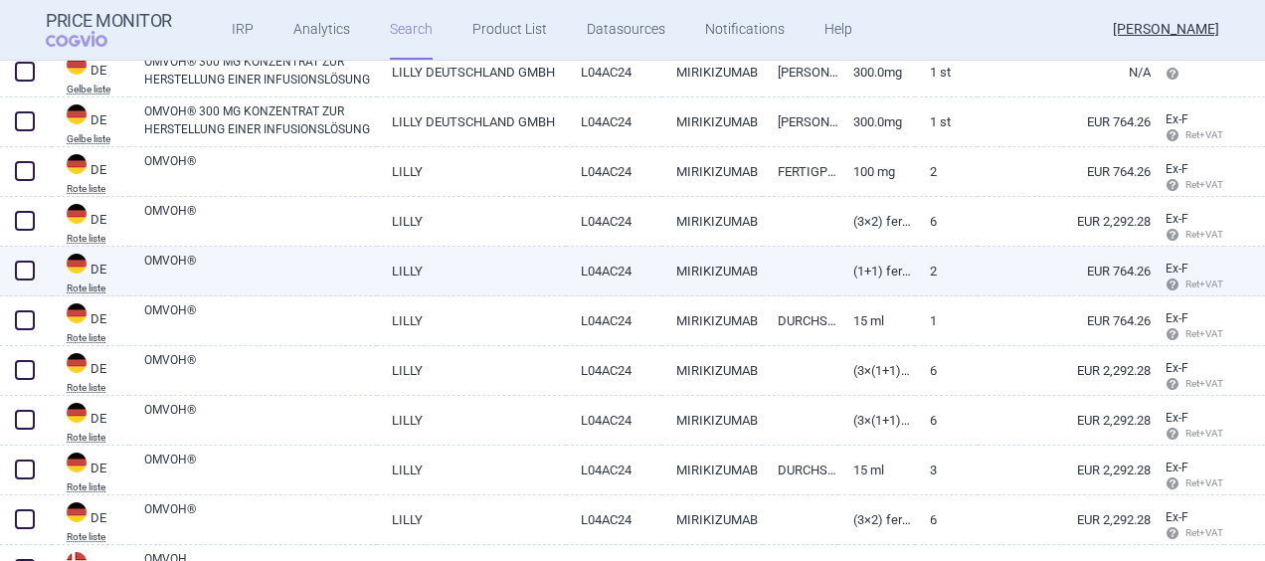
click at [915, 272] on link "2" at bounding box center [947, 271] width 64 height 49
select select "EUR"
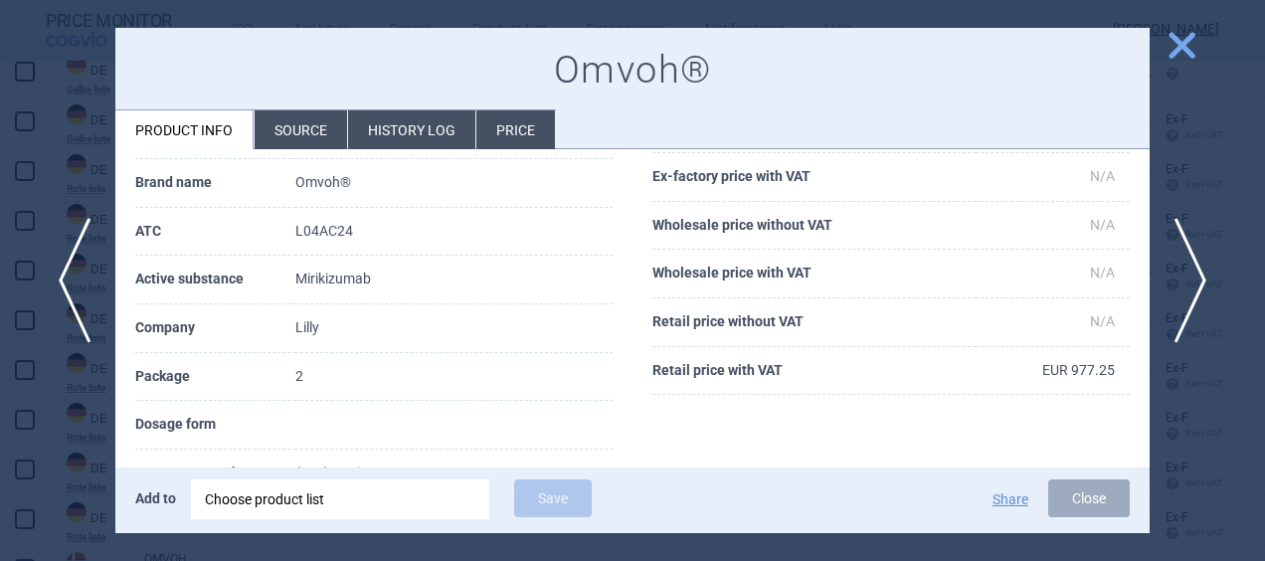
scroll to position [20, 0]
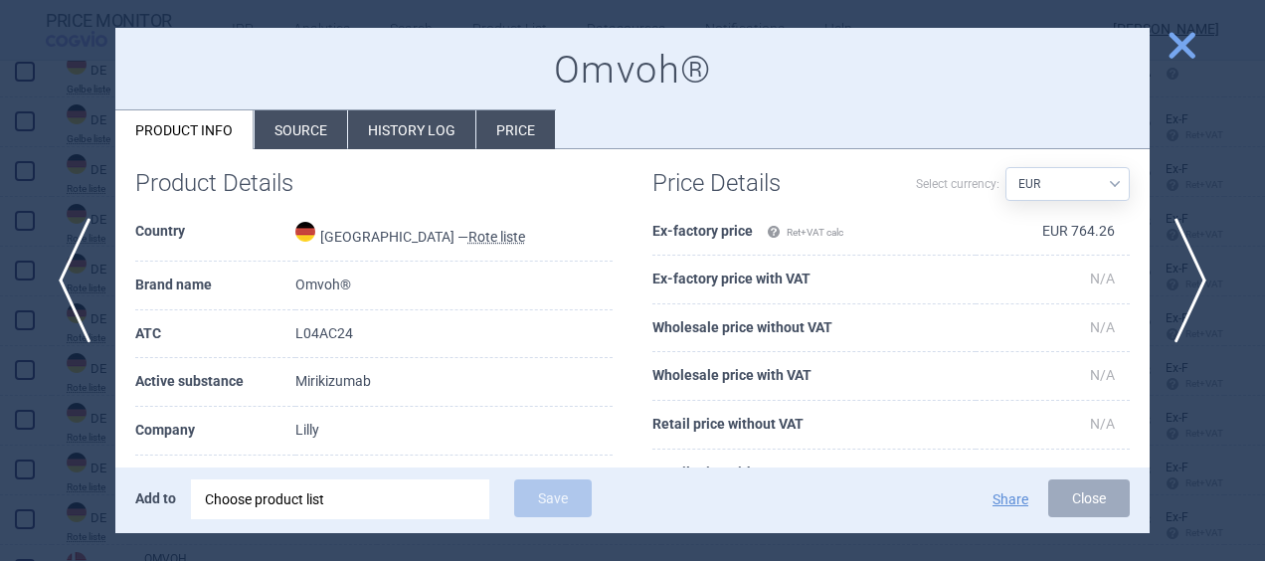
click at [517, 139] on li "Price" at bounding box center [515, 129] width 79 height 39
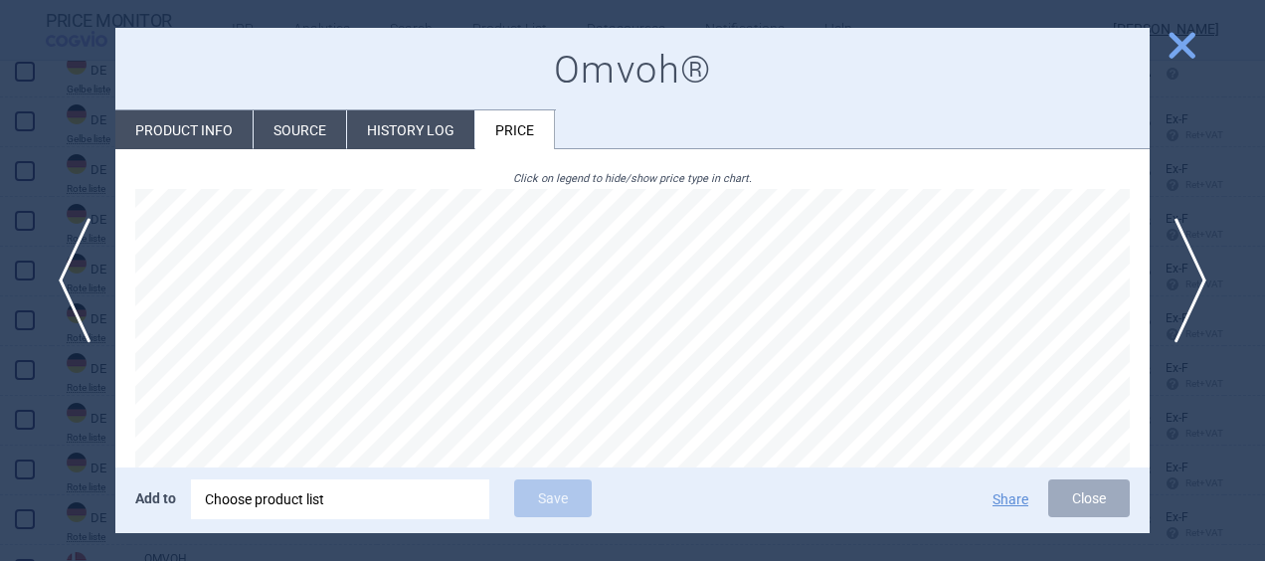
click at [400, 113] on li "History log" at bounding box center [410, 129] width 127 height 39
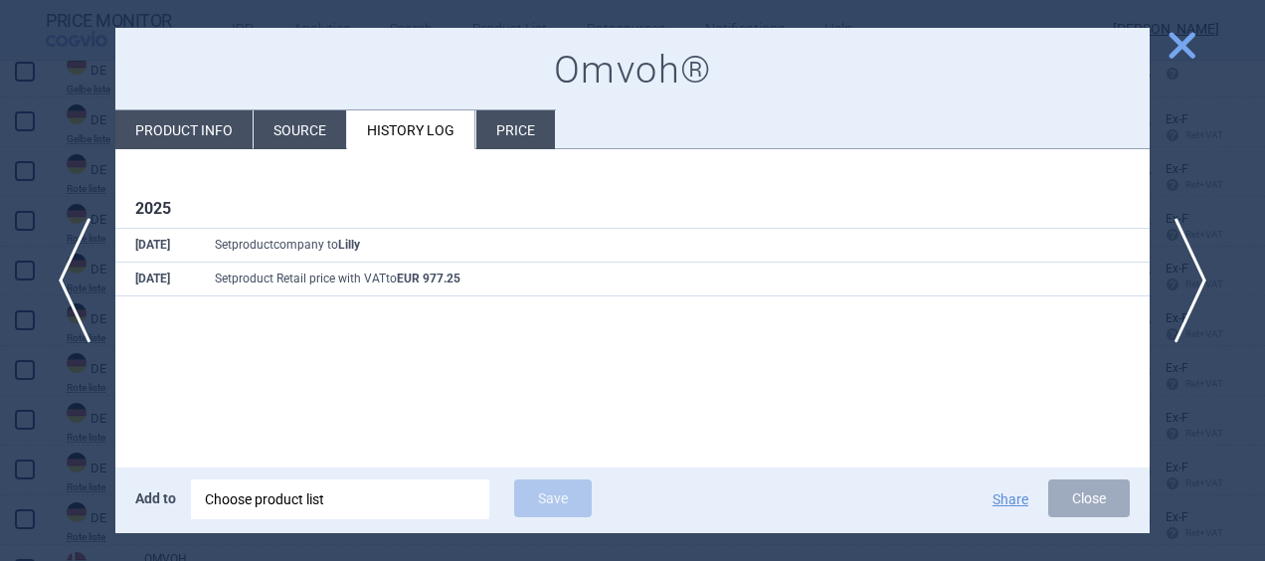
click at [194, 110] on li "Product info" at bounding box center [183, 129] width 137 height 39
select select "EUR"
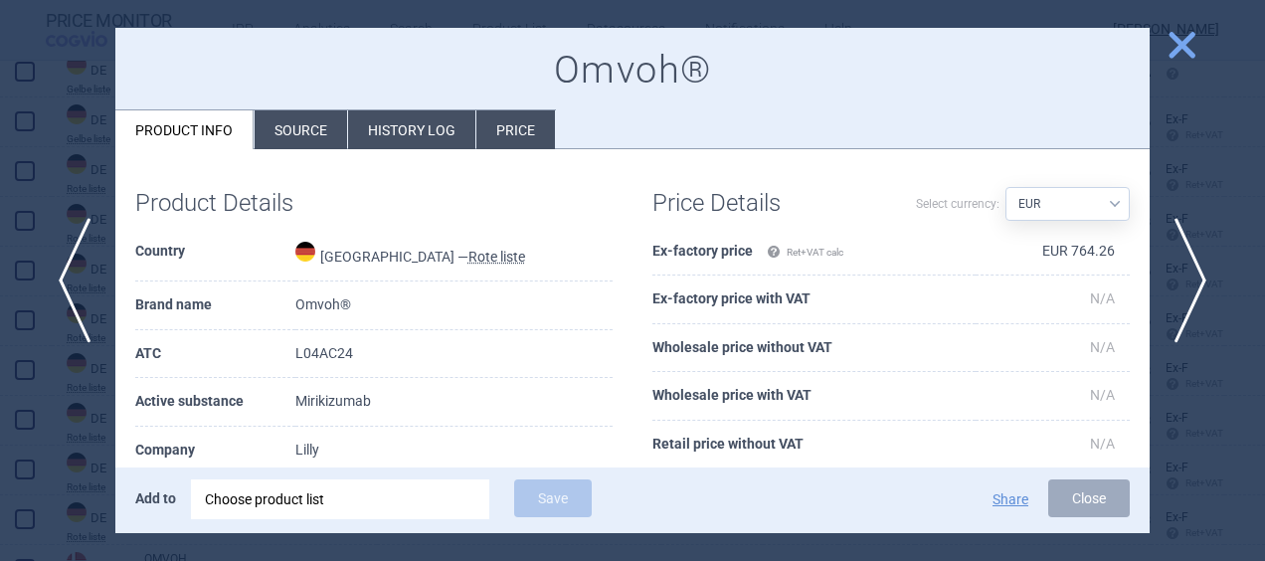
click at [1191, 42] on span "close" at bounding box center [1181, 45] width 35 height 35
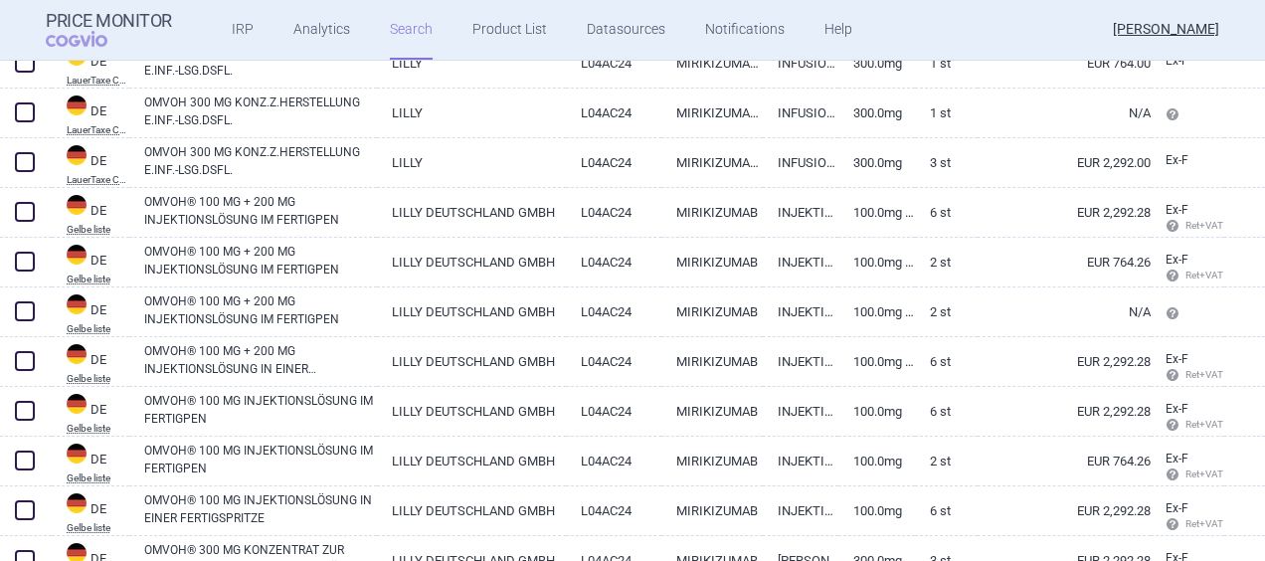
scroll to position [1514, 0]
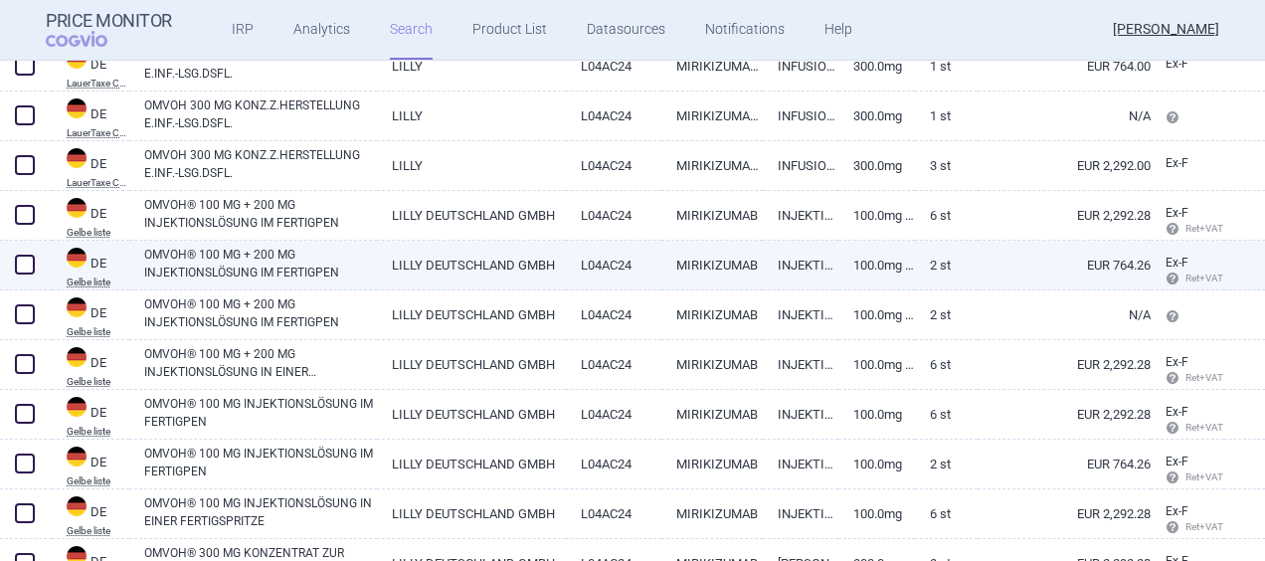
click at [982, 268] on link "EUR 764.26" at bounding box center [1063, 265] width 173 height 49
select select "EUR"
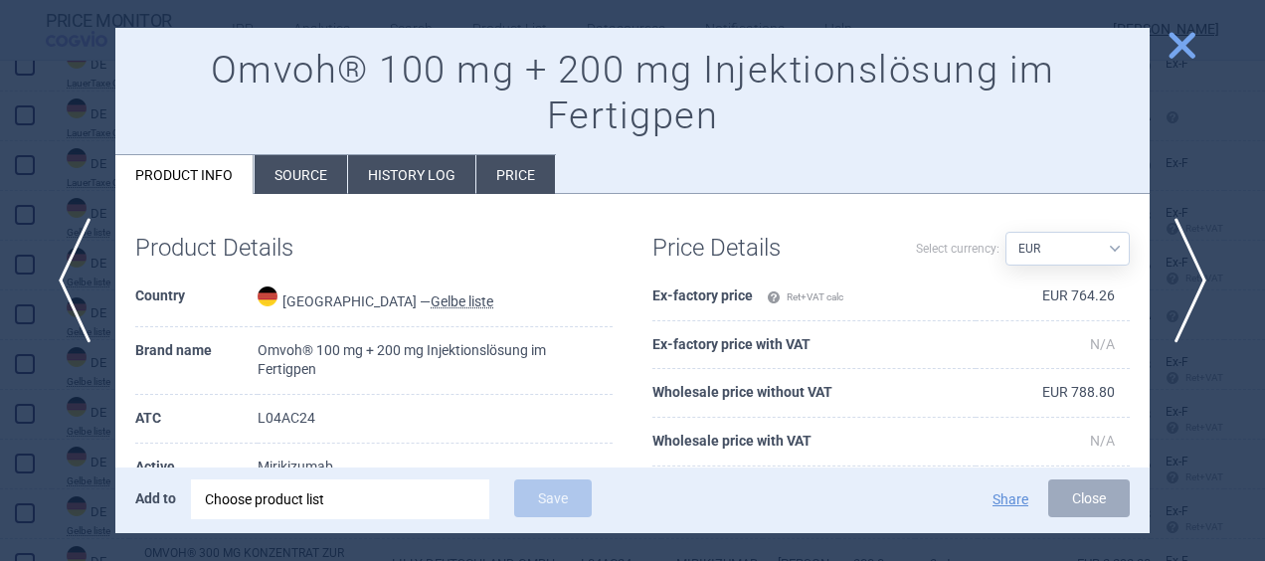
click at [533, 189] on li "Price" at bounding box center [515, 174] width 79 height 39
